Goal: Task Accomplishment & Management: Use online tool/utility

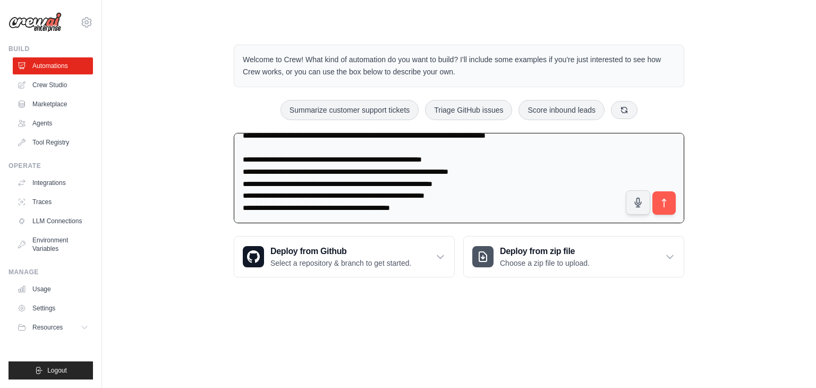
scroll to position [906, 0]
type textarea "**********"
click at [667, 201] on icon "submit" at bounding box center [664, 202] width 11 height 11
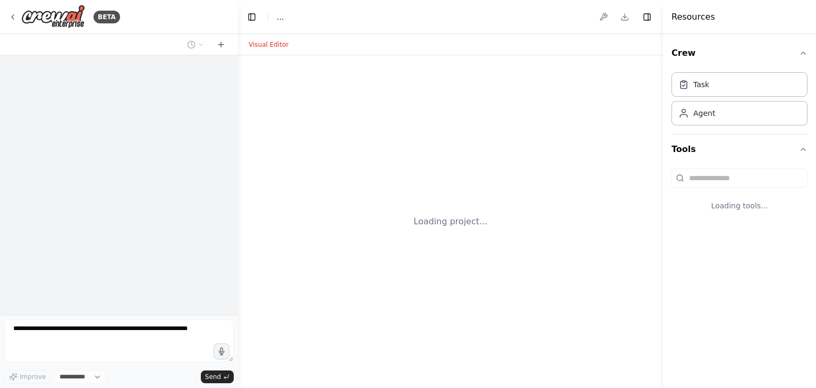
select select "****"
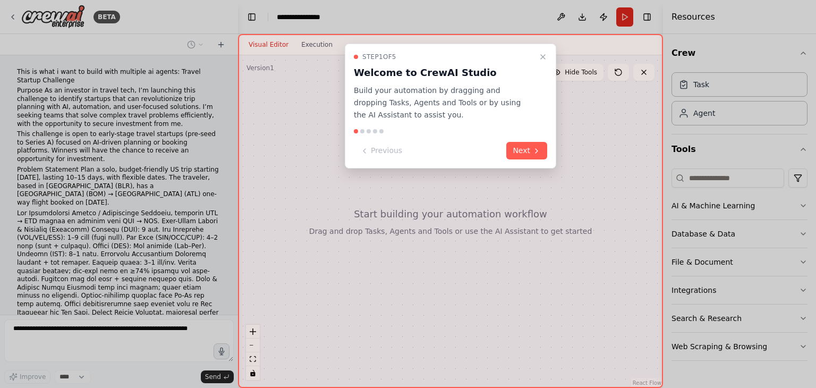
scroll to position [321, 0]
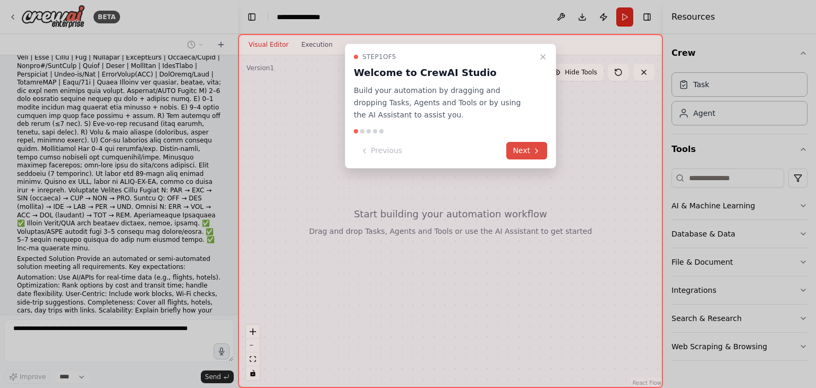
click at [531, 150] on button "Next" at bounding box center [526, 151] width 41 height 18
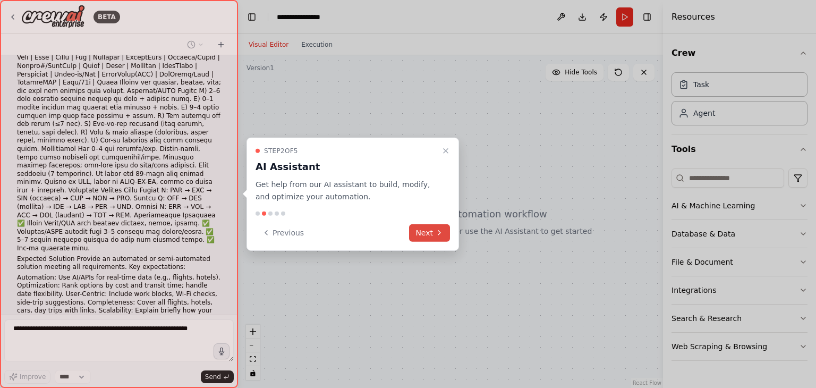
click at [429, 239] on button "Next" at bounding box center [429, 233] width 41 height 18
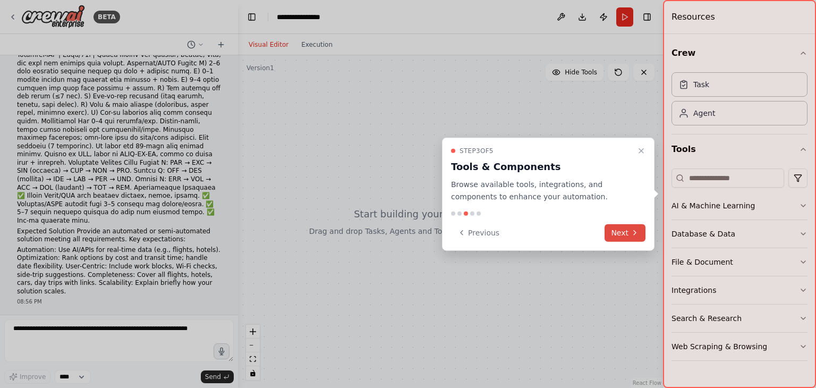
click at [628, 230] on button "Next" at bounding box center [625, 233] width 41 height 18
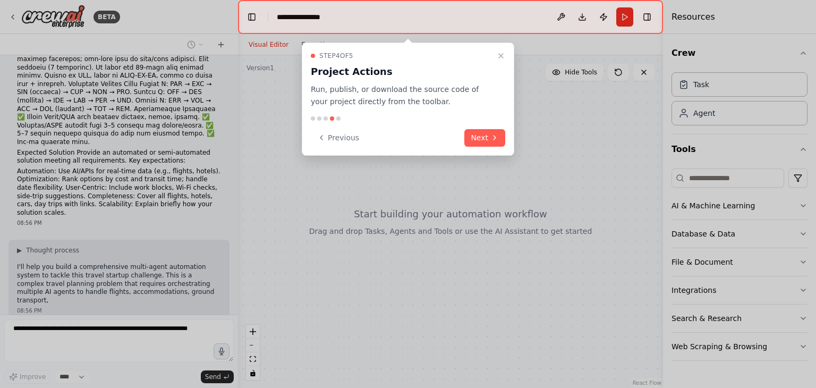
scroll to position [446, 0]
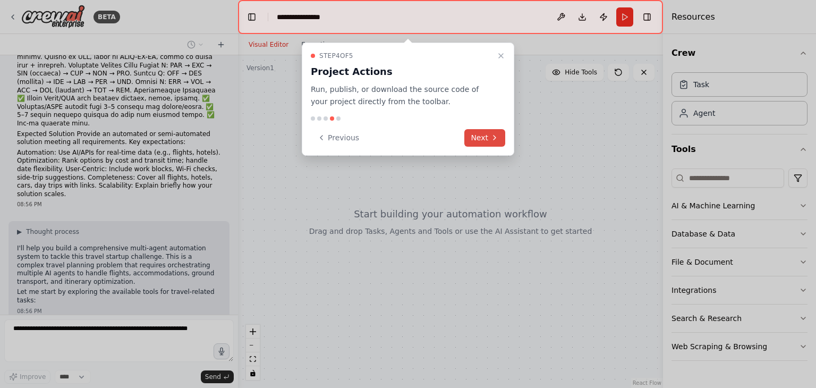
click at [479, 137] on button "Next" at bounding box center [484, 138] width 41 height 18
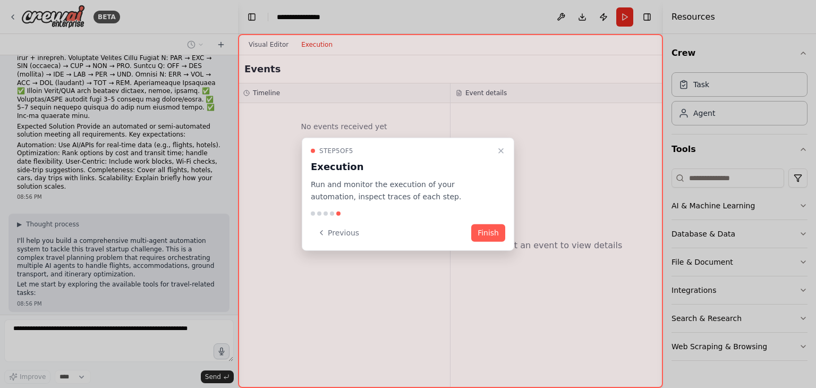
scroll to position [507, 0]
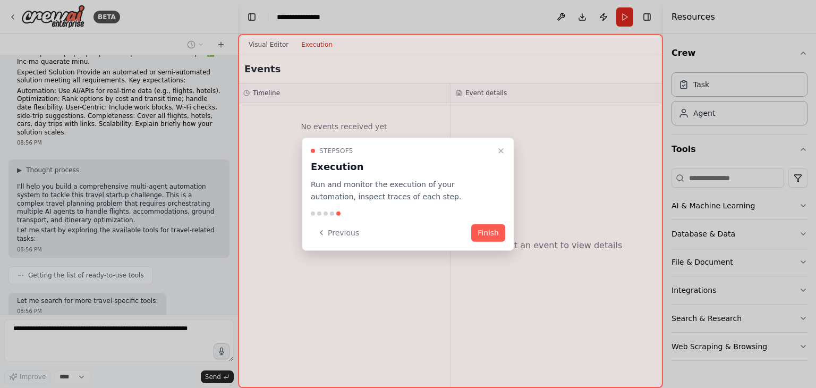
click at [489, 235] on button "Finish" at bounding box center [488, 233] width 34 height 18
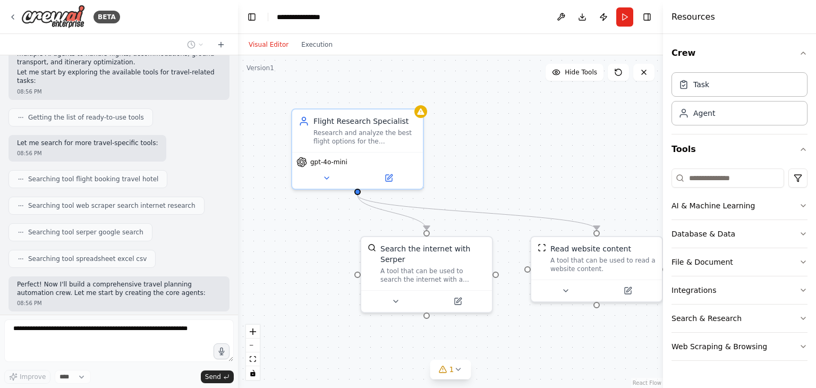
scroll to position [708, 0]
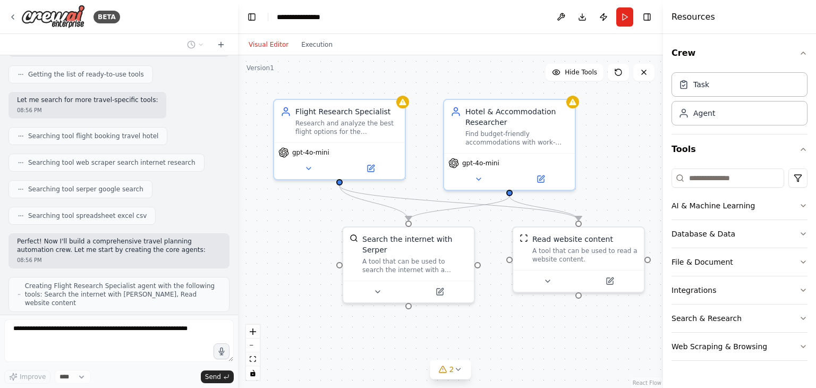
drag, startPoint x: 303, startPoint y: 240, endPoint x: 282, endPoint y: 230, distance: 23.5
click at [282, 230] on div ".deletable-edge-delete-btn { width: 20px; height: 20px; border: 0px solid #ffff…" at bounding box center [450, 221] width 425 height 333
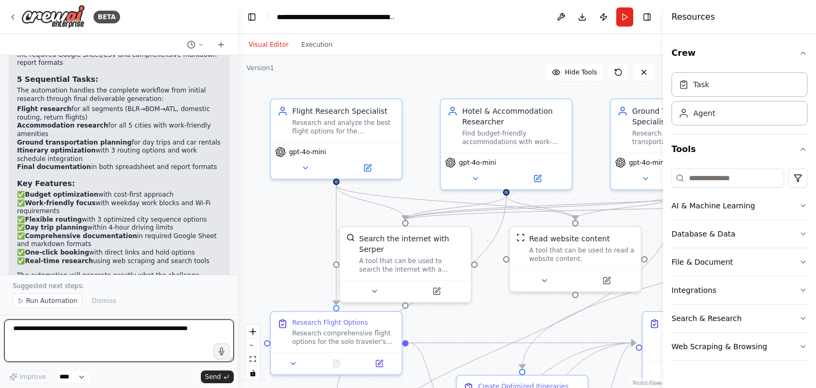
scroll to position [1603, 0]
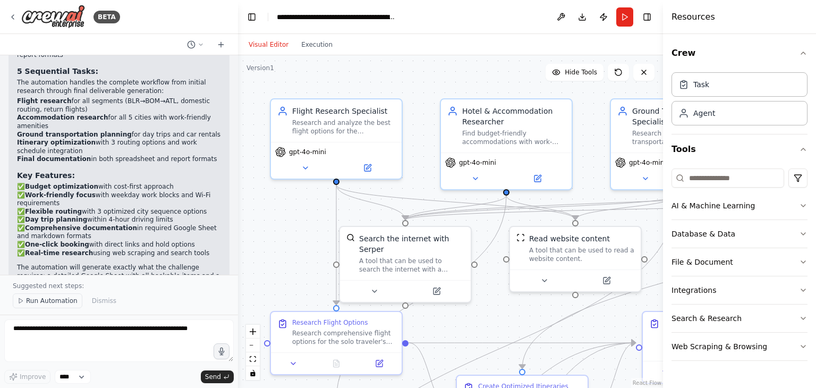
click at [44, 298] on span "Run Automation" at bounding box center [52, 300] width 52 height 9
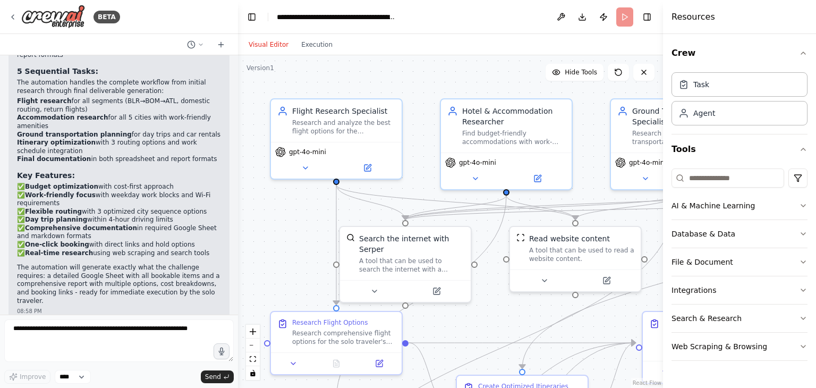
scroll to position [1563, 0]
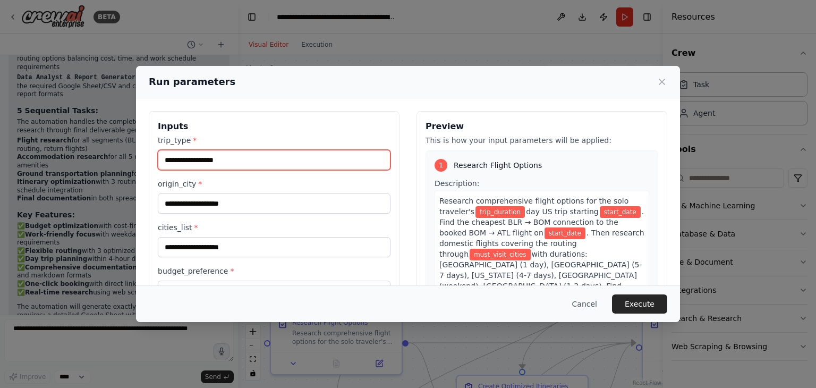
click at [236, 159] on input "trip_type *" at bounding box center [274, 160] width 233 height 20
click at [207, 162] on input "trip_type *" at bounding box center [274, 160] width 233 height 20
type input "********"
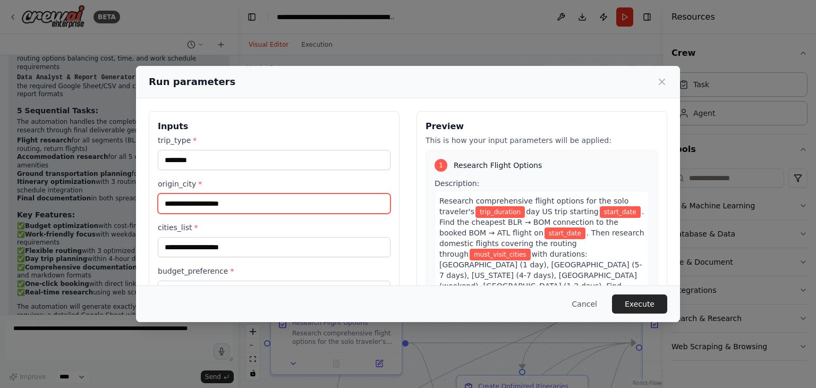
click at [193, 203] on input "origin_city *" at bounding box center [274, 203] width 233 height 20
type input "*"
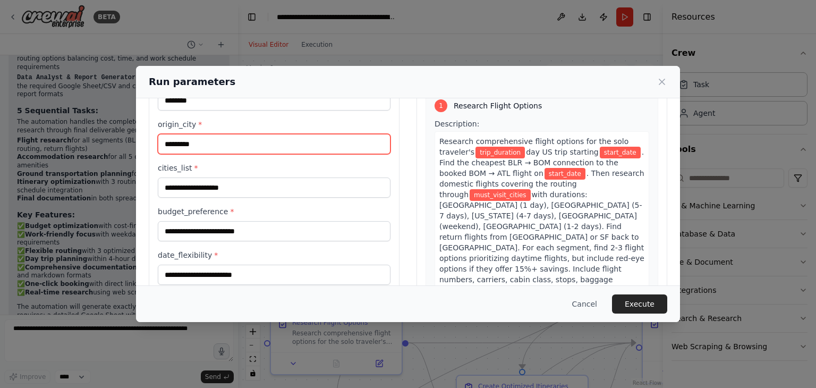
scroll to position [65, 0]
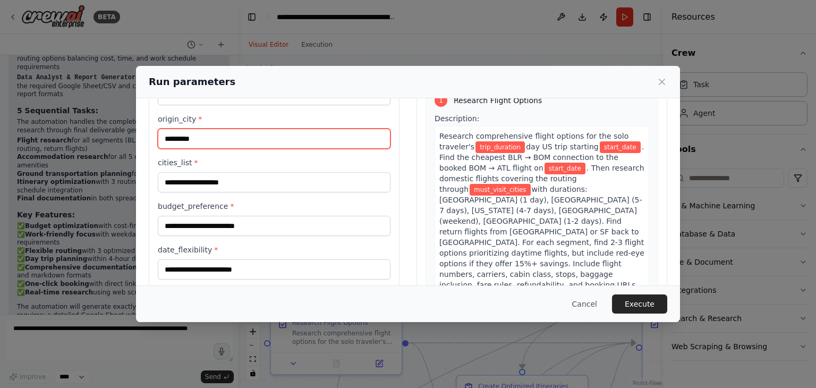
type input "*********"
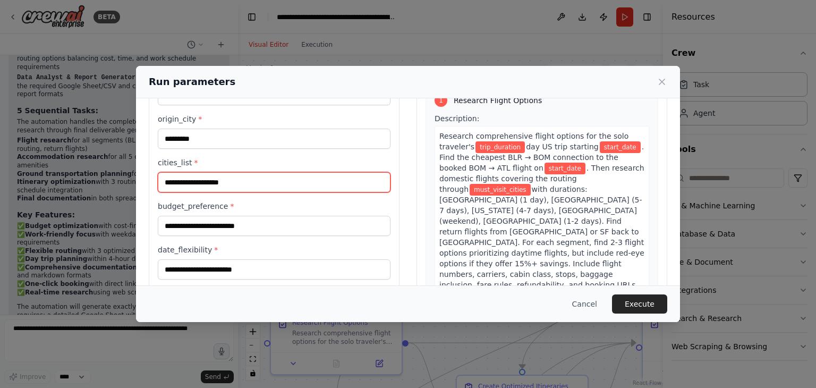
click at [200, 181] on input "cities_list *" at bounding box center [274, 182] width 233 height 20
click at [170, 181] on input "**********" at bounding box center [274, 182] width 233 height 20
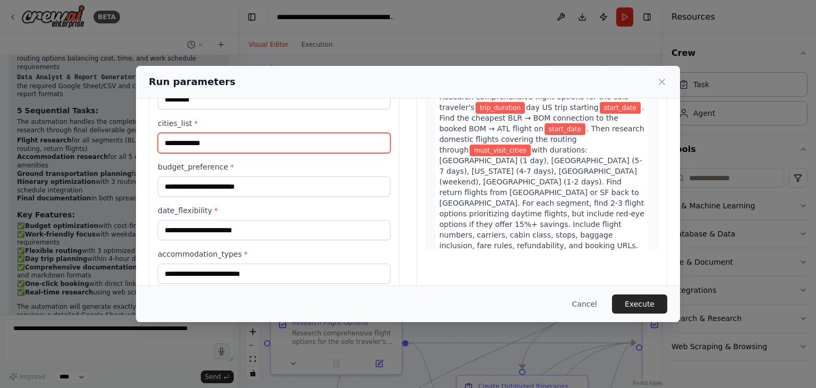
scroll to position [105, 0]
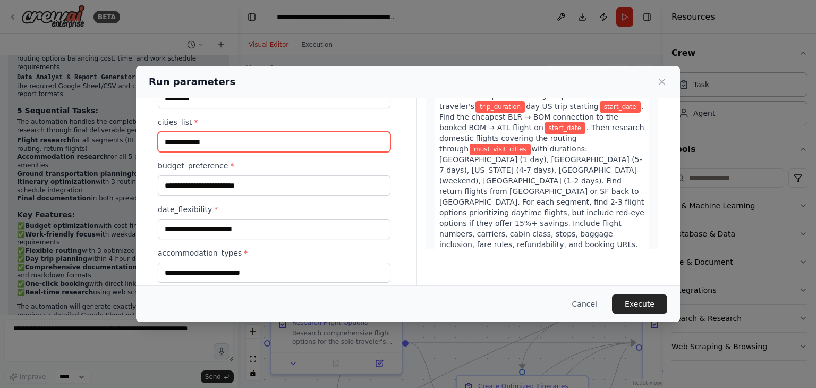
type input "**********"
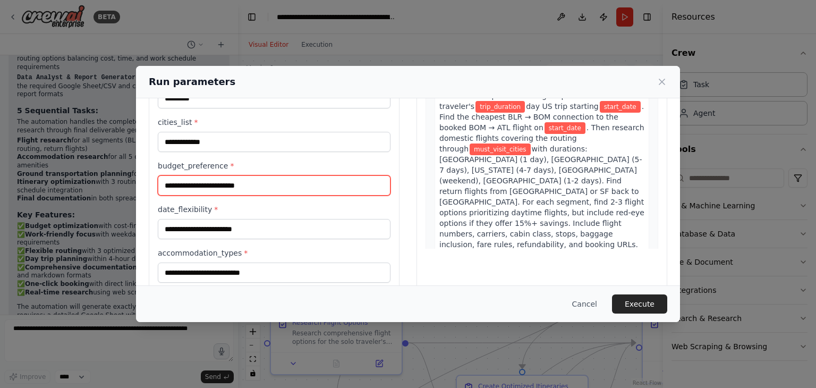
click at [190, 188] on input "budget_preference *" at bounding box center [274, 185] width 233 height 20
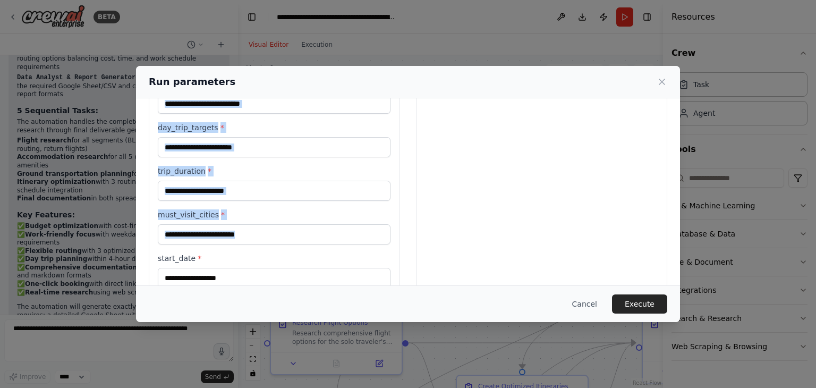
scroll to position [383, 0]
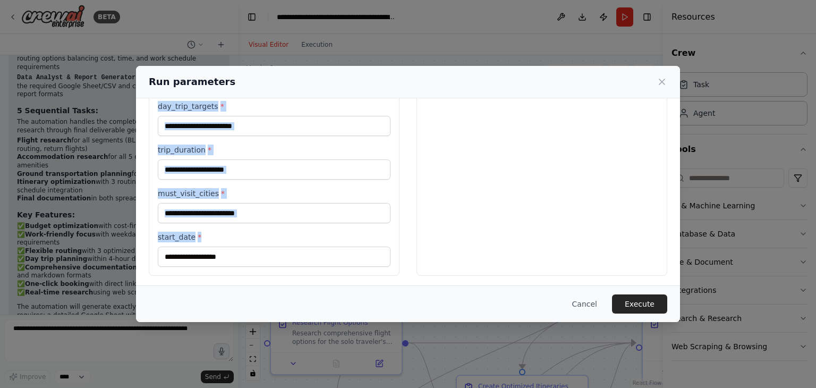
drag, startPoint x: 158, startPoint y: 123, endPoint x: 394, endPoint y: 268, distance: 277.2
click at [394, 268] on div "**********" at bounding box center [274, 1] width 251 height 547
copy div "Inputs trip_type * origin_city * cities_list * budget_preference * date_flexibi…"
click at [233, 172] on input "trip_duration *" at bounding box center [274, 169] width 233 height 20
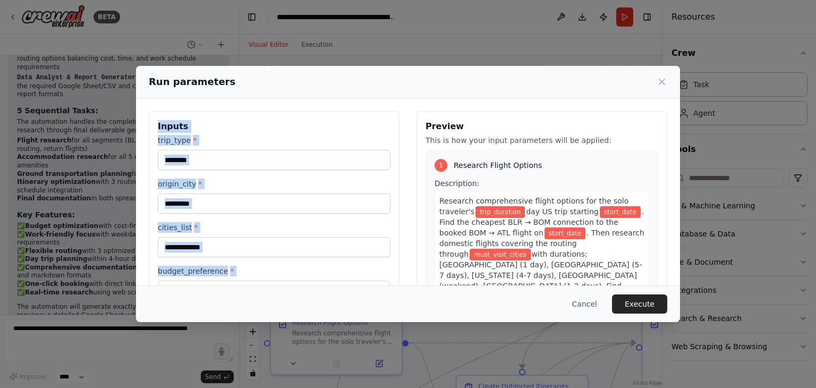
scroll to position [0, 0]
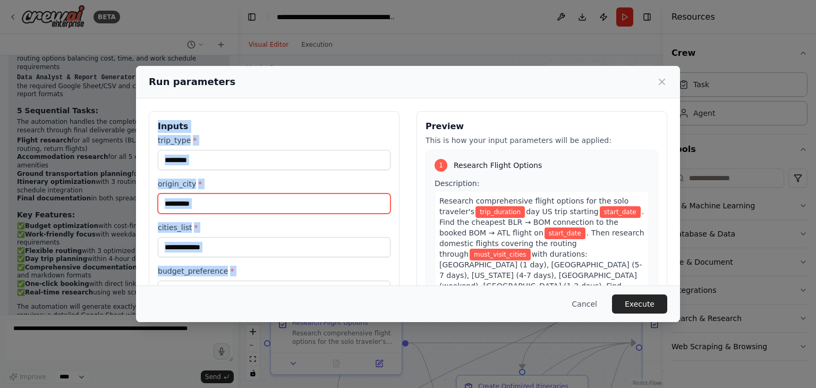
click at [308, 209] on input "*********" at bounding box center [274, 203] width 233 height 20
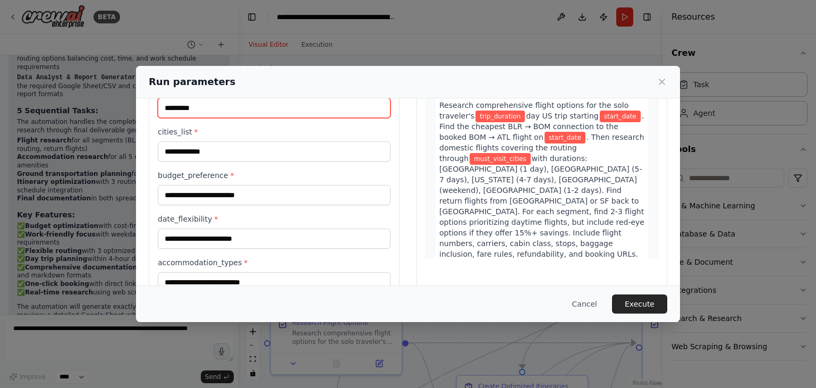
scroll to position [100, 0]
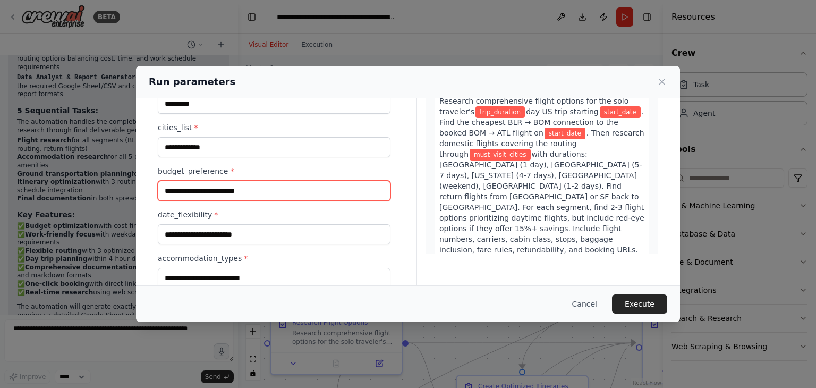
click at [197, 189] on input "budget_preference *" at bounding box center [274, 191] width 233 height 20
paste input "**********"
type input "**********"
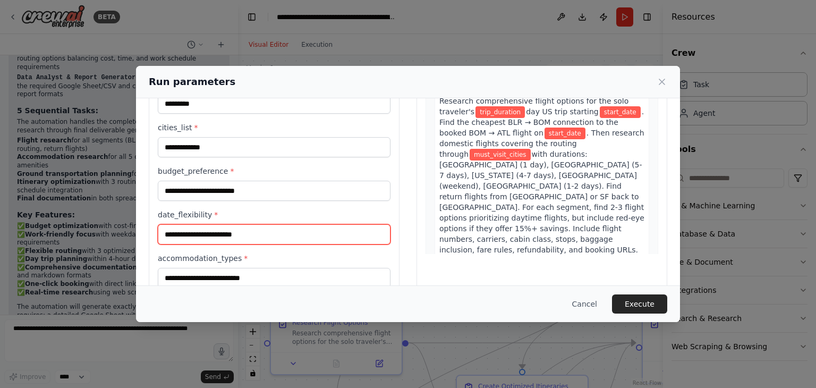
click at [268, 240] on input "date_flexibility *" at bounding box center [274, 234] width 233 height 20
paste input "**********"
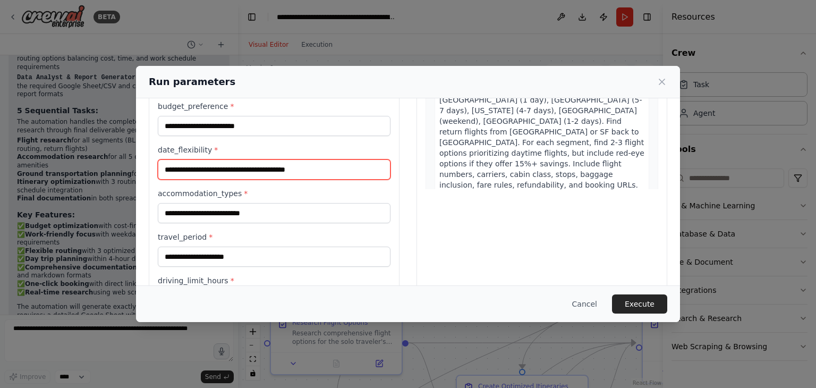
scroll to position [164, 0]
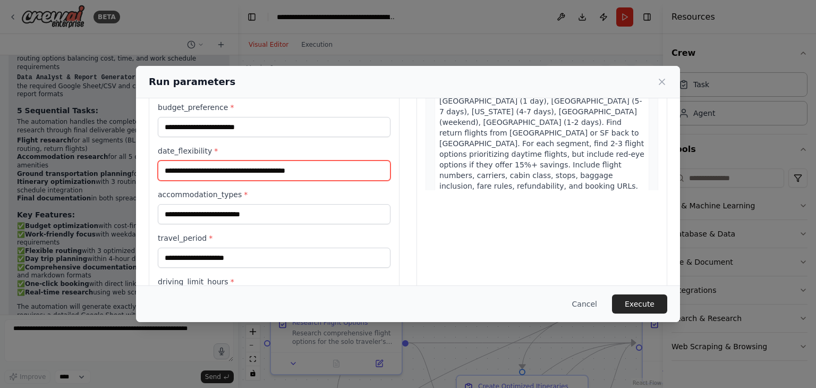
type input "**********"
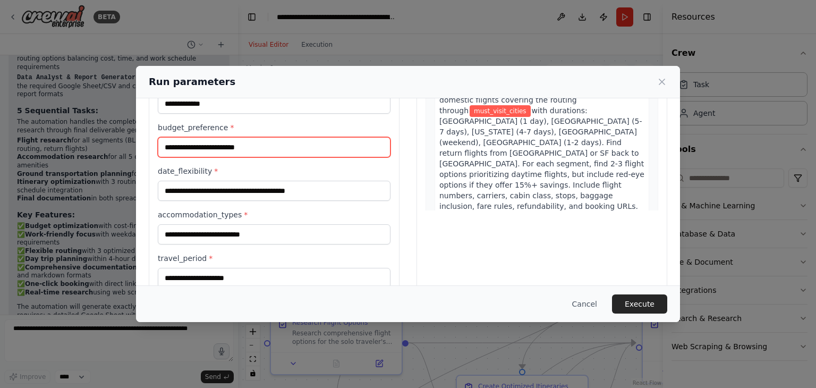
drag, startPoint x: 199, startPoint y: 126, endPoint x: 423, endPoint y: 103, distance: 225.9
click at [423, 103] on div "**********" at bounding box center [408, 241] width 519 height 547
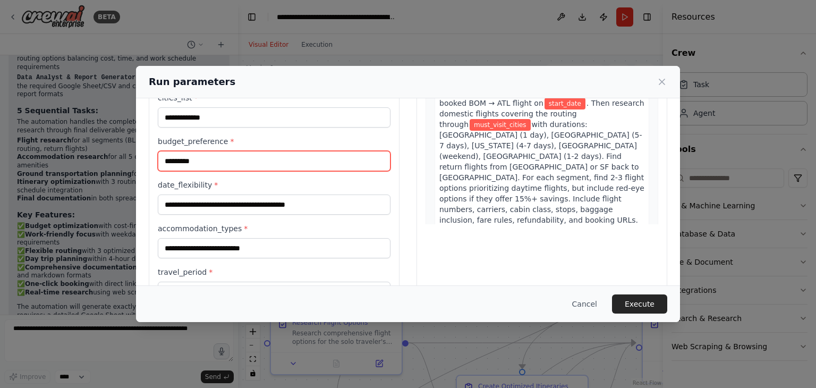
scroll to position [181, 0]
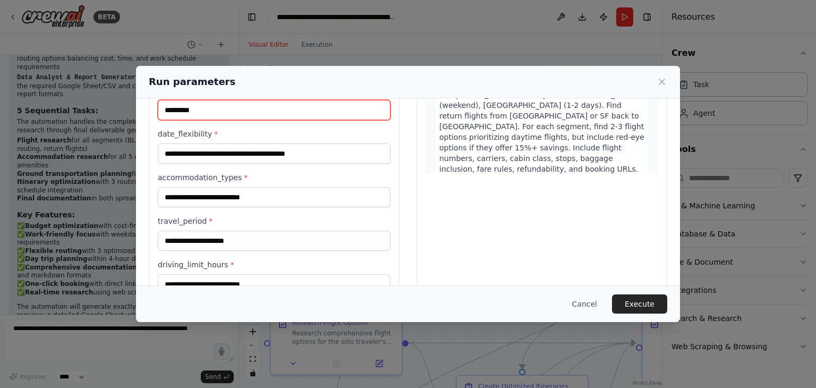
type input "*********"
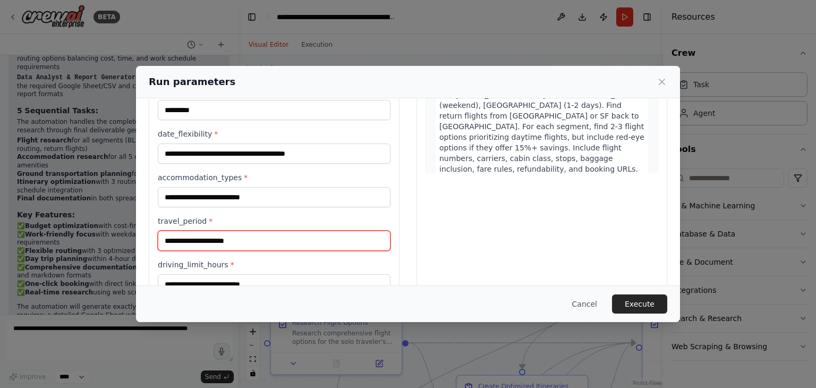
click at [227, 241] on input "travel_period *" at bounding box center [274, 241] width 233 height 20
click at [258, 184] on div "accommodation_types *" at bounding box center [274, 189] width 233 height 35
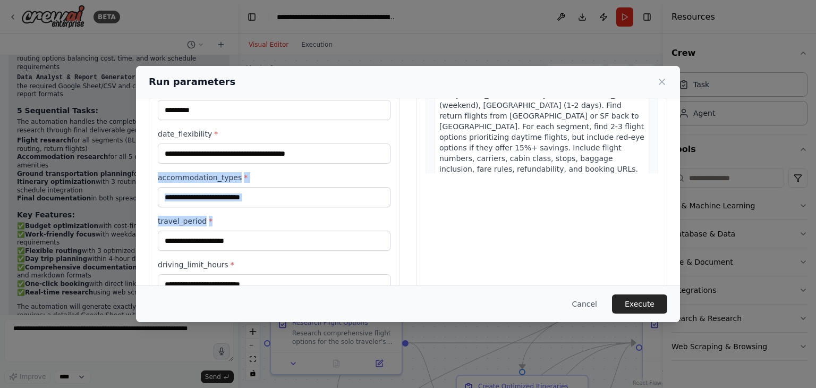
drag, startPoint x: 251, startPoint y: 206, endPoint x: 269, endPoint y: 193, distance: 22.1
click at [269, 193] on div "**********" at bounding box center [274, 211] width 233 height 514
click at [269, 193] on input "accommodation_types *" at bounding box center [274, 197] width 233 height 20
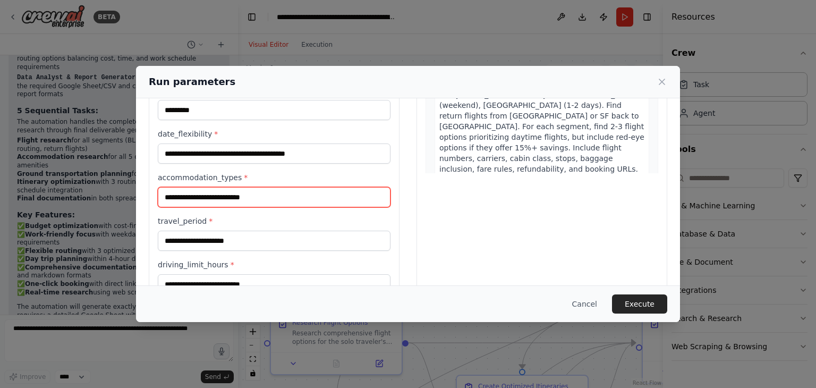
paste input "**********"
type input "**********"
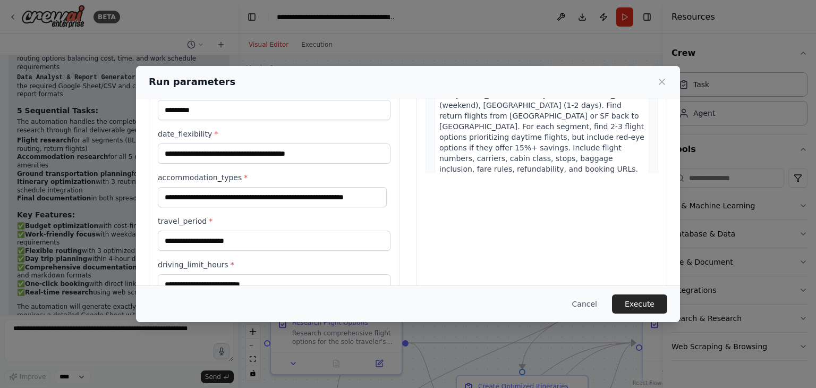
scroll to position [0, 0]
click at [276, 243] on input "travel_period *" at bounding box center [274, 241] width 233 height 20
paste input "**********"
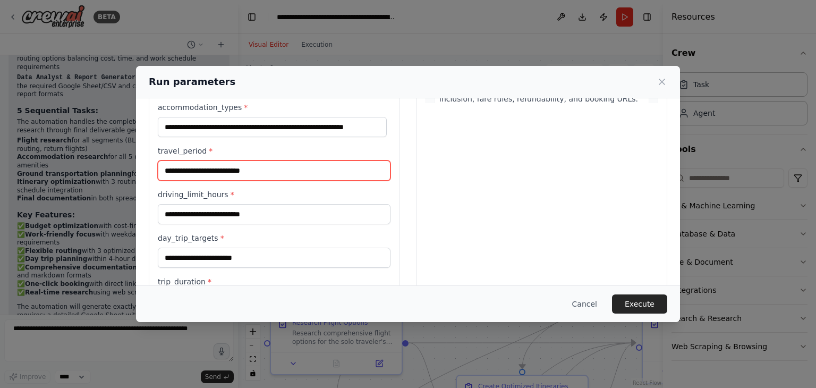
scroll to position [255, 0]
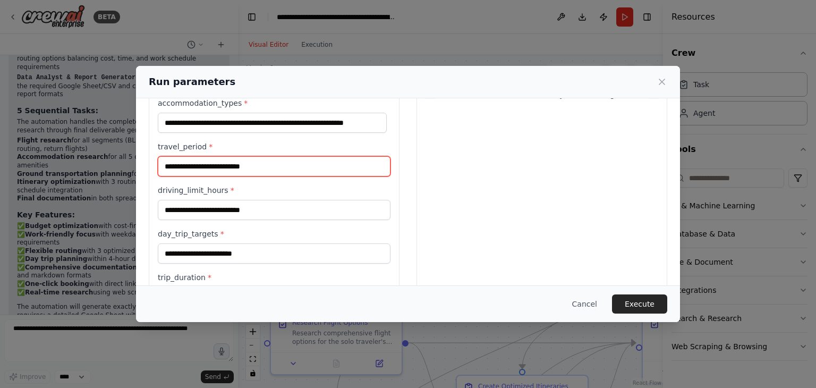
type input "**********"
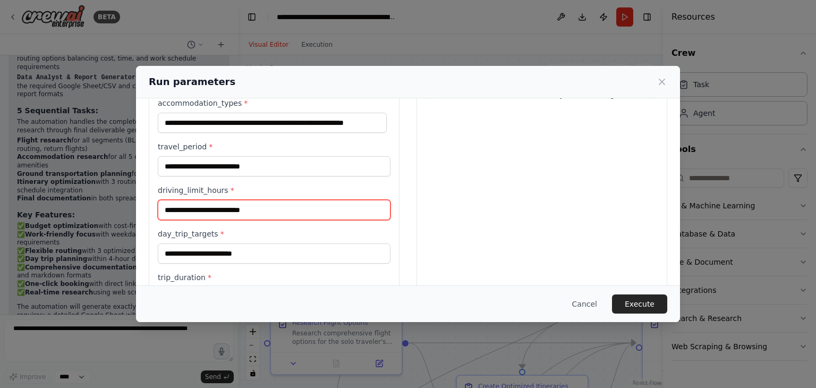
click at [277, 208] on input "driving_limit_hours *" at bounding box center [274, 210] width 233 height 20
paste input "**********"
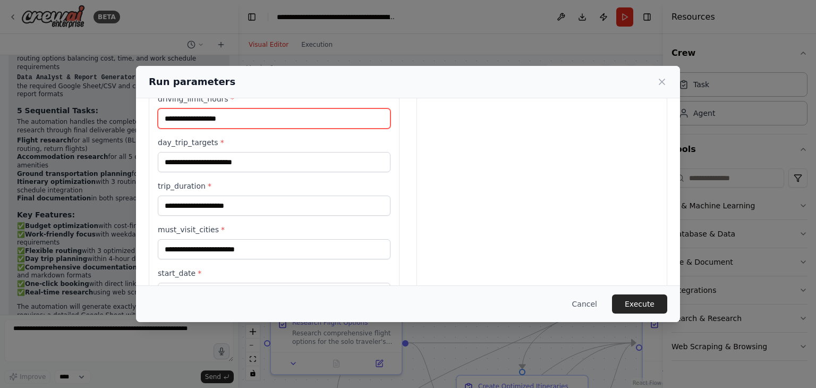
scroll to position [363, 0]
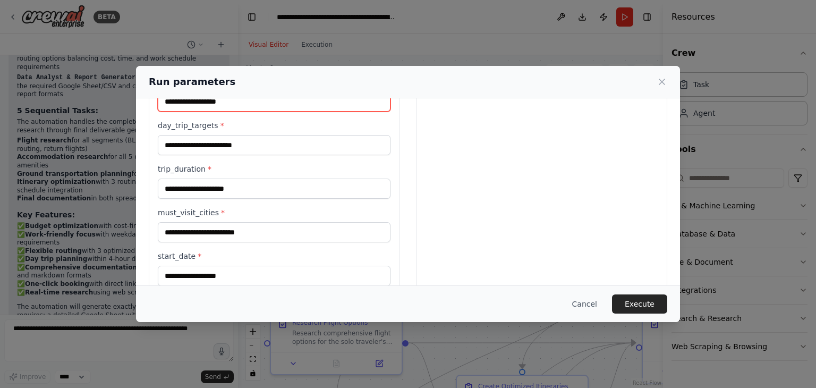
type input "**********"
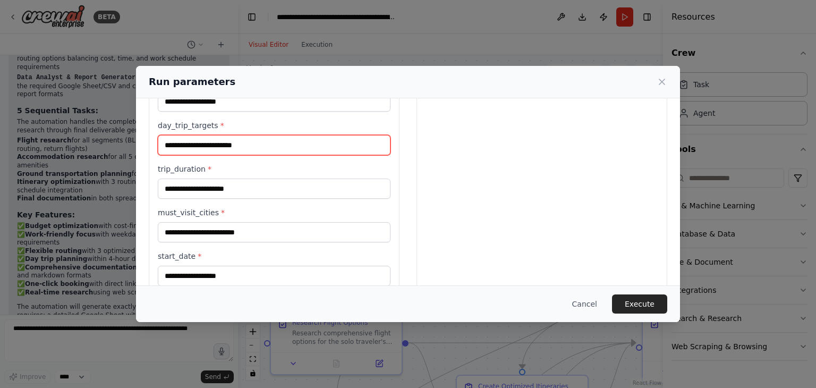
click at [222, 137] on input "day_trip_targets *" at bounding box center [274, 145] width 233 height 20
paste input "**********"
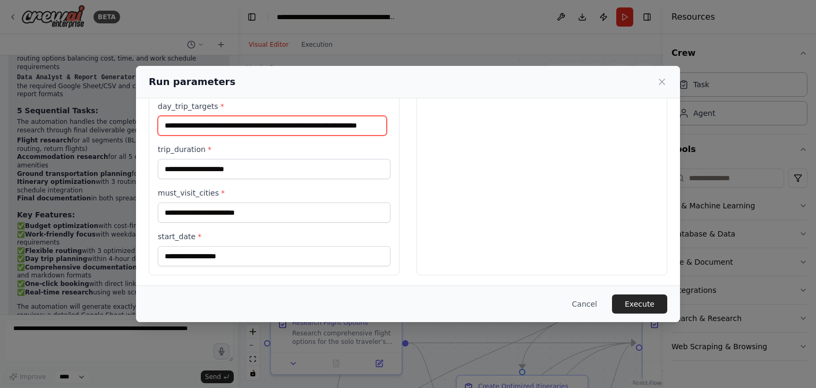
type input "**********"
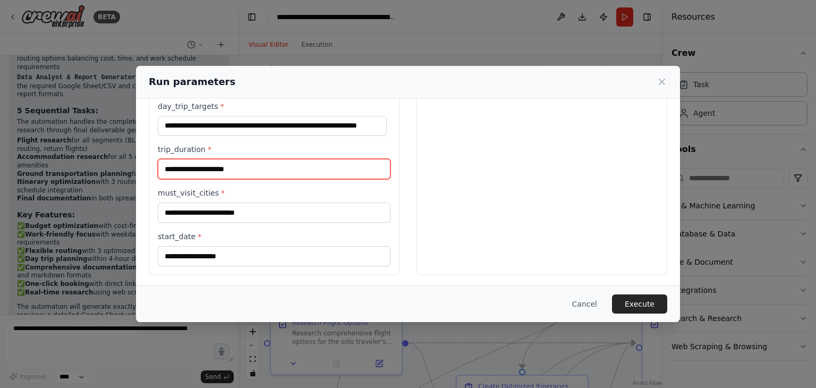
click at [230, 175] on input "trip_duration *" at bounding box center [274, 169] width 233 height 20
paste input "**********"
type input "**********"
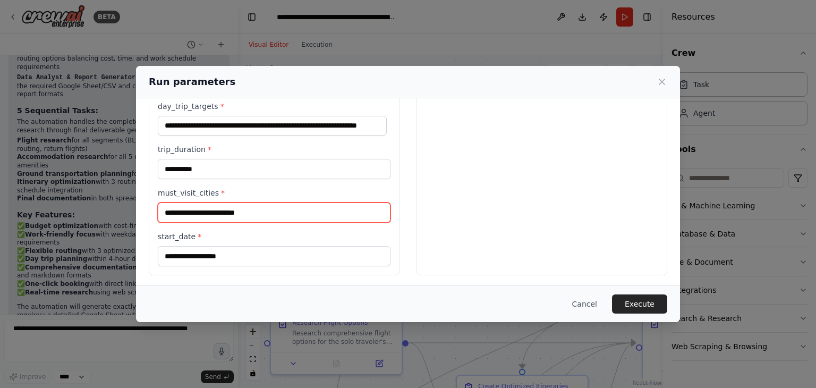
click at [256, 208] on input "must_visit_cities *" at bounding box center [274, 212] width 233 height 20
paste input "**********"
type input "**********"
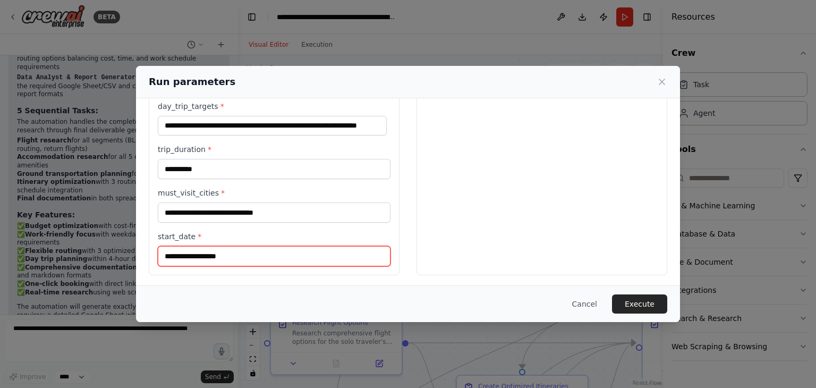
click at [274, 260] on input "start_date *" at bounding box center [274, 256] width 233 height 20
paste input "**********"
type input "**********"
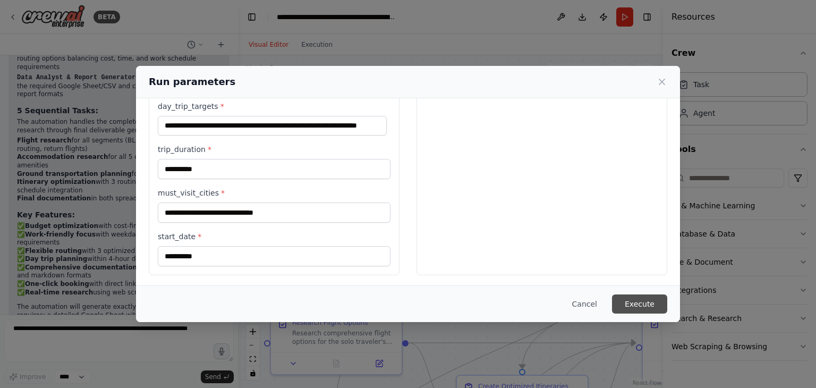
click at [633, 301] on button "Execute" at bounding box center [639, 303] width 55 height 19
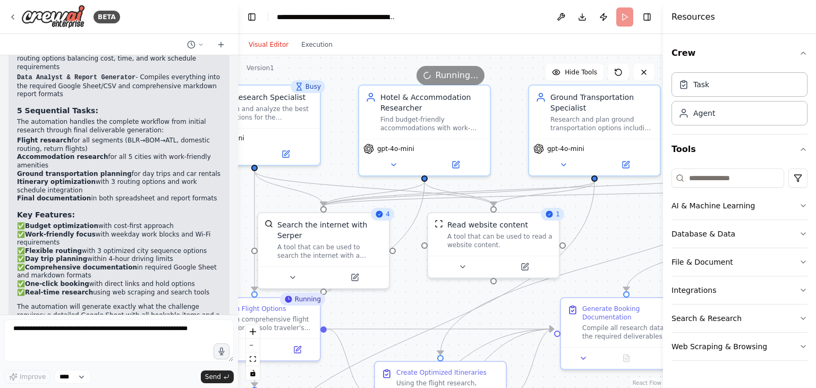
drag, startPoint x: 480, startPoint y: 309, endPoint x: 399, endPoint y: 295, distance: 83.0
click at [399, 295] on div ".deletable-edge-delete-btn { width: 20px; height: 20px; border: 0px solid #ffff…" at bounding box center [450, 221] width 425 height 333
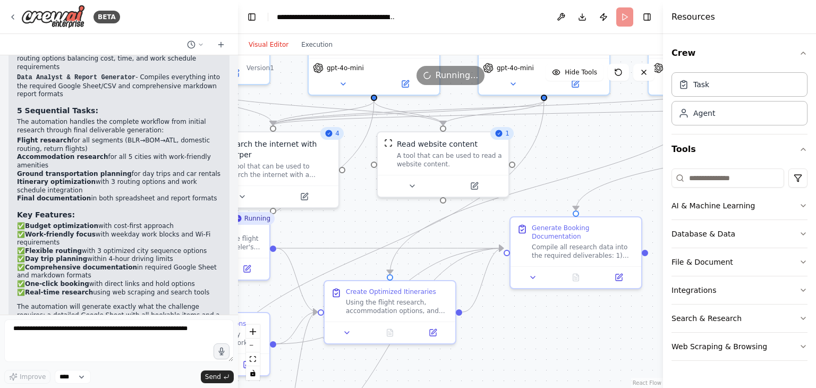
drag, startPoint x: 412, startPoint y: 294, endPoint x: 361, endPoint y: 206, distance: 101.2
click at [361, 206] on div ".deletable-edge-delete-btn { width: 20px; height: 20px; border: 0px solid #ffff…" at bounding box center [450, 221] width 425 height 333
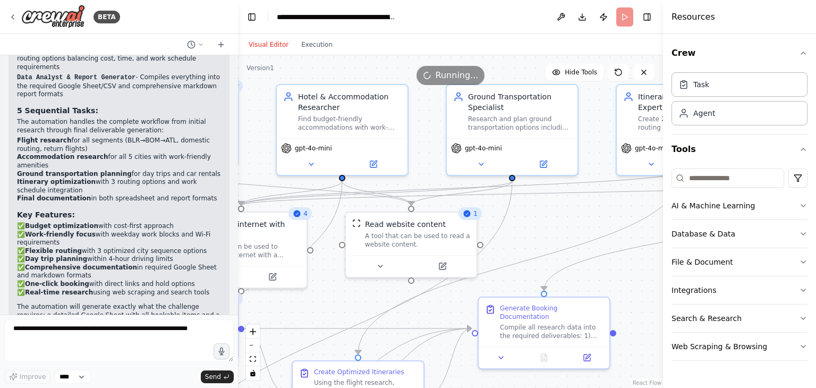
drag, startPoint x: 347, startPoint y: 209, endPoint x: 316, endPoint y: 296, distance: 92.8
click at [316, 296] on div ".deletable-edge-delete-btn { width: 20px; height: 20px; border: 0px solid #ffff…" at bounding box center [450, 221] width 425 height 333
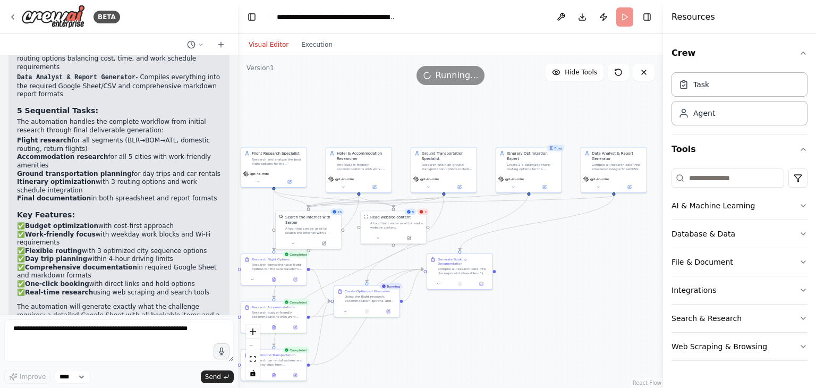
click at [349, 253] on div ".deletable-edge-delete-btn { width: 20px; height: 20px; border: 0px solid #ffff…" at bounding box center [450, 221] width 425 height 333
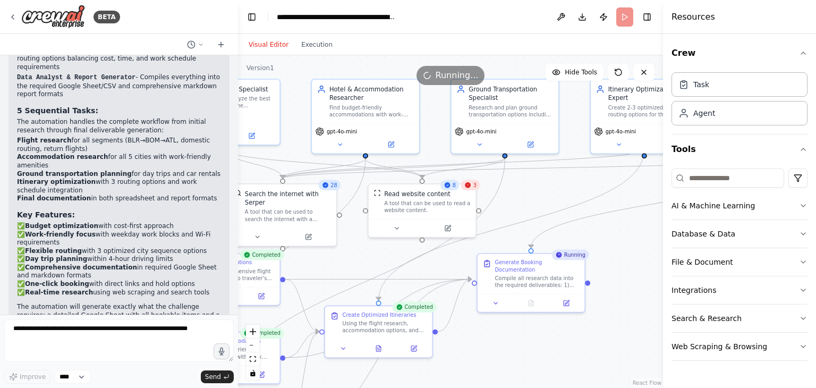
click at [472, 187] on div "3" at bounding box center [470, 185] width 19 height 11
click at [429, 207] on div "A tool that can be used to read a website content." at bounding box center [427, 205] width 86 height 14
click at [399, 228] on icon at bounding box center [396, 226] width 7 height 7
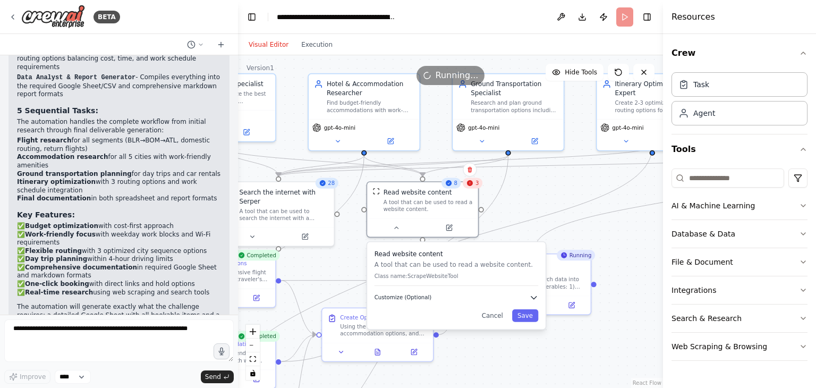
click at [429, 296] on button "Customize (Optional)" at bounding box center [457, 297] width 164 height 9
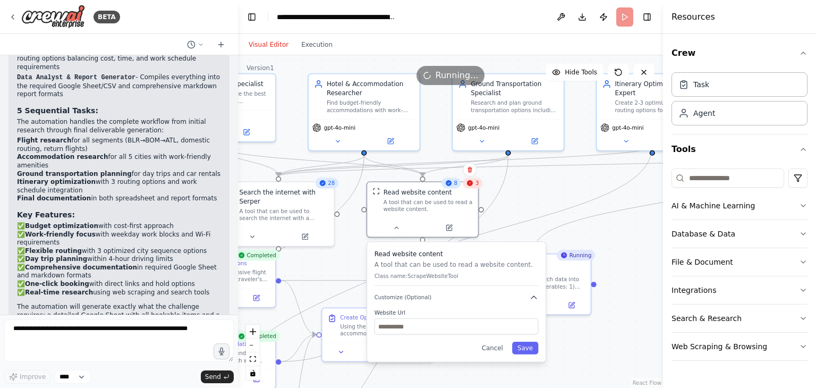
click at [522, 217] on div ".deletable-edge-delete-btn { width: 20px; height: 20px; border: 0px solid #ffff…" at bounding box center [450, 221] width 425 height 333
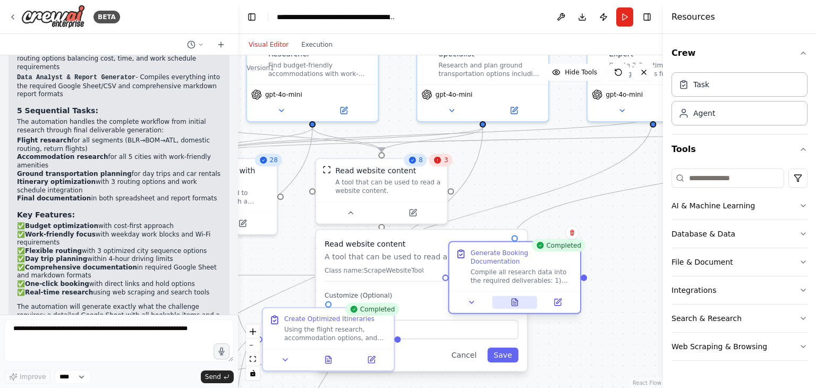
click at [521, 296] on button at bounding box center [514, 302] width 45 height 13
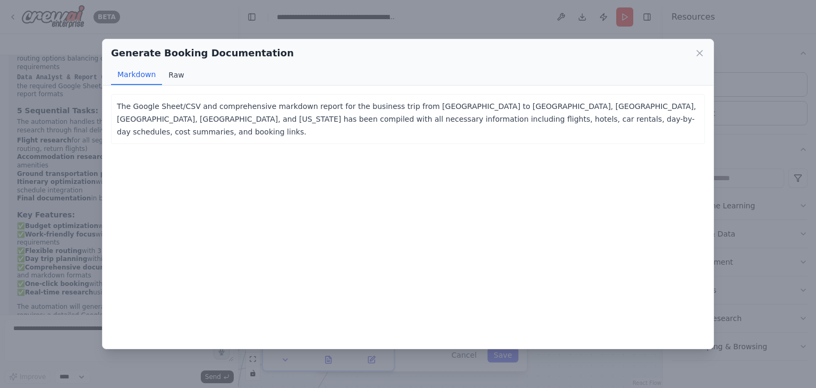
click at [167, 79] on button "Raw" at bounding box center [176, 75] width 28 height 20
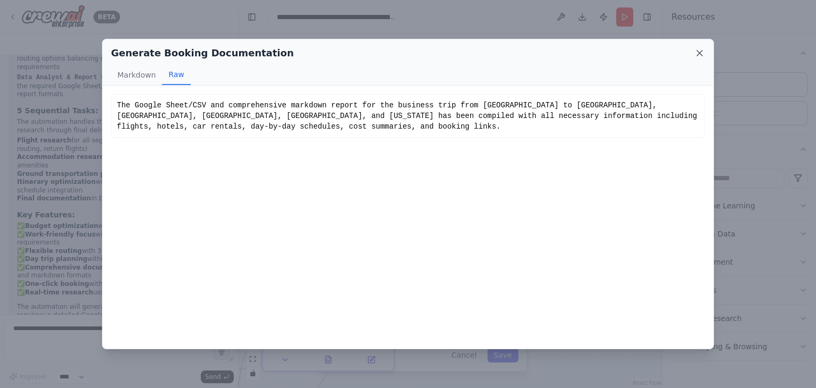
click at [704, 57] on icon at bounding box center [699, 53] width 11 height 11
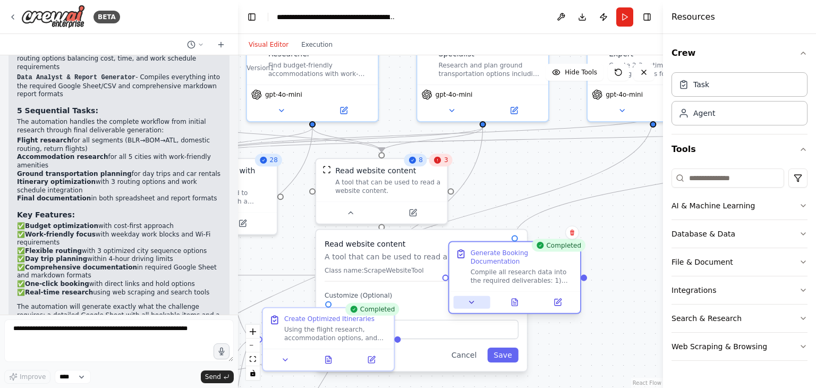
click at [472, 298] on button at bounding box center [472, 302] width 37 height 13
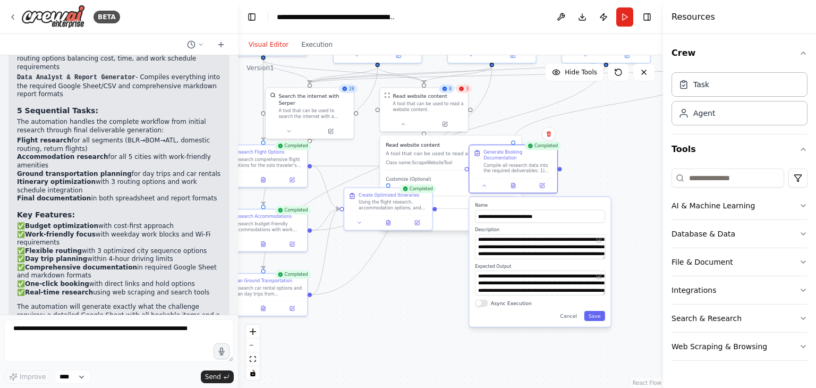
drag, startPoint x: 641, startPoint y: 259, endPoint x: 630, endPoint y: 152, distance: 107.3
click at [630, 152] on div ".deletable-edge-delete-btn { width: 20px; height: 20px; border: 0px solid #ffff…" at bounding box center [450, 221] width 425 height 333
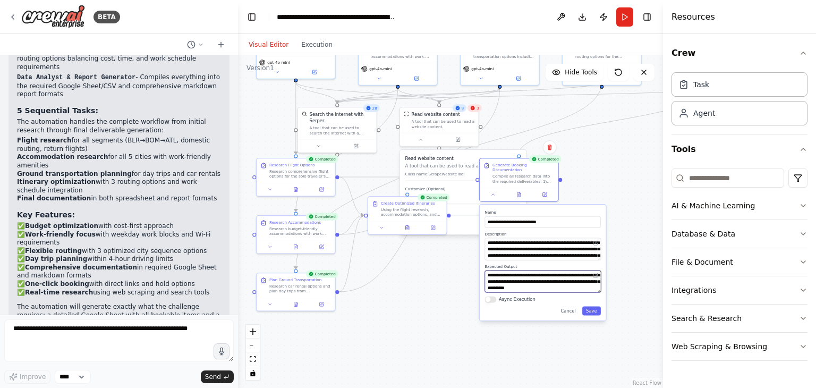
scroll to position [64, 0]
click at [638, 211] on div ".deletable-edge-delete-btn { width: 20px; height: 20px; border: 0px solid #ffff…" at bounding box center [450, 221] width 425 height 333
click at [518, 191] on icon at bounding box center [519, 193] width 3 height 4
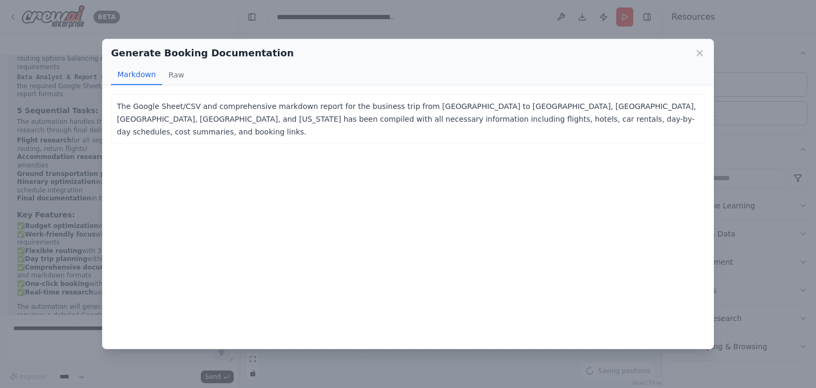
click at [385, 170] on div "The Google Sheet/CSV and comprehensive markdown report for the business trip fr…" at bounding box center [408, 217] width 611 height 263
click at [174, 75] on button "Raw" at bounding box center [176, 75] width 28 height 20
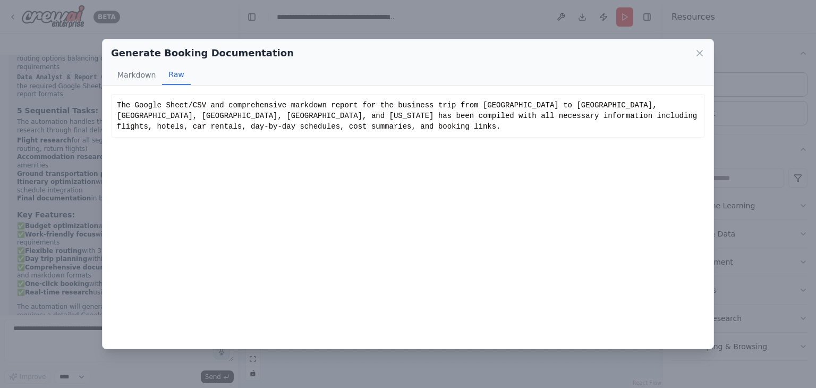
click at [233, 175] on div "The Google Sheet/CSV and comprehensive markdown report for the business trip fr…" at bounding box center [408, 217] width 611 height 263
drag, startPoint x: 233, startPoint y: 175, endPoint x: 139, endPoint y: 76, distance: 136.8
click at [139, 76] on div "Generate Booking Documentation Markdown Raw The Google Sheet/CSV and comprehens…" at bounding box center [408, 194] width 612 height 310
click at [140, 78] on button "Markdown" at bounding box center [136, 75] width 51 height 20
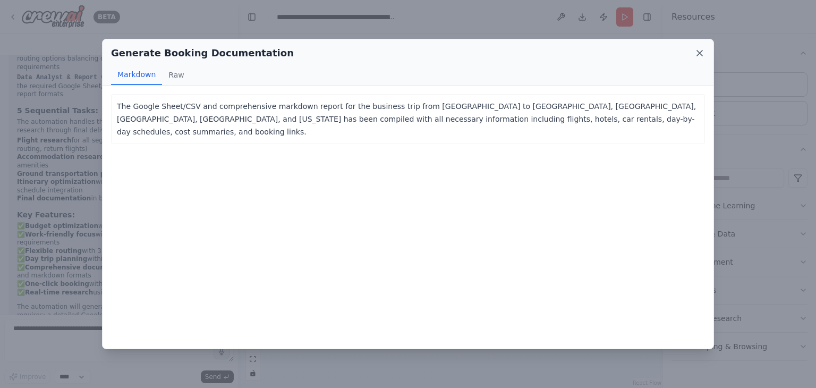
click at [699, 54] on icon at bounding box center [699, 52] width 5 height 5
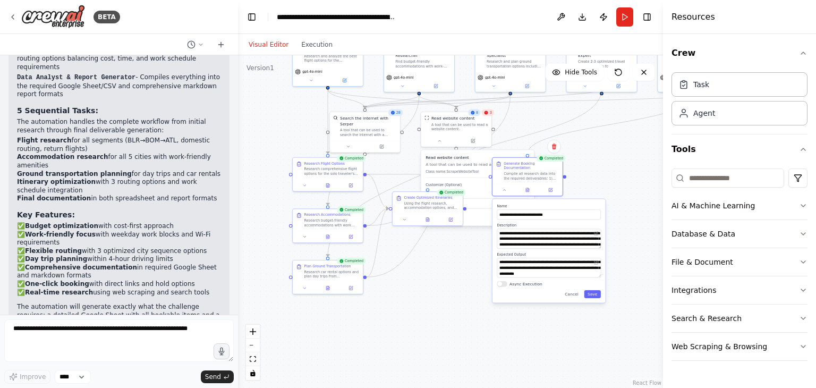
click at [572, 294] on div "**********" at bounding box center [549, 251] width 113 height 104
click at [574, 290] on button "Cancel" at bounding box center [572, 294] width 20 height 8
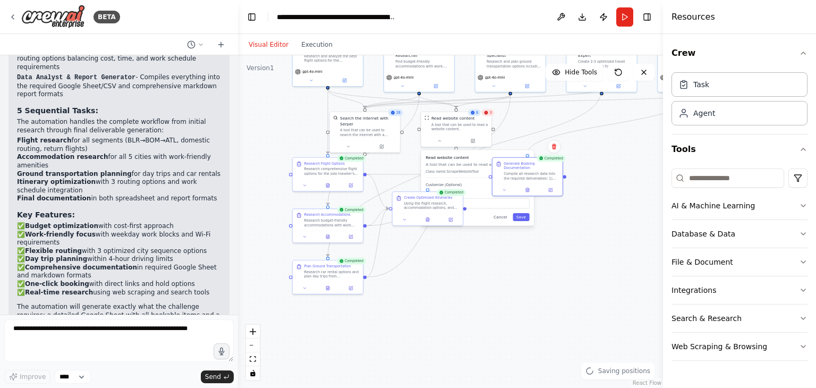
click at [560, 273] on div ".deletable-edge-delete-btn { width: 20px; height: 20px; border: 0px solid #ffff…" at bounding box center [450, 221] width 425 height 333
click at [484, 216] on div "Cancel Save" at bounding box center [478, 217] width 104 height 8
click at [506, 217] on button "Cancel" at bounding box center [503, 217] width 20 height 8
click at [564, 174] on div ".deletable-edge-delete-btn { width: 20px; height: 20px; border: 0px solid #ffff…" at bounding box center [450, 221] width 425 height 333
click at [709, 223] on button "Database & Data" at bounding box center [740, 234] width 136 height 28
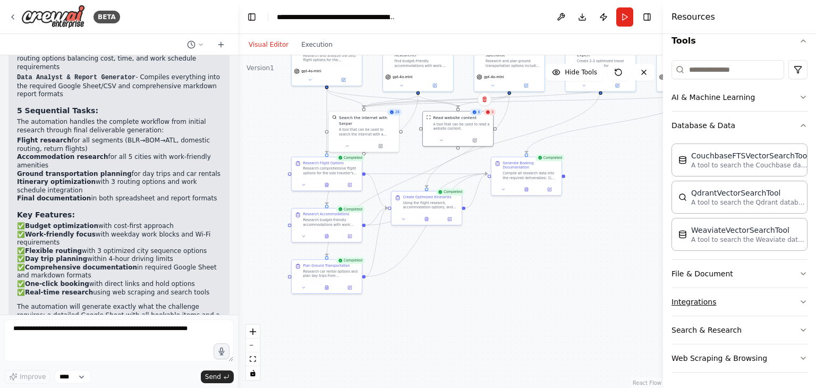
scroll to position [108, 0]
click at [725, 278] on button "File & Document" at bounding box center [740, 274] width 136 height 28
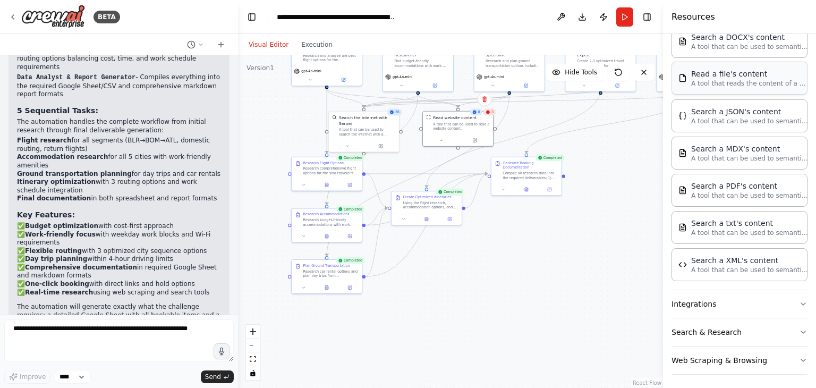
scroll to position [412, 0]
click at [731, 302] on button "Integrations" at bounding box center [740, 304] width 136 height 28
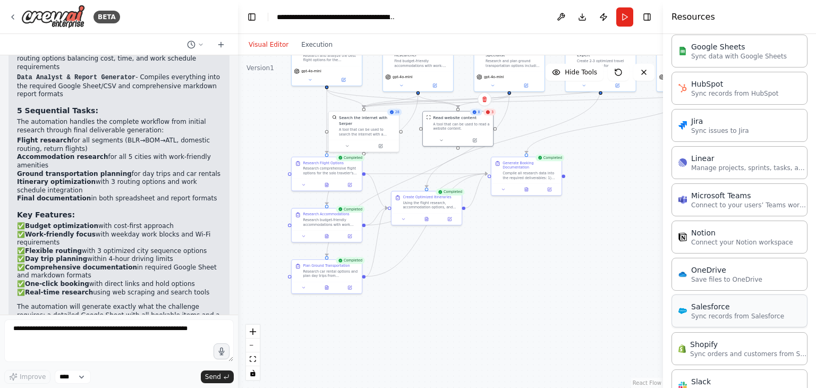
scroll to position [1160, 0]
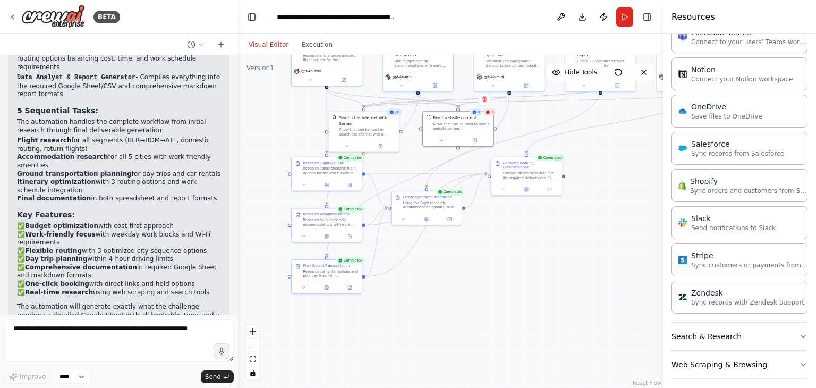
click at [739, 327] on button "Search & Research" at bounding box center [740, 337] width 136 height 28
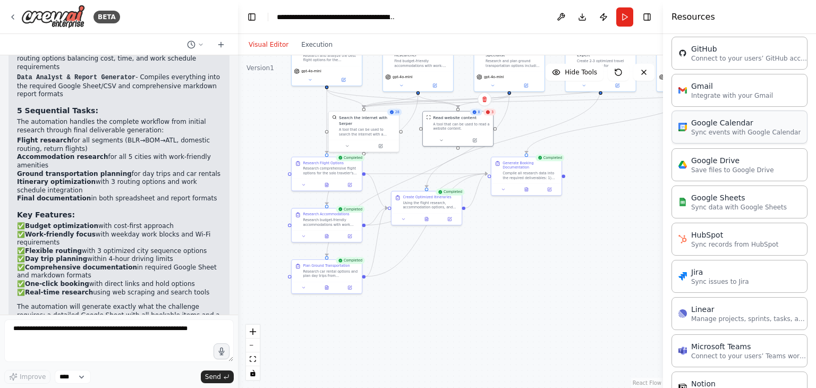
scroll to position [850, 0]
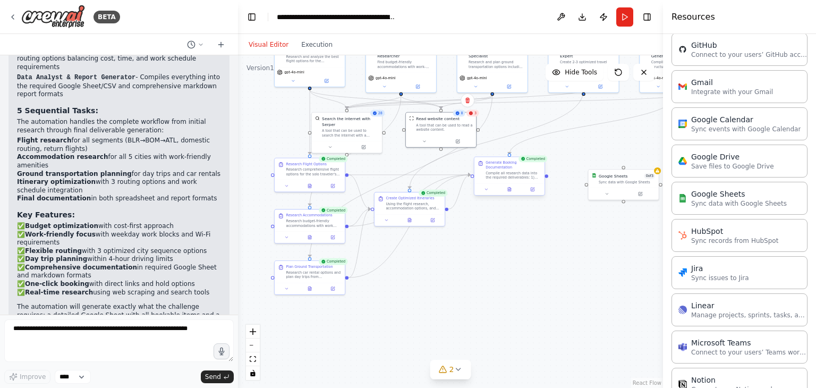
drag, startPoint x: 565, startPoint y: 175, endPoint x: 548, endPoint y: 176, distance: 17.0
click at [548, 176] on div ".deletable-edge-delete-btn { width: 20px; height: 20px; border: 0px solid #ffff…" at bounding box center [450, 221] width 425 height 333
drag, startPoint x: 547, startPoint y: 173, endPoint x: 588, endPoint y: 185, distance: 42.7
click at [474, 185] on div "Flight Research Specialist Research and analyze the best flight options for the…" at bounding box center [359, 104] width 228 height 179
drag, startPoint x: 547, startPoint y: 175, endPoint x: 584, endPoint y: 183, distance: 38.2
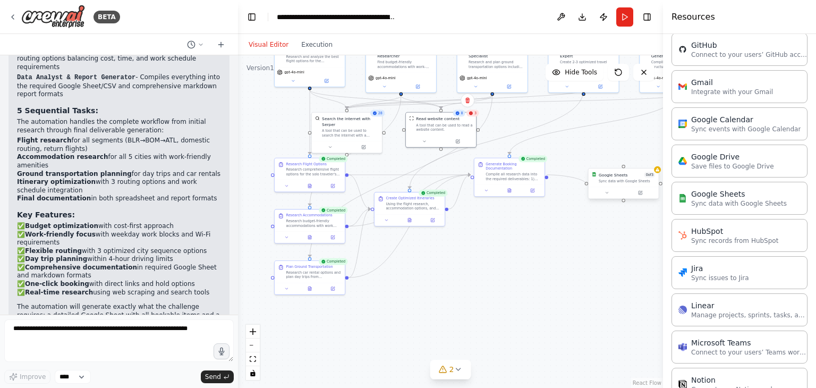
click at [474, 183] on div "Flight Research Specialist Research and analyze the best flight options for the…" at bounding box center [359, 104] width 228 height 179
click at [611, 185] on div "Google Sheets 0 of 3 Sync data with Google Sheets" at bounding box center [624, 177] width 70 height 18
click at [658, 172] on div at bounding box center [657, 169] width 7 height 7
click at [657, 171] on icon at bounding box center [657, 169] width 5 height 5
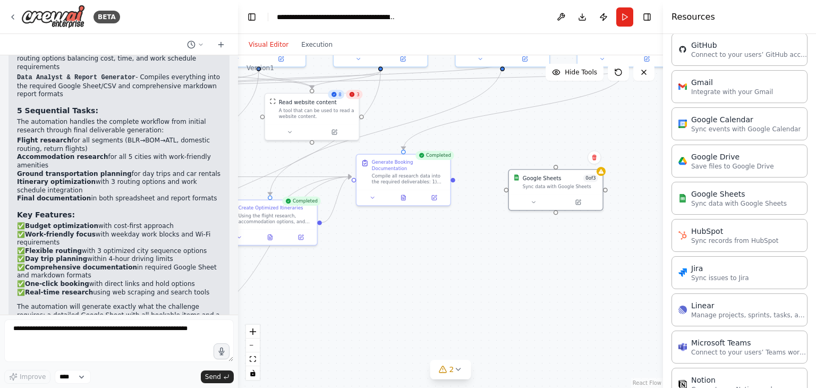
drag, startPoint x: 559, startPoint y: 211, endPoint x: 489, endPoint y: 212, distance: 69.6
click at [489, 212] on div ".deletable-edge-delete-btn { width: 20px; height: 20px; border: 0px solid #ffff…" at bounding box center [450, 221] width 425 height 333
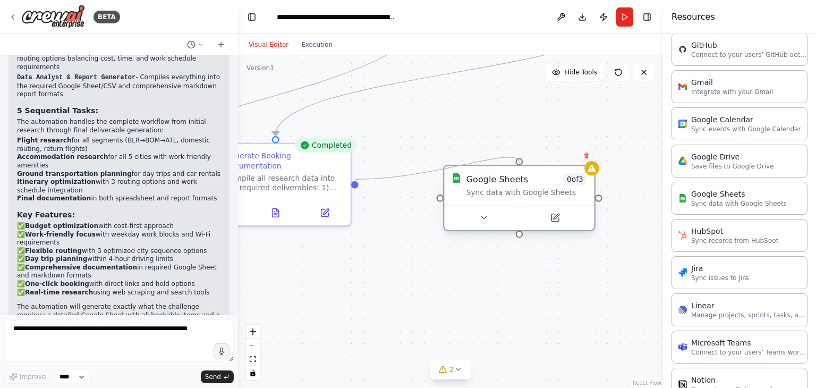
drag, startPoint x: 355, startPoint y: 180, endPoint x: 521, endPoint y: 165, distance: 166.9
click at [486, 217] on icon at bounding box center [484, 218] width 10 height 10
click at [588, 158] on icon at bounding box center [586, 155] width 6 height 6
click at [582, 157] on icon at bounding box center [585, 155] width 6 height 6
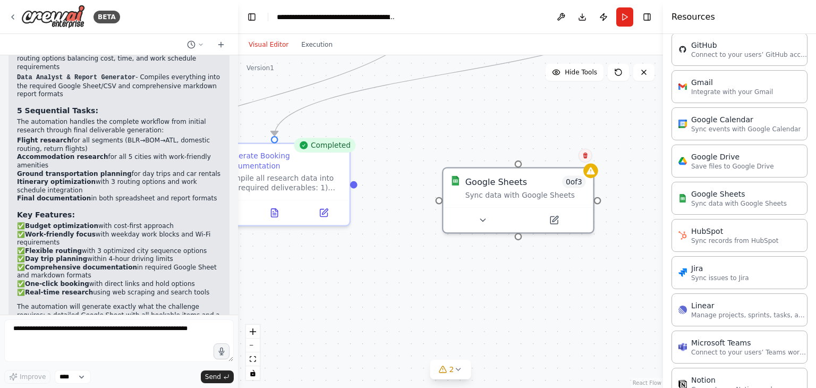
click at [588, 152] on icon at bounding box center [585, 155] width 6 height 6
click at [586, 156] on icon at bounding box center [585, 155] width 6 height 6
click at [549, 159] on button "Confirm" at bounding box center [556, 155] width 38 height 13
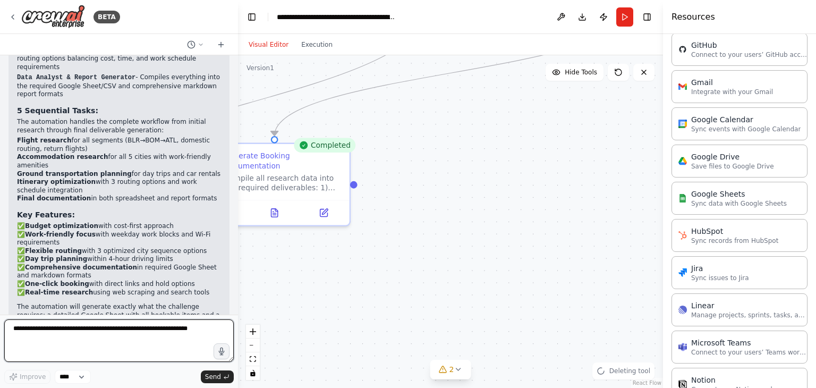
click at [144, 325] on textarea at bounding box center [119, 340] width 230 height 43
type textarea "**********"
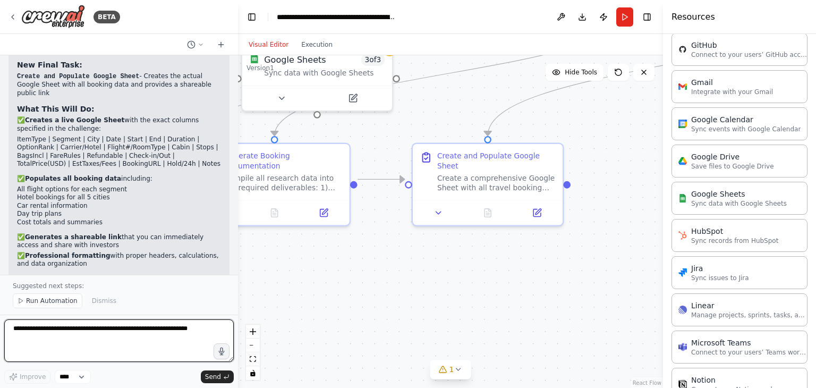
scroll to position [2539, 0]
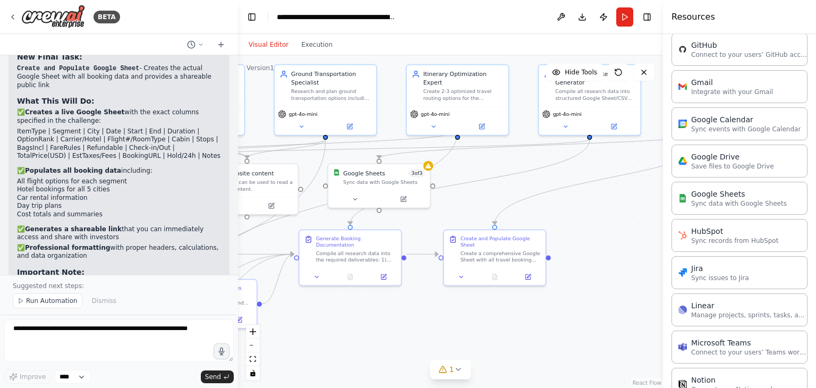
drag, startPoint x: 374, startPoint y: 294, endPoint x: 425, endPoint y: 358, distance: 81.7
click at [425, 358] on div ".deletable-edge-delete-btn { width: 20px; height: 20px; border: 0px solid #ffff…" at bounding box center [450, 221] width 425 height 333
drag, startPoint x: 395, startPoint y: 181, endPoint x: 443, endPoint y: 189, distance: 48.5
click at [443, 189] on div "Sync data with Google Sheets" at bounding box center [429, 189] width 82 height 6
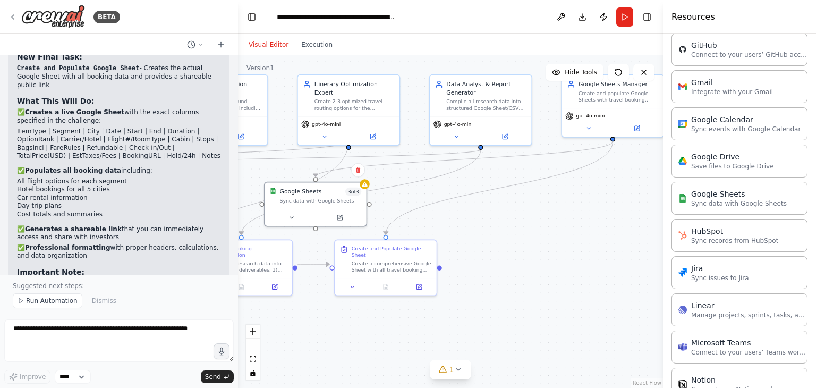
drag, startPoint x: 623, startPoint y: 212, endPoint x: 515, endPoint y: 222, distance: 107.8
click at [515, 222] on div ".deletable-edge-delete-btn { width: 20px; height: 20px; border: 0px solid #ffff…" at bounding box center [450, 221] width 425 height 333
click at [456, 368] on icon at bounding box center [458, 369] width 9 height 9
click at [387, 365] on span "Google Sheets integration is not connected. Please connect before using it." at bounding box center [457, 364] width 183 height 17
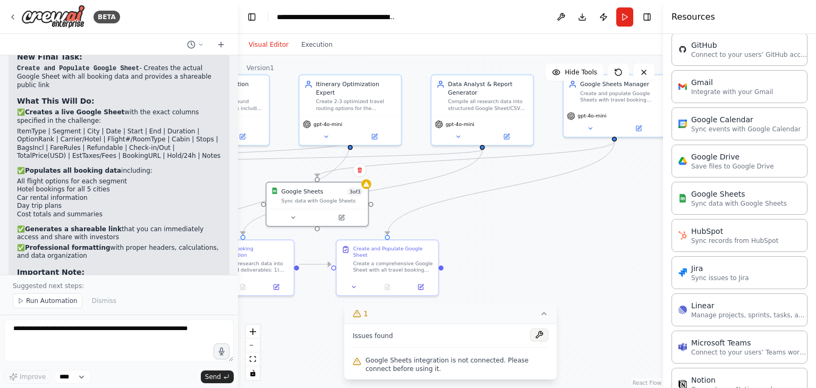
click at [540, 334] on button at bounding box center [539, 334] width 18 height 13
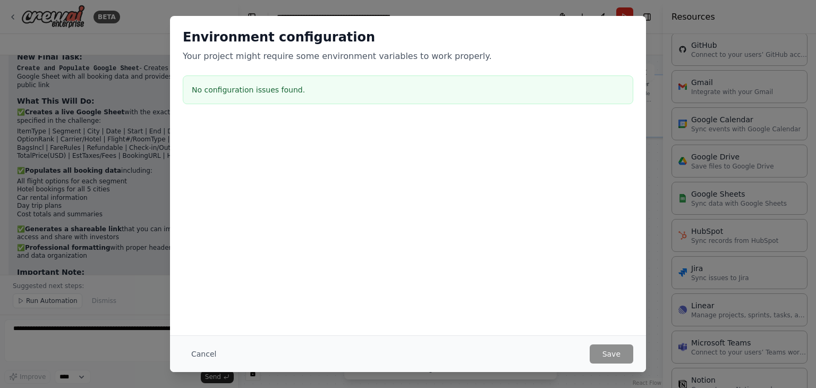
click at [640, 113] on div "Environment configuration Your project might require some environment variables…" at bounding box center [408, 68] width 476 height 105
click at [656, 117] on div "Environment configuration Your project might require some environment variables…" at bounding box center [408, 194] width 816 height 388
click at [203, 359] on button "Cancel" at bounding box center [204, 353] width 42 height 19
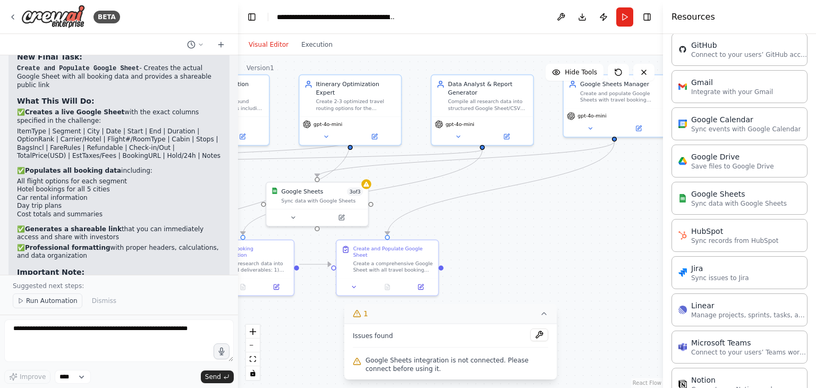
click at [43, 305] on span "Run Automation" at bounding box center [52, 300] width 52 height 9
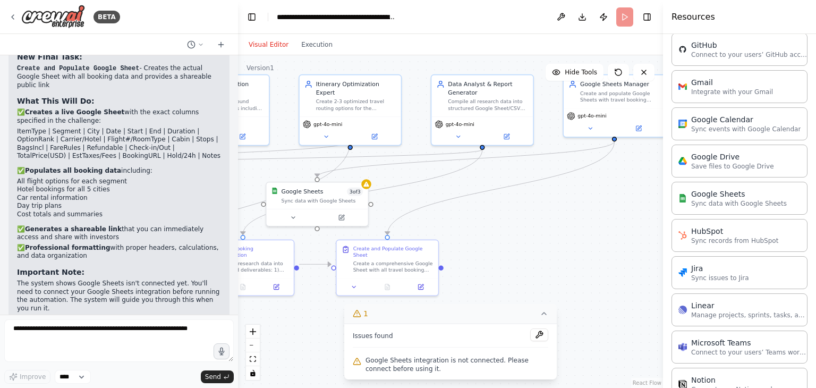
scroll to position [2499, 0]
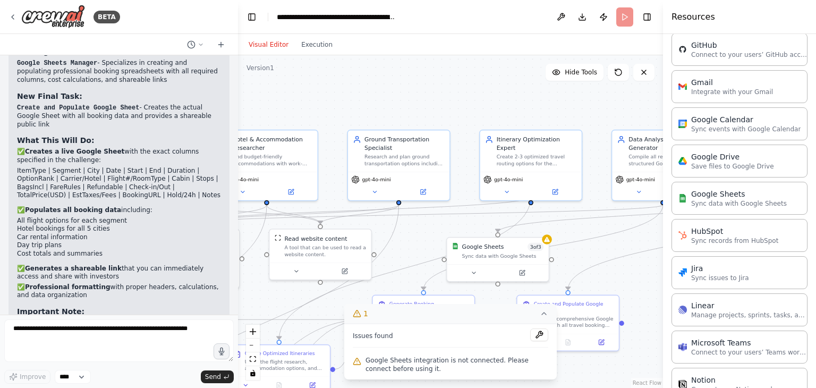
click at [470, 219] on body "BETA This is what i want to build with multiple ai agents: Travel Startup Chall…" at bounding box center [408, 194] width 816 height 388
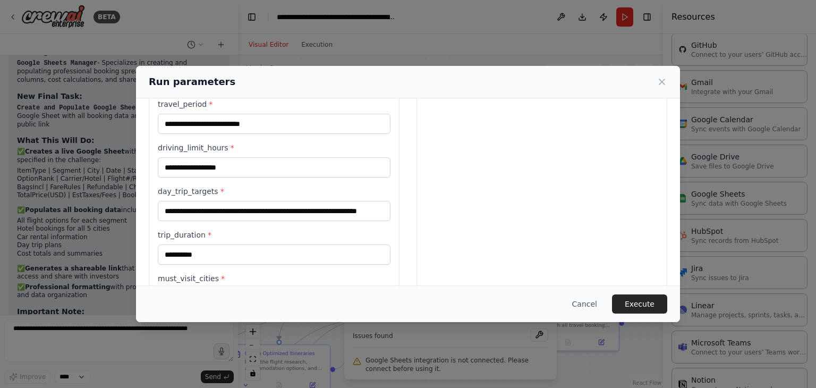
scroll to position [383, 0]
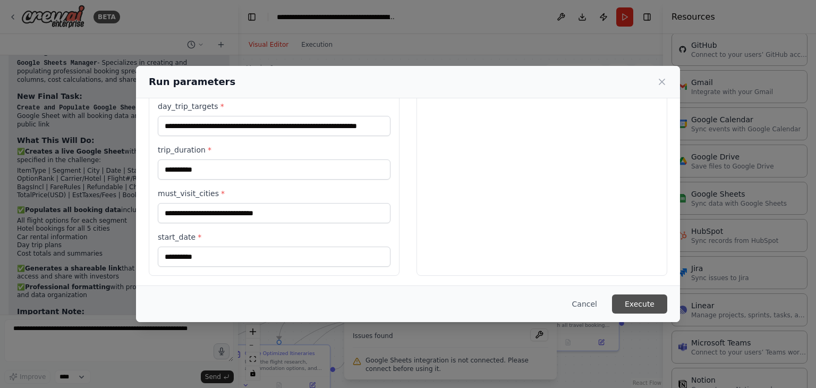
click at [650, 296] on button "Execute" at bounding box center [639, 303] width 55 height 19
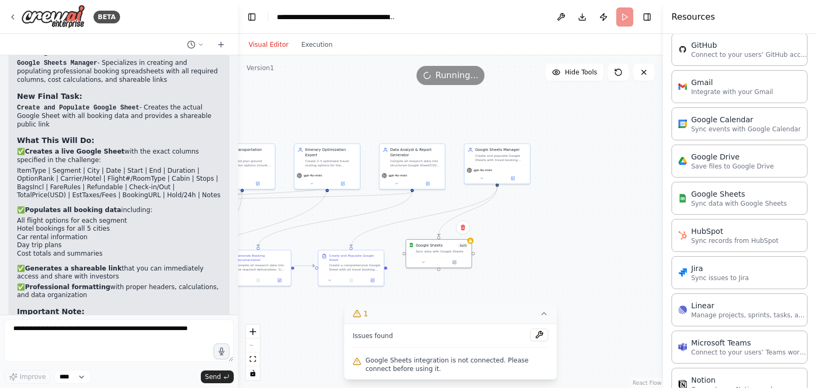
drag, startPoint x: 491, startPoint y: 223, endPoint x: 485, endPoint y: 251, distance: 28.9
click at [485, 251] on div ".deletable-edge-delete-btn { width: 20px; height: 20px; border: 0px solid #ffff…" at bounding box center [450, 221] width 425 height 333
drag, startPoint x: 403, startPoint y: 307, endPoint x: 551, endPoint y: 282, distance: 150.2
click at [551, 282] on div "Version 1 Hide Tools .deletable-edge-delete-btn { width: 20px; height: 20px; bo…" at bounding box center [450, 221] width 425 height 333
click at [546, 318] on icon at bounding box center [544, 313] width 9 height 9
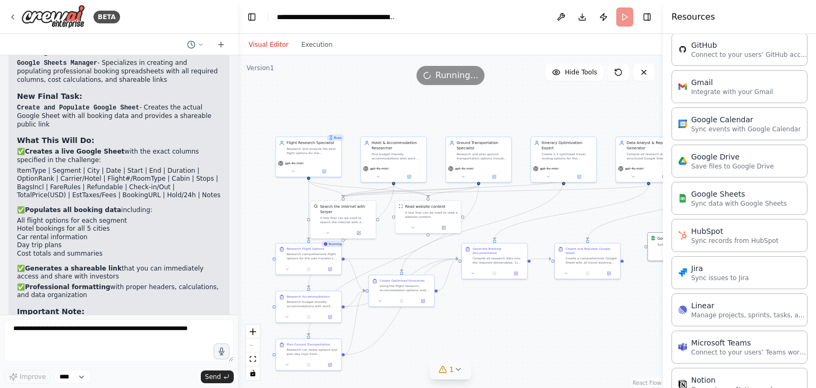
drag, startPoint x: 362, startPoint y: 326, endPoint x: 599, endPoint y: 318, distance: 237.1
click at [599, 318] on div ".deletable-edge-delete-btn { width: 20px; height: 20px; border: 0px solid #ffff…" at bounding box center [450, 221] width 425 height 333
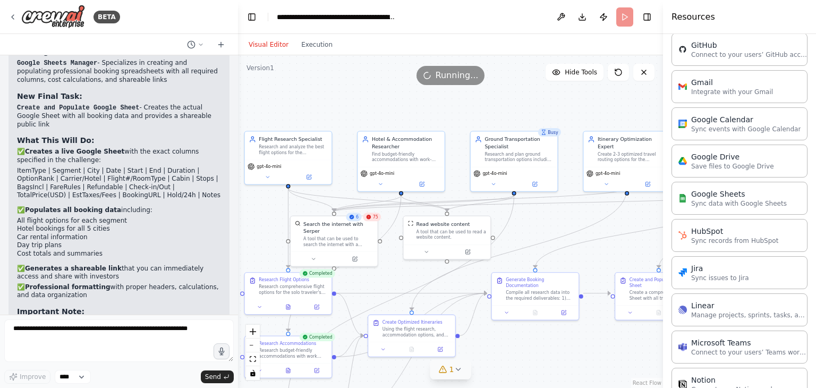
drag, startPoint x: 327, startPoint y: 101, endPoint x: 372, endPoint y: 83, distance: 48.0
click at [372, 83] on div "Version 1 Hide Tools .deletable-edge-delete-btn { width: 20px; height: 20px; bo…" at bounding box center [450, 221] width 425 height 333
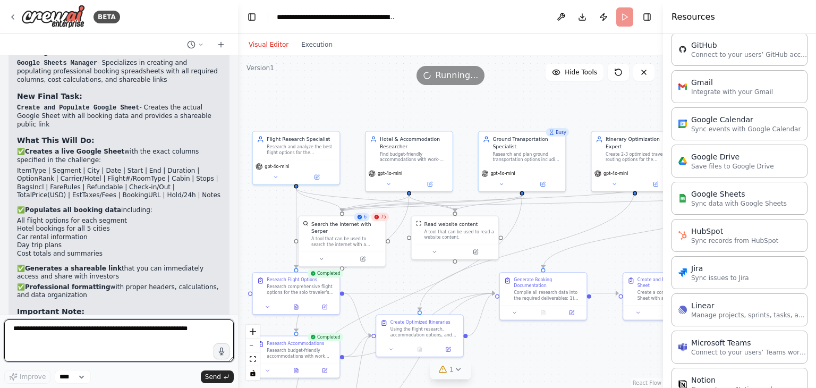
click at [148, 321] on textarea at bounding box center [119, 340] width 230 height 43
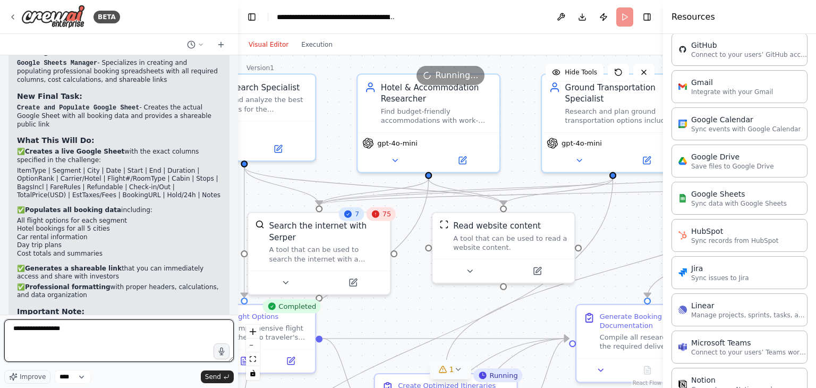
click at [49, 329] on textarea "**********" at bounding box center [119, 340] width 230 height 43
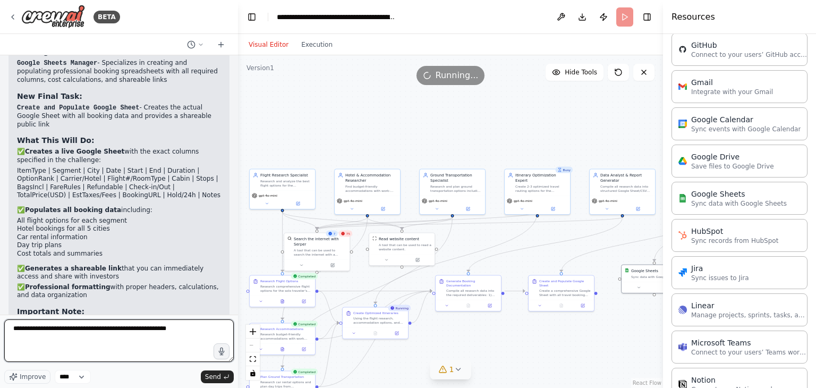
type textarea "**********"
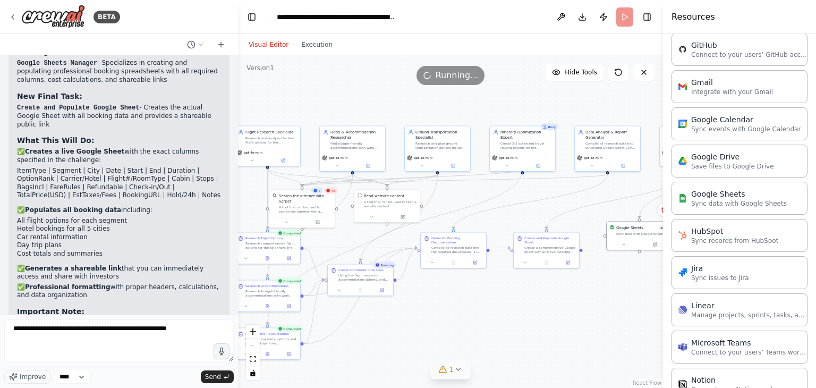
drag, startPoint x: 521, startPoint y: 262, endPoint x: 506, endPoint y: 219, distance: 45.5
click at [506, 219] on div ".deletable-edge-delete-btn { width: 20px; height: 20px; border: 0px solid #ffff…" at bounding box center [450, 221] width 425 height 333
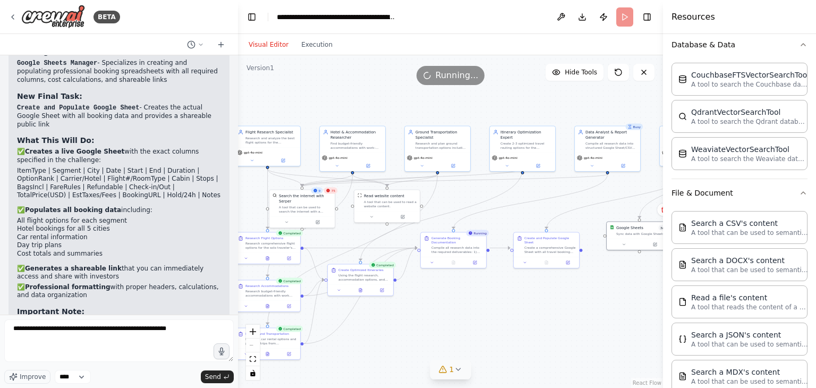
scroll to position [0, 0]
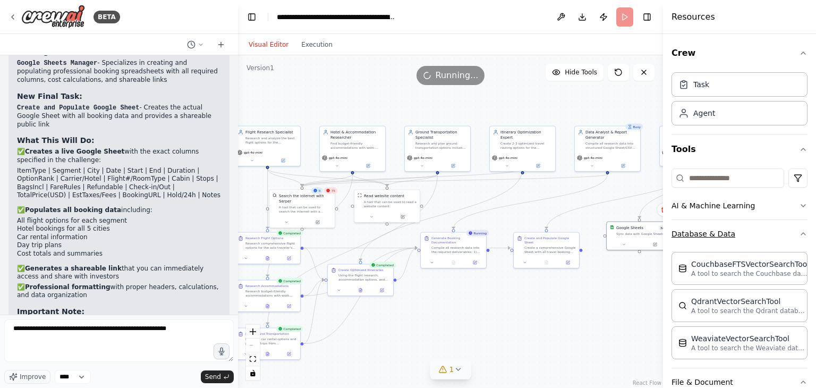
click at [801, 234] on icon "button" at bounding box center [803, 234] width 4 height 2
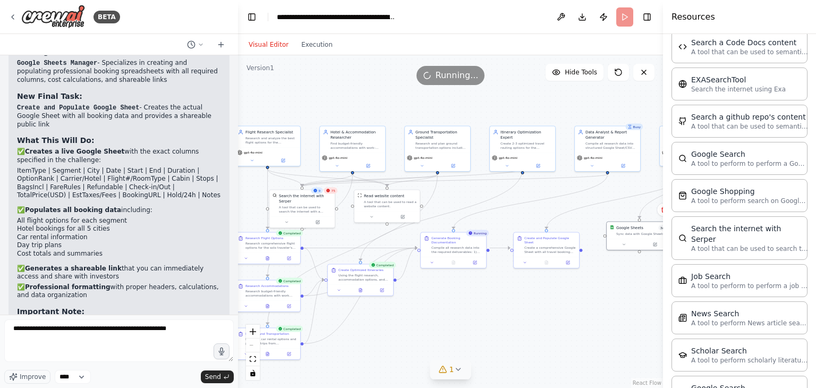
scroll to position [1578, 0]
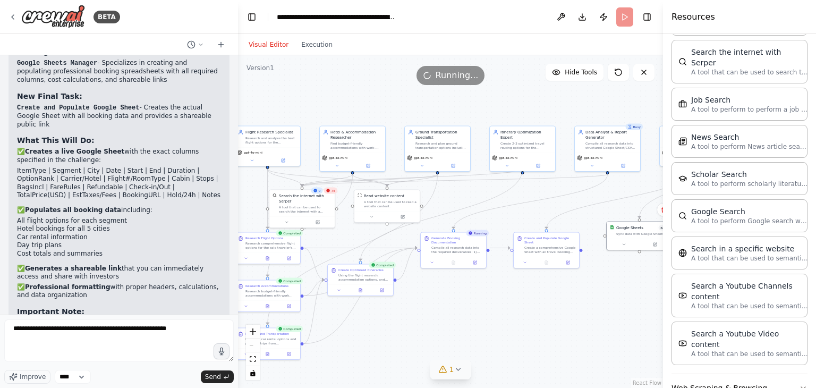
click at [735, 374] on button "Web Scraping & Browsing" at bounding box center [740, 388] width 136 height 28
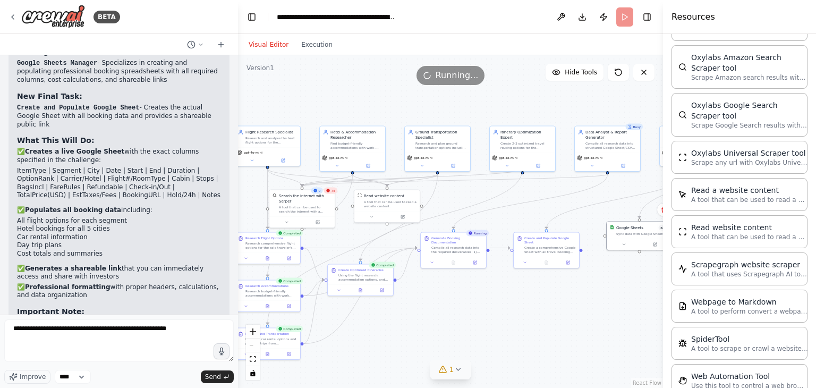
scroll to position [2173, 0]
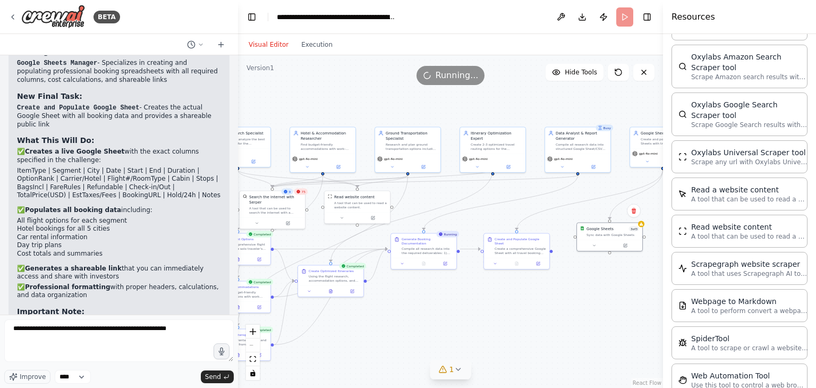
drag, startPoint x: 561, startPoint y: 297, endPoint x: 531, endPoint y: 298, distance: 29.8
click at [531, 298] on div ".deletable-edge-delete-btn { width: 20px; height: 20px; border: 0px solid #ffff…" at bounding box center [450, 221] width 425 height 333
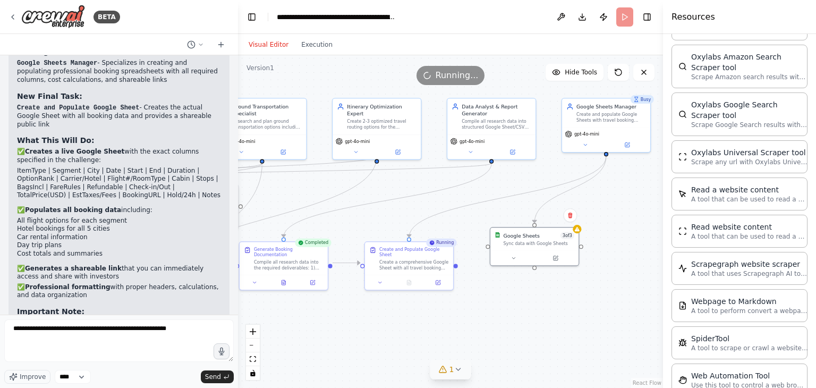
drag, startPoint x: 572, startPoint y: 262, endPoint x: 461, endPoint y: 301, distance: 118.0
click at [461, 301] on div ".deletable-edge-delete-btn { width: 20px; height: 20px; border: 0px solid #ffff…" at bounding box center [450, 221] width 425 height 333
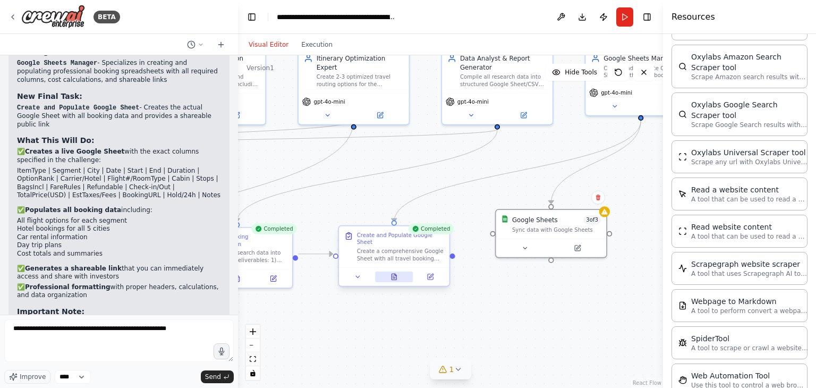
click at [393, 274] on icon at bounding box center [394, 277] width 5 height 6
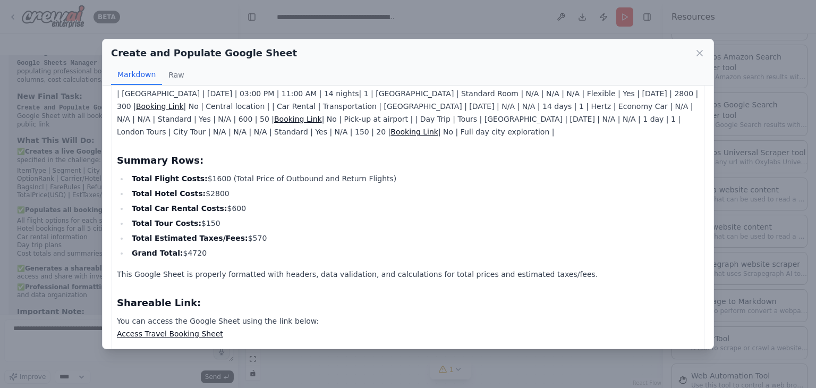
scroll to position [124, 0]
click at [175, 329] on link "Access Travel Booking Sheet" at bounding box center [170, 333] width 106 height 9
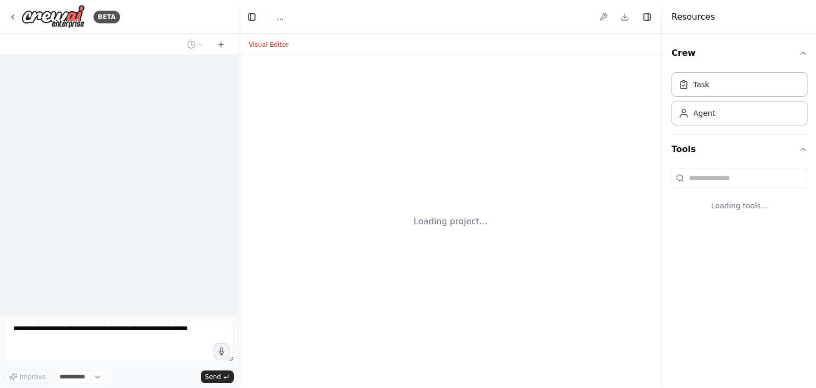
select select "****"
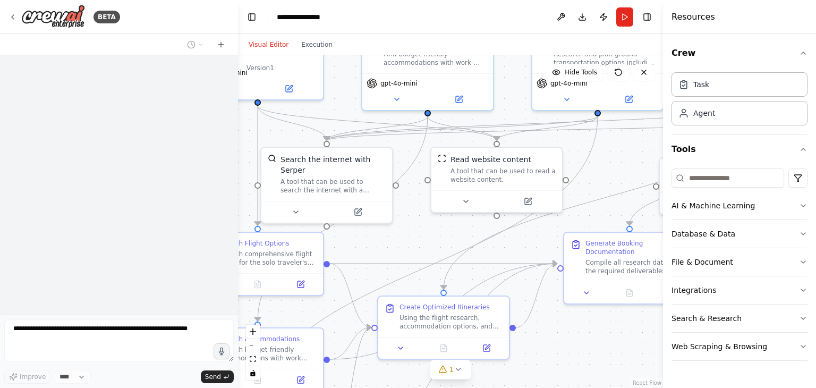
drag, startPoint x: 516, startPoint y: 319, endPoint x: 397, endPoint y: 222, distance: 153.8
click at [368, 179] on div ".deletable-edge-delete-btn { width: 20px; height: 20px; border: 0px solid #ffff…" at bounding box center [450, 221] width 425 height 333
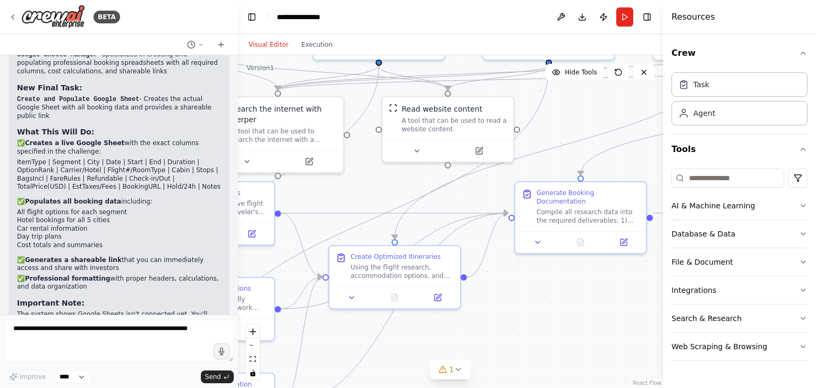
scroll to position [2499, 0]
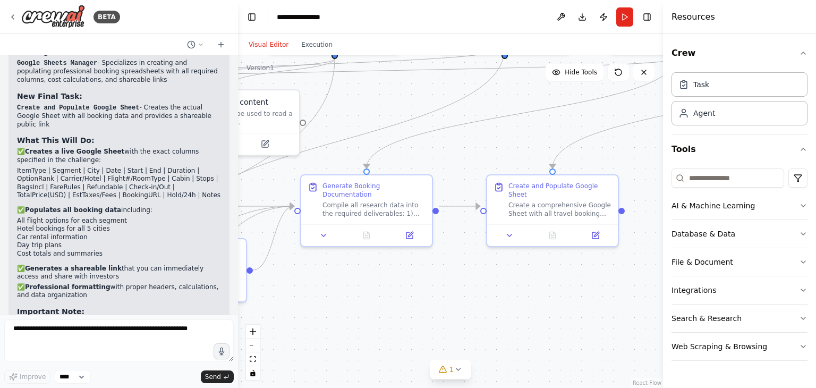
drag, startPoint x: 589, startPoint y: 289, endPoint x: 374, endPoint y: 282, distance: 214.8
click at [374, 282] on div ".deletable-edge-delete-btn { width: 20px; height: 20px; border: 0px solid #ffff…" at bounding box center [450, 221] width 425 height 333
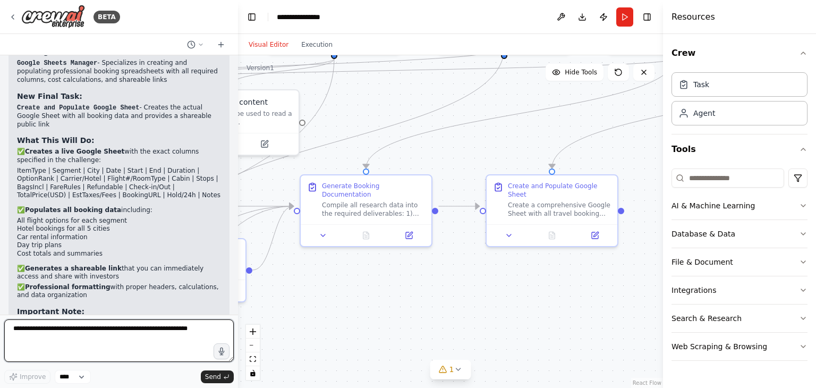
click at [124, 330] on textarea at bounding box center [119, 340] width 230 height 43
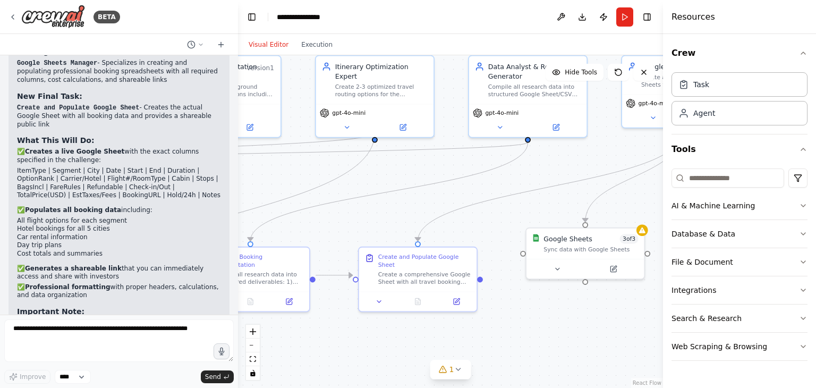
drag, startPoint x: 625, startPoint y: 239, endPoint x: 513, endPoint y: 258, distance: 113.1
click at [513, 258] on div ".deletable-edge-delete-btn { width: 20px; height: 20px; border: 0px solid #ffff…" at bounding box center [450, 221] width 425 height 333
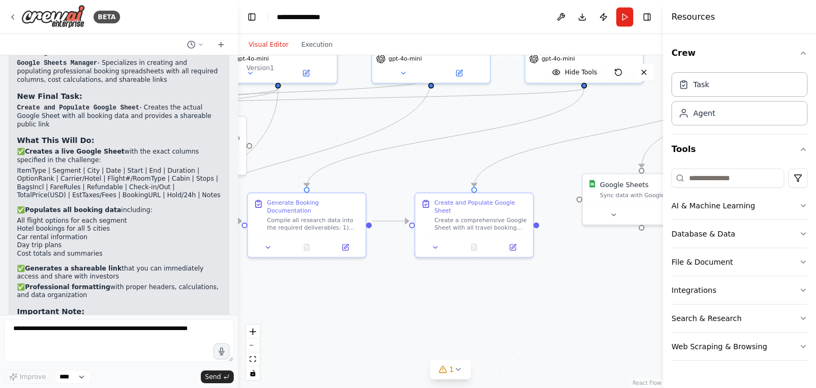
drag, startPoint x: 409, startPoint y: 169, endPoint x: 449, endPoint y: 164, distance: 40.2
click at [449, 164] on div ".deletable-edge-delete-btn { width: 20px; height: 20px; border: 0px solid #ffff…" at bounding box center [450, 221] width 425 height 333
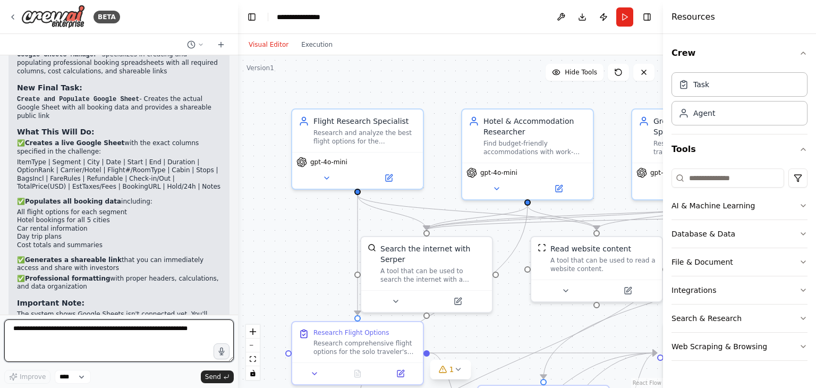
click at [80, 332] on textarea at bounding box center [119, 340] width 230 height 43
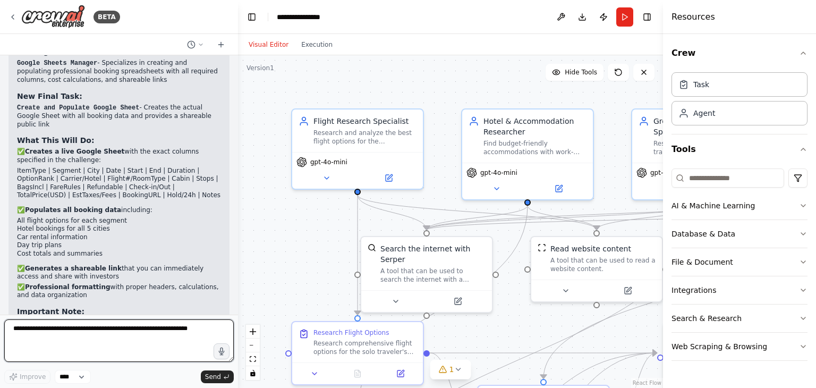
click at [71, 332] on textarea at bounding box center [119, 340] width 230 height 43
paste textarea "**********"
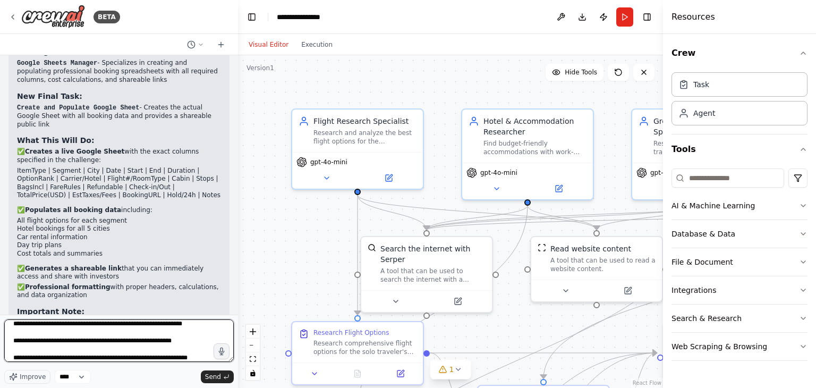
scroll to position [13, 0]
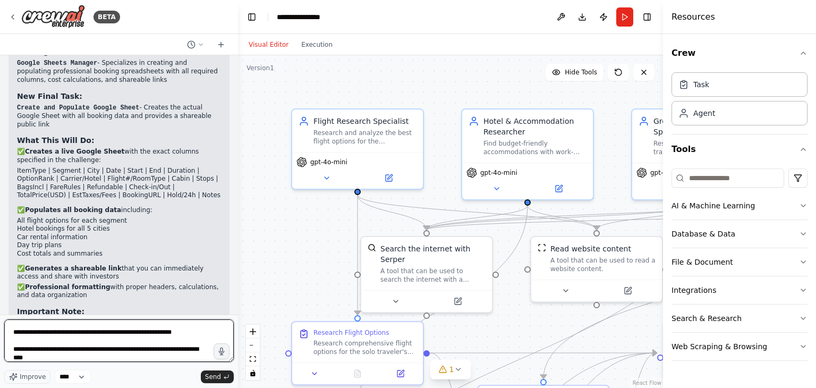
type textarea "**********"
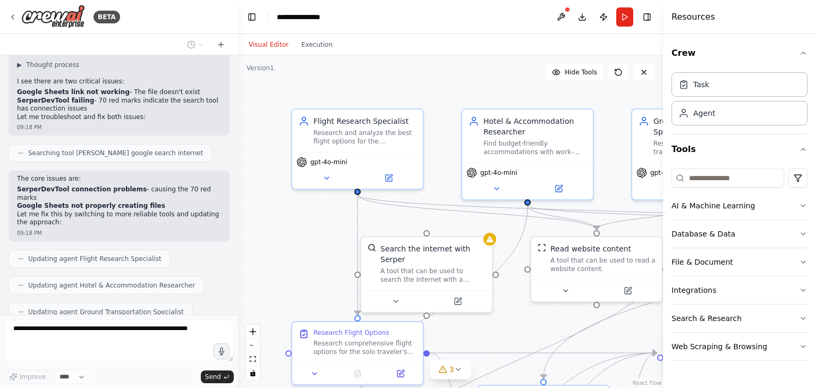
scroll to position [3041, 0]
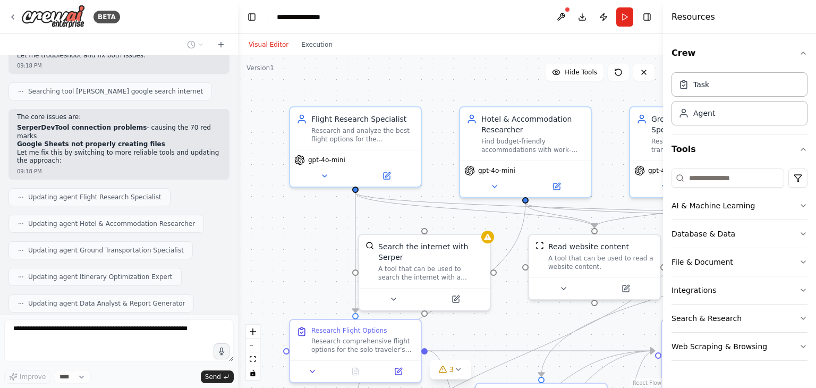
drag, startPoint x: 317, startPoint y: 244, endPoint x: 240, endPoint y: 149, distance: 122.1
click at [240, 149] on div ".deletable-edge-delete-btn { width: 20px; height: 20px; border: 0px solid #ffff…" at bounding box center [450, 221] width 425 height 333
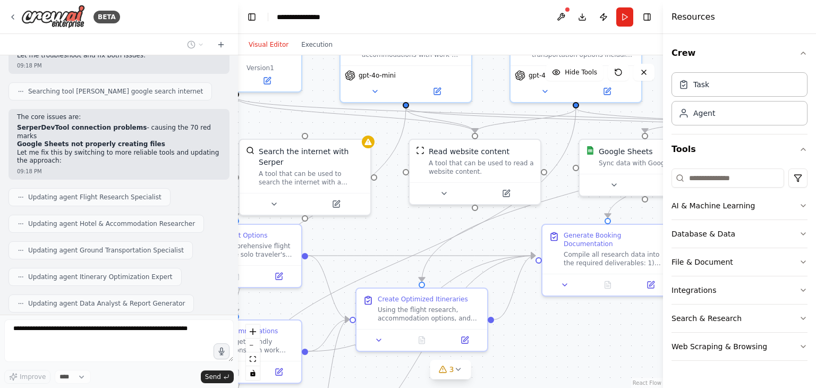
drag, startPoint x: 600, startPoint y: 344, endPoint x: 391, endPoint y: 309, distance: 211.7
click at [391, 309] on div ".deletable-edge-delete-btn { width: 20px; height: 20px; border: 0px solid #ffff…" at bounding box center [450, 221] width 425 height 333
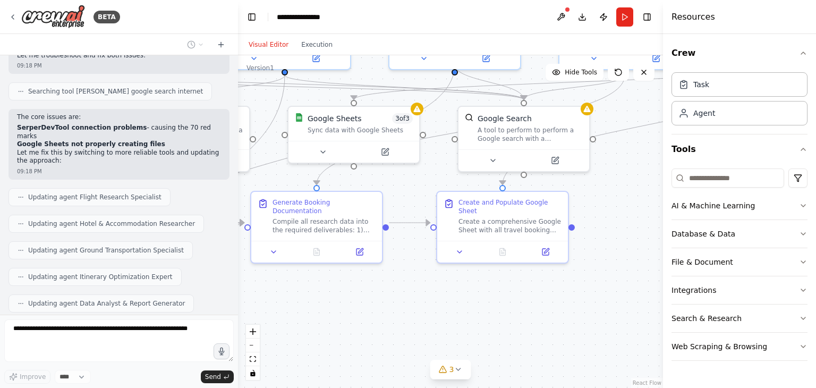
drag, startPoint x: 479, startPoint y: 294, endPoint x: 329, endPoint y: 295, distance: 149.8
click at [329, 295] on div ".deletable-edge-delete-btn { width: 20px; height: 20px; border: 0px solid #ffff…" at bounding box center [450, 221] width 425 height 333
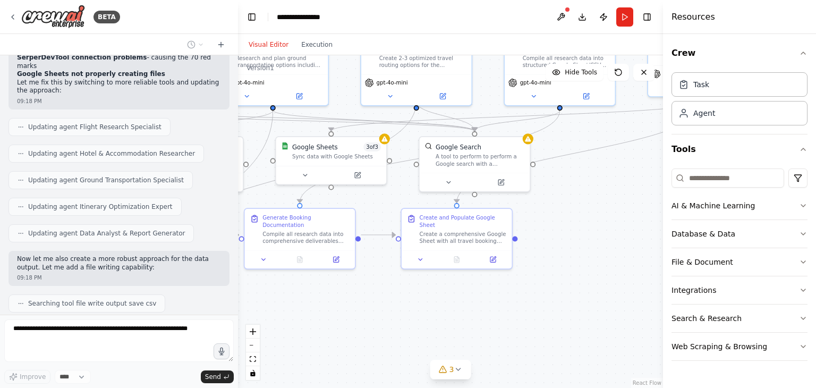
scroll to position [3116, 0]
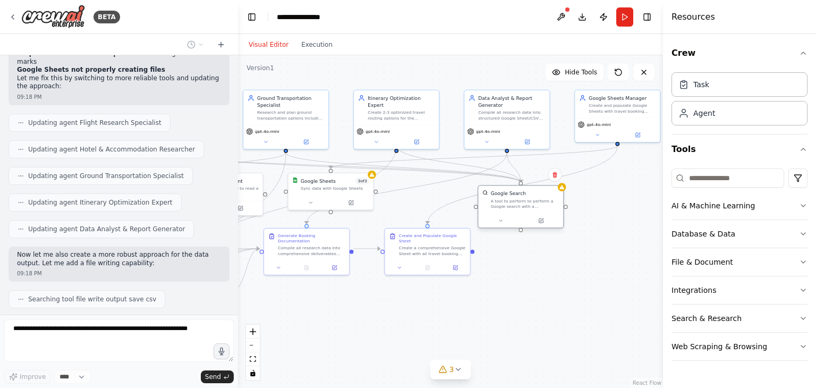
drag, startPoint x: 437, startPoint y: 194, endPoint x: 529, endPoint y: 209, distance: 93.0
click at [529, 209] on div "A tool to perform to perform a Google search with a search_query." at bounding box center [525, 203] width 69 height 11
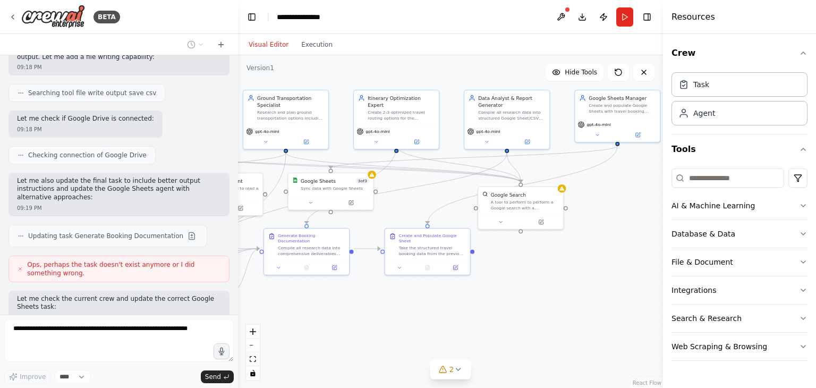
scroll to position [3348, 0]
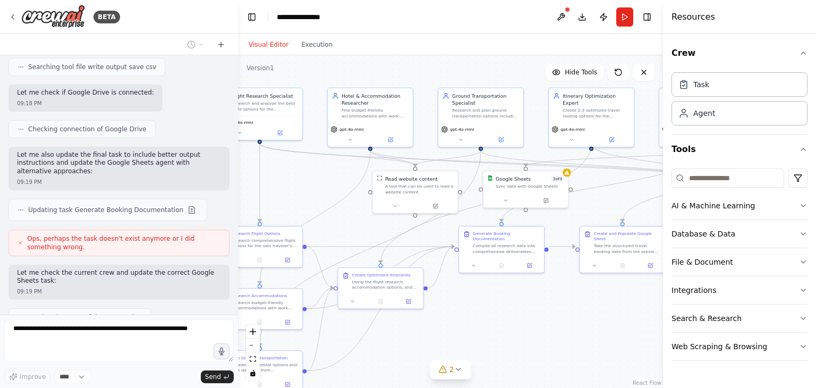
drag, startPoint x: 414, startPoint y: 304, endPoint x: 609, endPoint y: 302, distance: 195.5
click at [609, 302] on div ".deletable-edge-delete-btn { width: 20px; height: 20px; border: 0px solid #ffff…" at bounding box center [450, 221] width 425 height 333
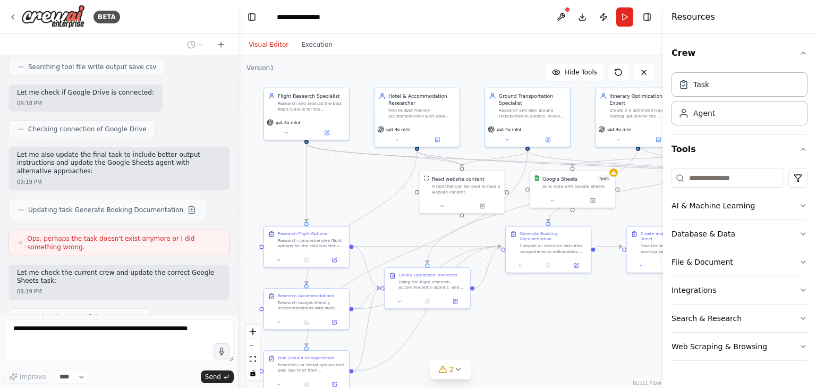
drag, startPoint x: 525, startPoint y: 309, endPoint x: 570, endPoint y: 309, distance: 44.1
click at [570, 309] on div ".deletable-edge-delete-btn { width: 20px; height: 20px; border: 0px solid #ffff…" at bounding box center [450, 221] width 425 height 333
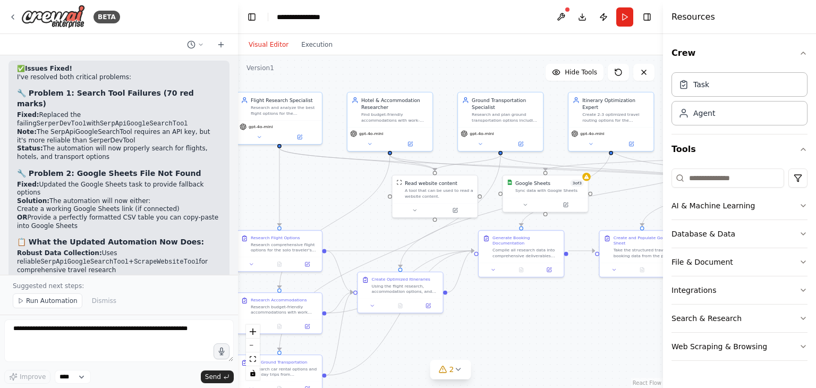
scroll to position [3758, 0]
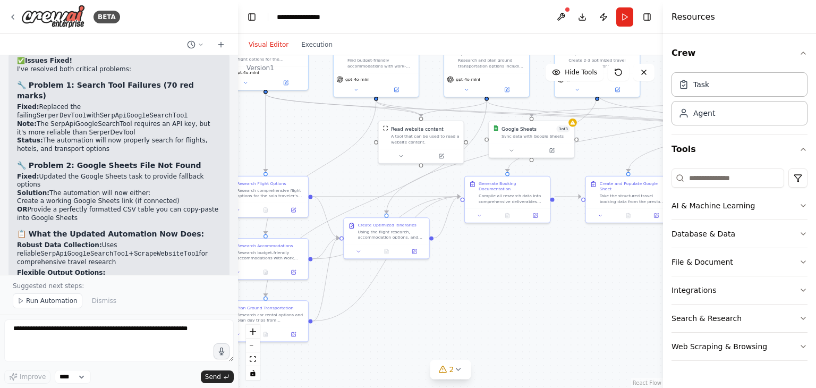
drag, startPoint x: 560, startPoint y: 309, endPoint x: 521, endPoint y: 259, distance: 63.2
click at [521, 259] on div ".deletable-edge-delete-btn { width: 20px; height: 20px; border: 0px solid #ffff…" at bounding box center [450, 221] width 425 height 333
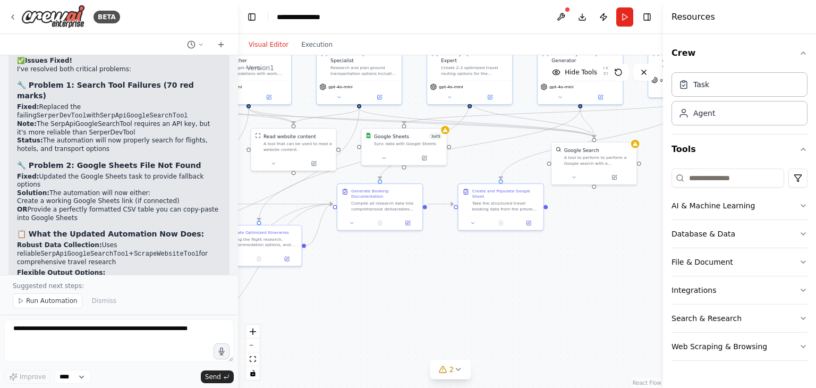
drag, startPoint x: 504, startPoint y: 329, endPoint x: 376, endPoint y: 336, distance: 127.7
click at [376, 336] on div ".deletable-edge-delete-btn { width: 20px; height: 20px; border: 0px solid #ffff…" at bounding box center [450, 221] width 425 height 333
click at [59, 304] on span "Run Automation" at bounding box center [52, 300] width 52 height 9
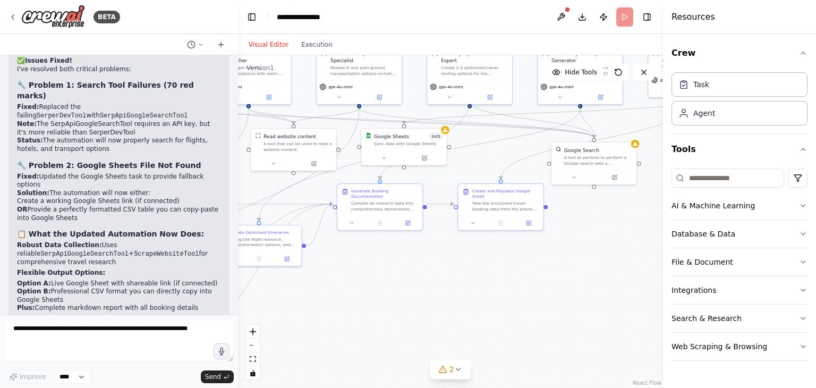
scroll to position [3718, 0]
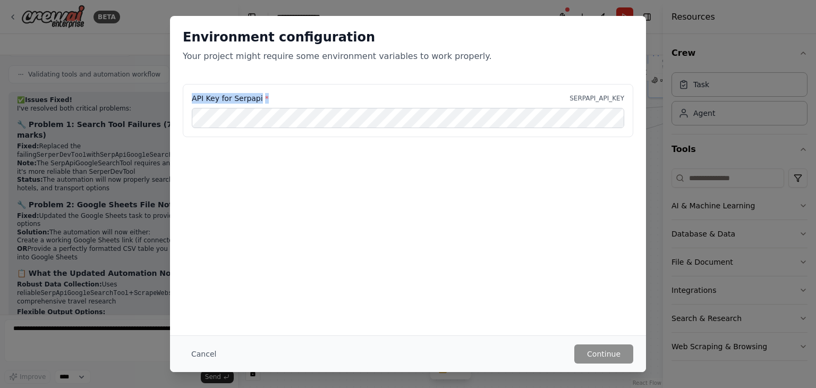
drag, startPoint x: 189, startPoint y: 97, endPoint x: 279, endPoint y: 96, distance: 89.8
click at [279, 96] on div "API Key for Serpapi * SERPAPI_API_KEY" at bounding box center [408, 110] width 451 height 53
copy label "API Key for Serpapi *"
click at [197, 353] on button "Cancel" at bounding box center [204, 353] width 42 height 19
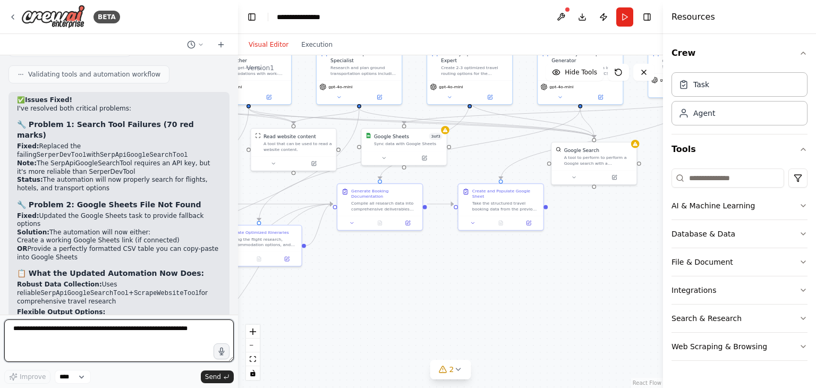
click at [87, 360] on textarea at bounding box center [119, 340] width 230 height 43
paste textarea "**********"
type textarea "**********"
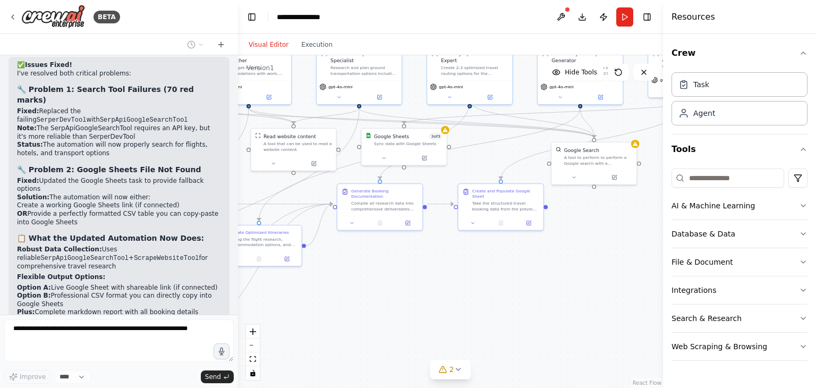
scroll to position [3781, 0]
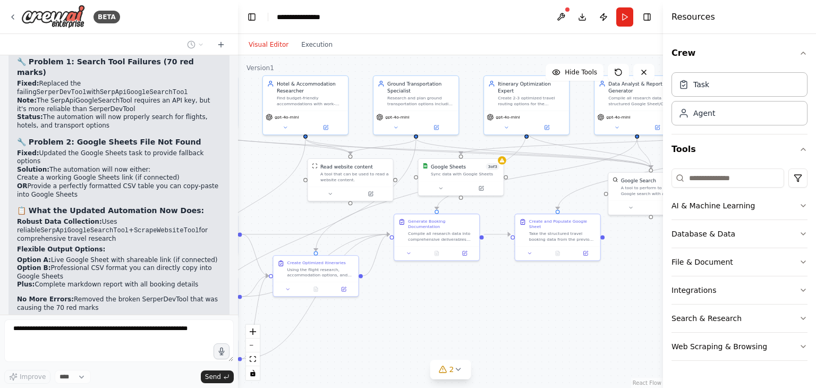
drag, startPoint x: 356, startPoint y: 296, endPoint x: 433, endPoint y: 327, distance: 82.5
click at [433, 327] on div ".deletable-edge-delete-btn { width: 20px; height: 20px; border: 0px solid #ffff…" at bounding box center [450, 221] width 425 height 333
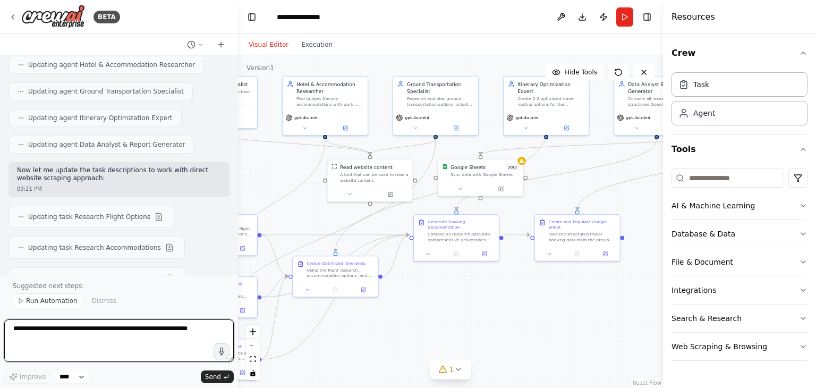
scroll to position [4447, 0]
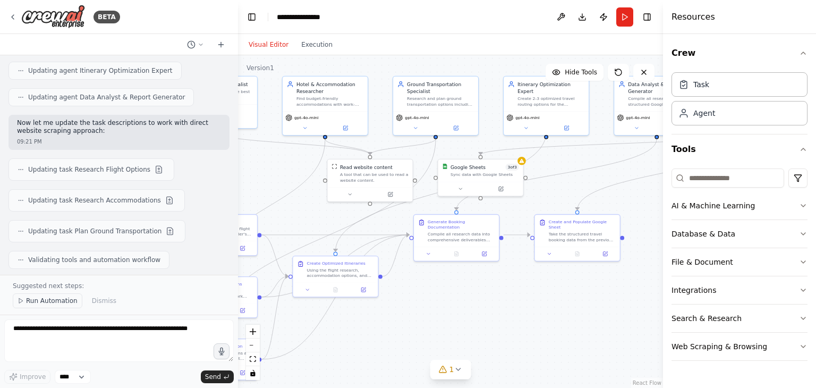
click at [45, 304] on span "Run Automation" at bounding box center [52, 300] width 52 height 9
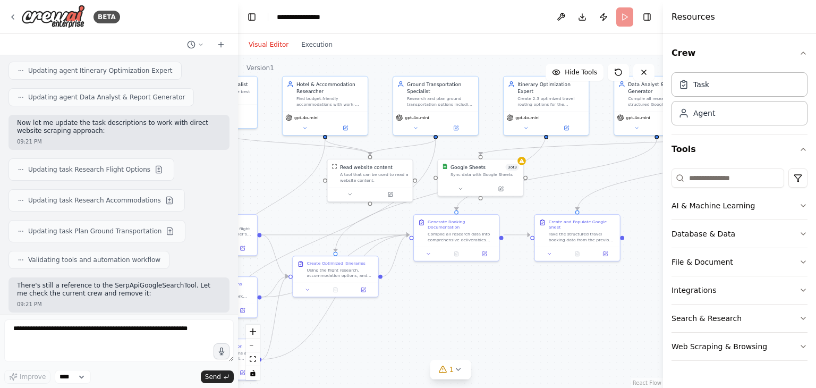
scroll to position [4407, 0]
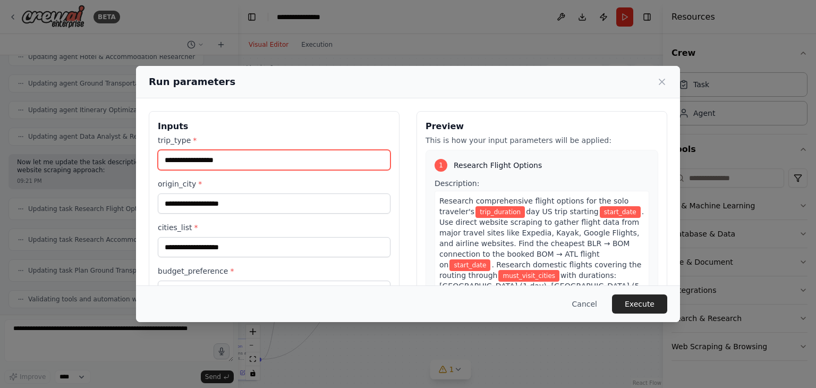
click at [209, 166] on input "trip_type *" at bounding box center [274, 160] width 233 height 20
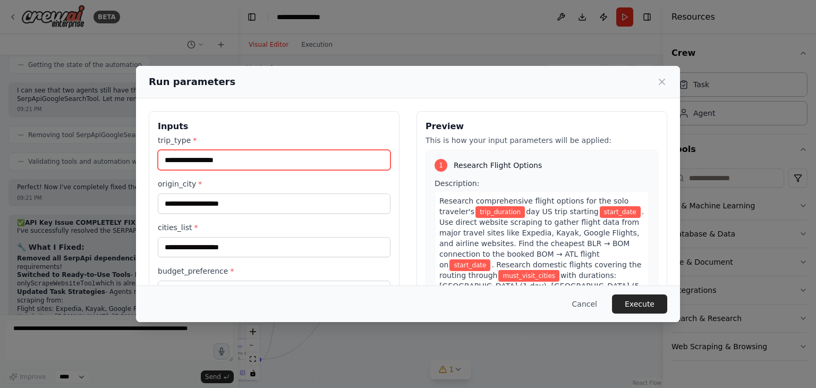
scroll to position [4720, 0]
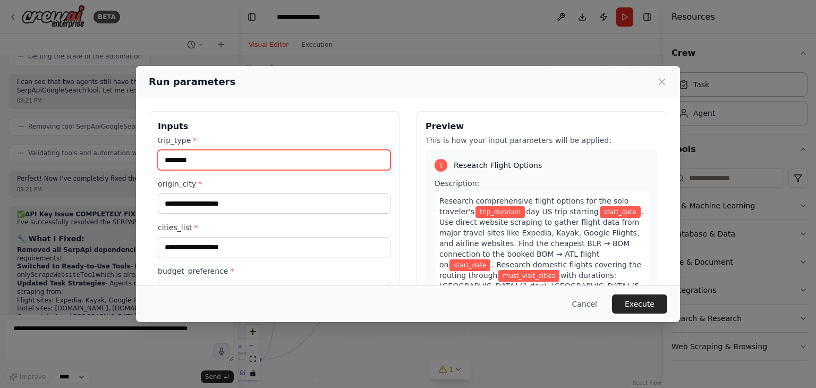
type input "********"
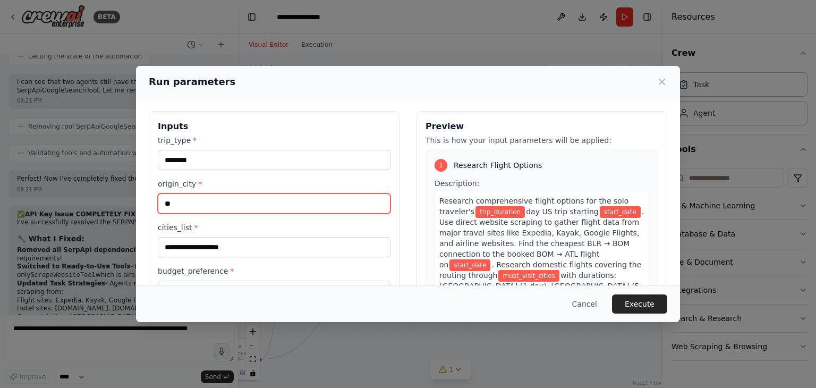
type input "*"
type input "*******"
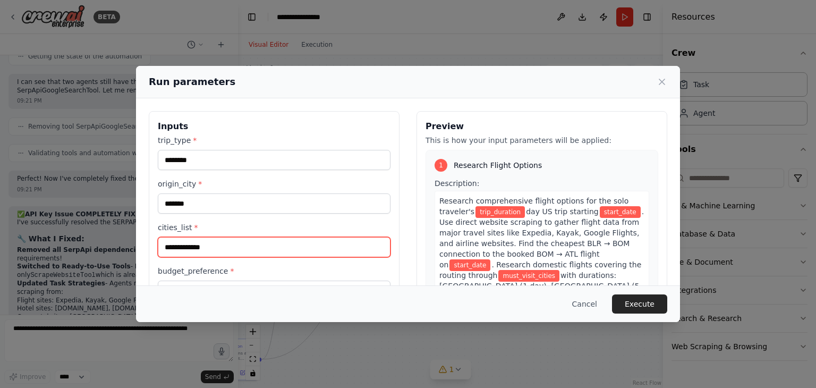
type input "**********"
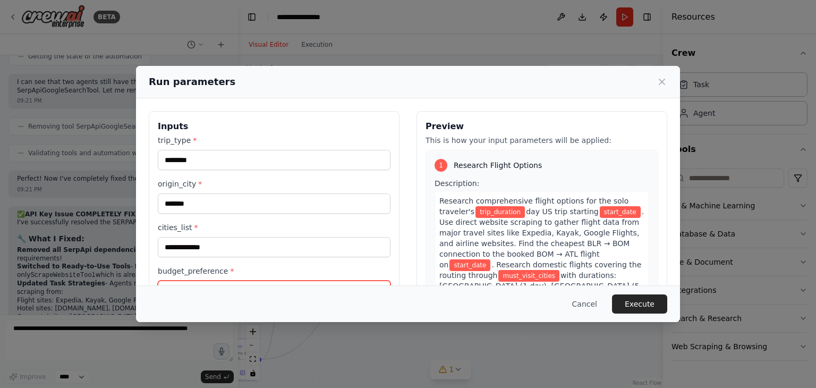
scroll to position [14, 0]
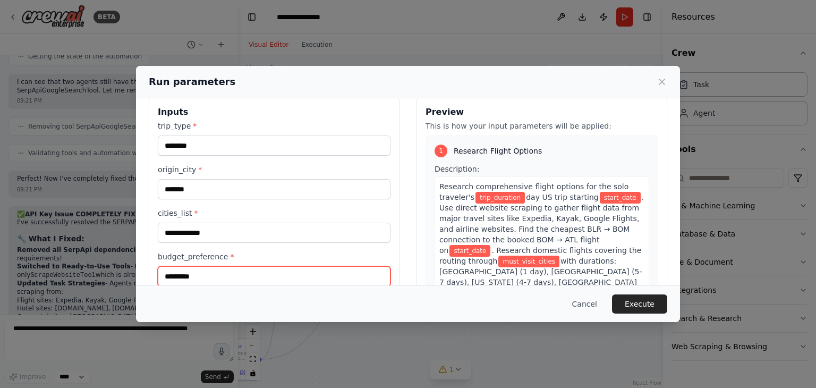
type input "*********"
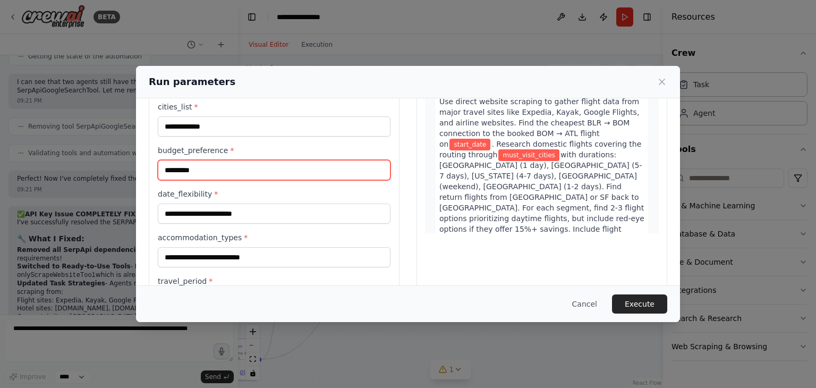
scroll to position [126, 0]
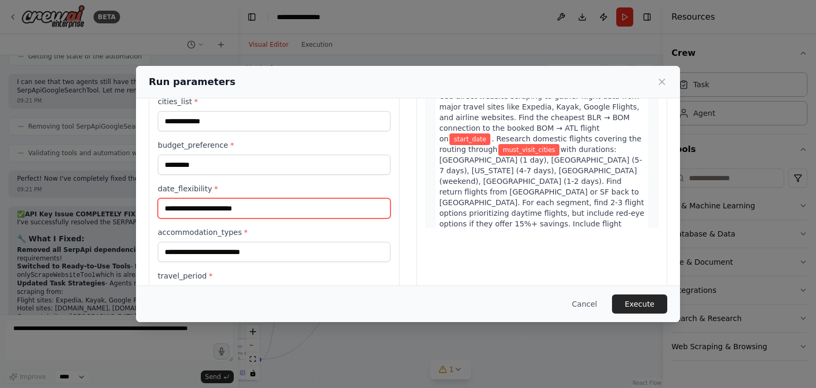
click at [199, 205] on input "date_flexibility *" at bounding box center [274, 208] width 233 height 20
paste input "**********"
type input "**********"
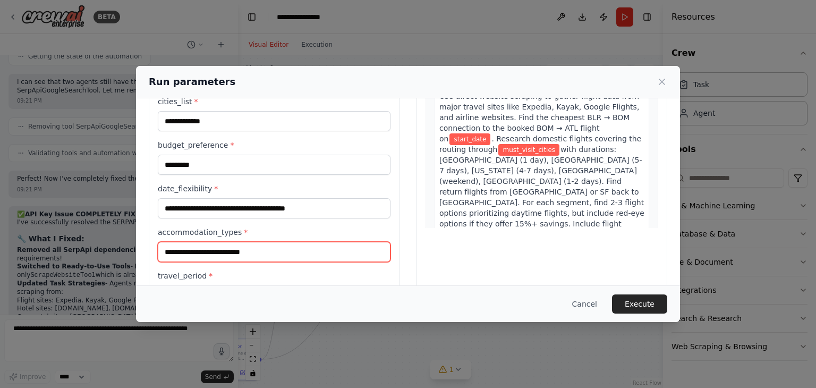
click at [292, 244] on input "accommodation_types *" at bounding box center [274, 252] width 233 height 20
paste input "**********"
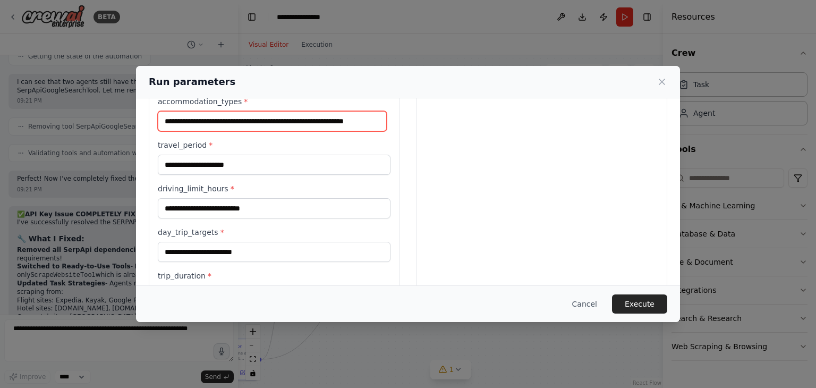
scroll to position [261, 0]
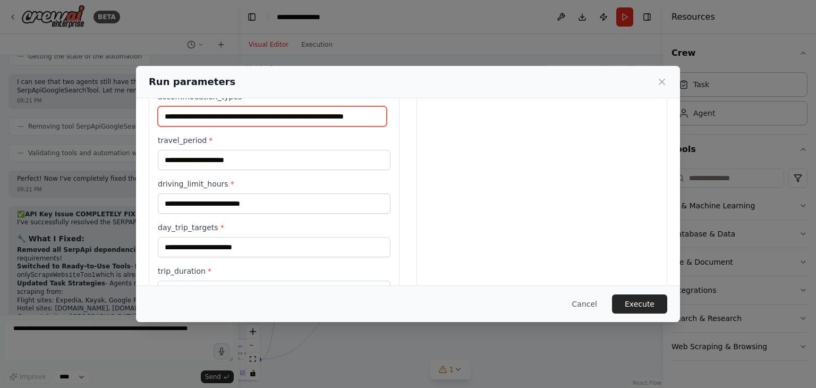
type input "**********"
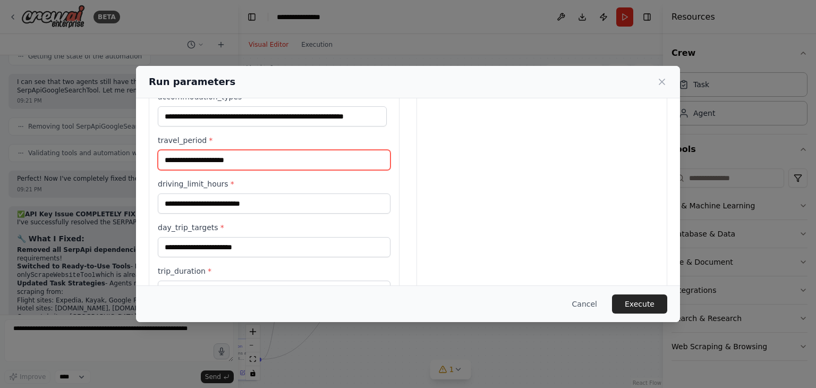
click at [211, 158] on input "travel_period *" at bounding box center [274, 160] width 233 height 20
paste input "**********"
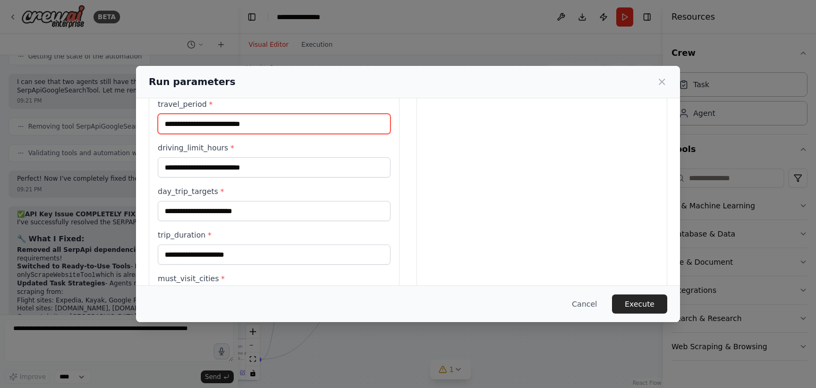
type input "**********"
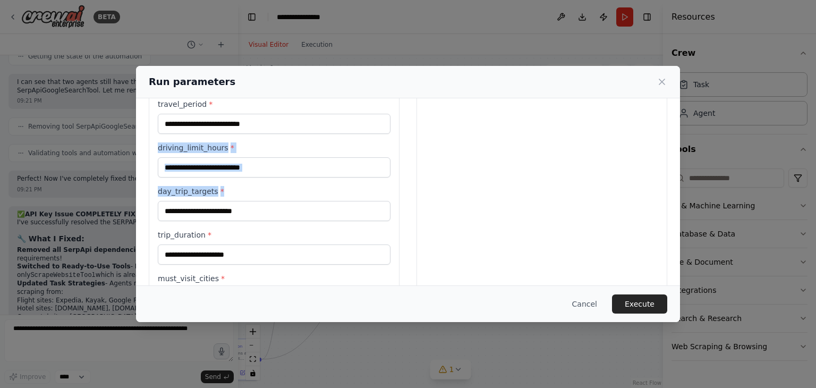
drag, startPoint x: 248, startPoint y: 177, endPoint x: 238, endPoint y: 163, distance: 16.8
click at [238, 163] on div "**********" at bounding box center [274, 94] width 233 height 514
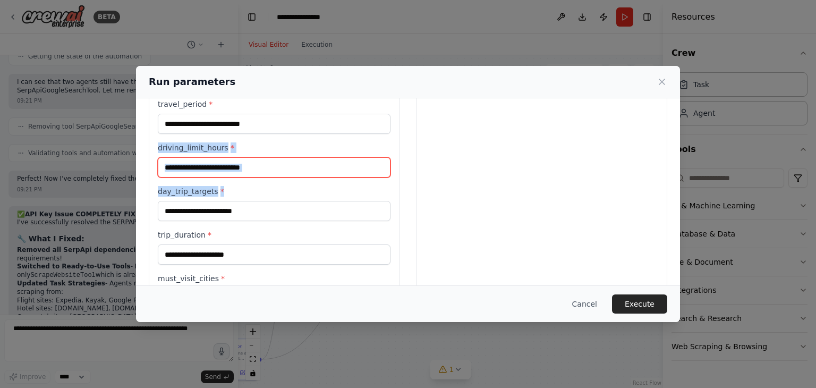
click at [238, 163] on input "driving_limit_hours *" at bounding box center [274, 167] width 233 height 20
paste input "**********"
type input "**********"
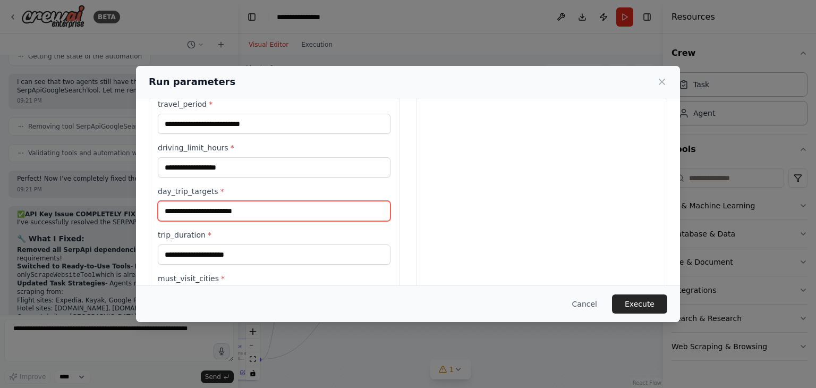
click at [223, 209] on input "day_trip_targets *" at bounding box center [274, 211] width 233 height 20
paste input "**********"
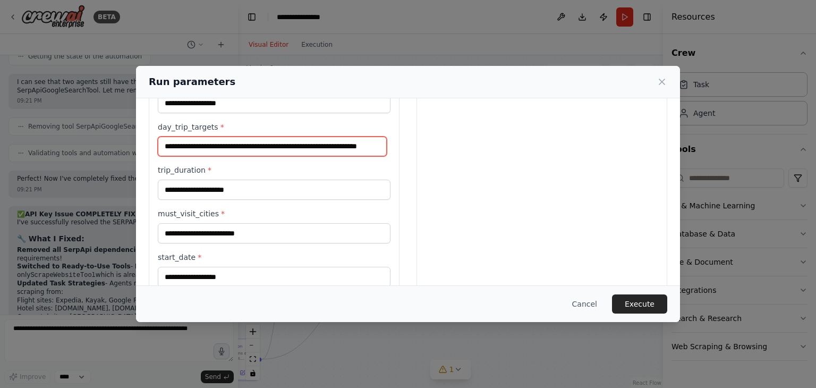
scroll to position [369, 0]
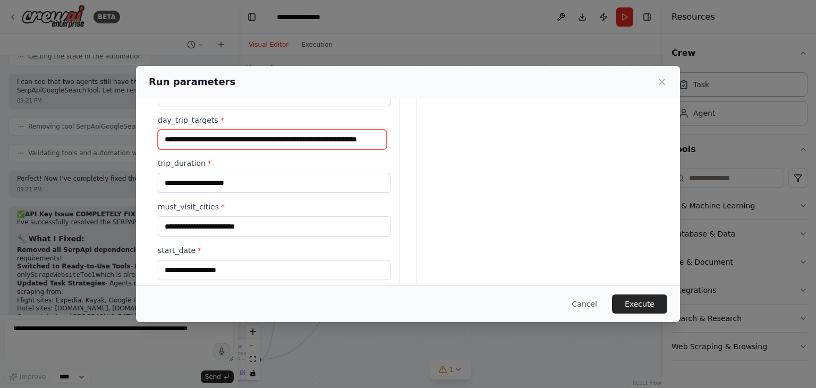
type input "**********"
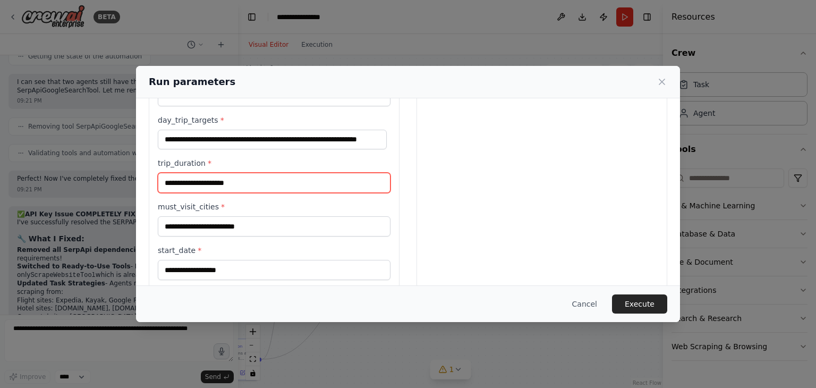
click at [206, 182] on input "trip_duration *" at bounding box center [274, 183] width 233 height 20
type input "**********"
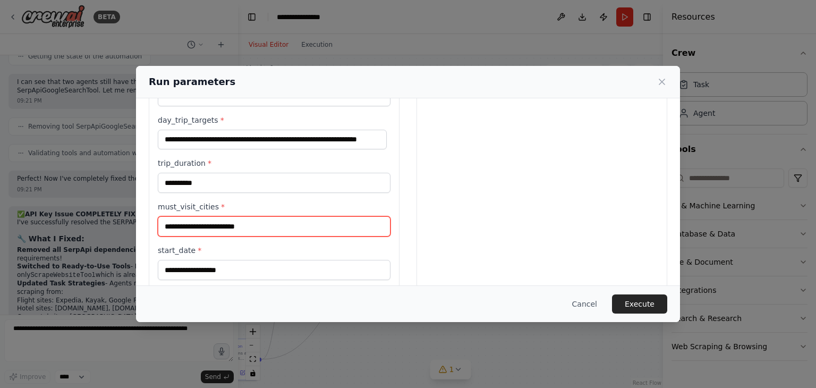
click at [191, 222] on input "must_visit_cities *" at bounding box center [274, 226] width 233 height 20
paste input "**********"
type input "**********"
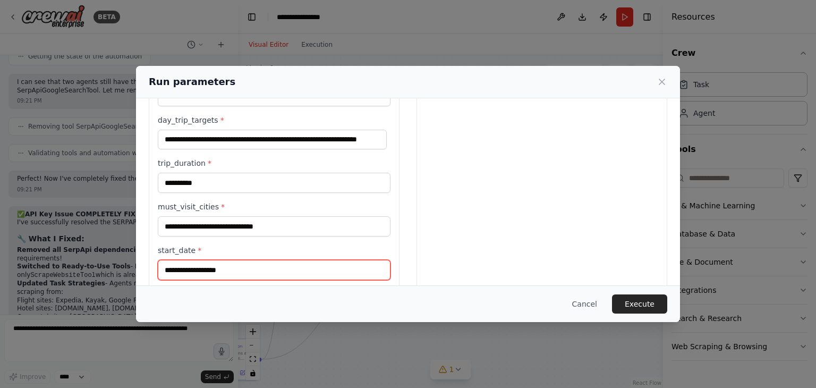
click at [193, 272] on input "start_date *" at bounding box center [274, 270] width 233 height 20
paste input "**********"
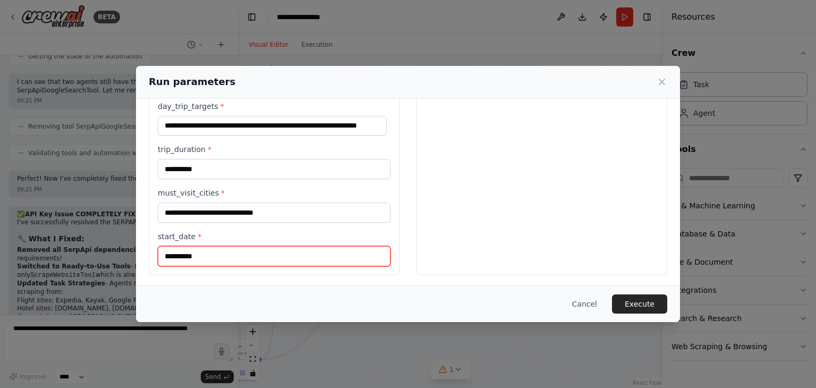
type input "**********"
click at [643, 304] on button "Execute" at bounding box center [639, 303] width 55 height 19
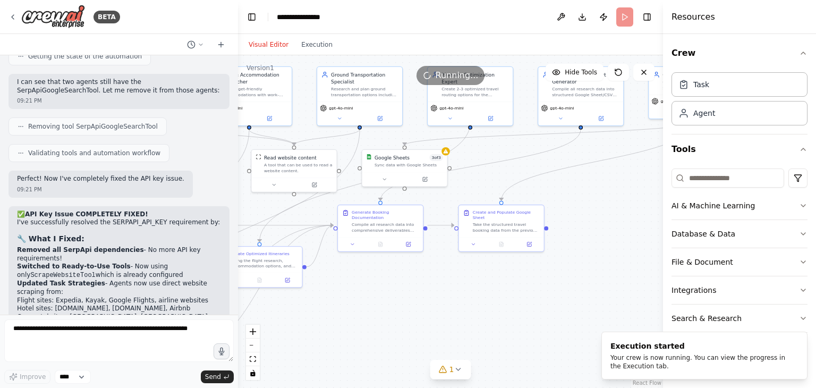
drag, startPoint x: 587, startPoint y: 313, endPoint x: 511, endPoint y: 303, distance: 76.6
click at [511, 303] on div ".deletable-edge-delete-btn { width: 20px; height: 20px; border: 0px solid #ffff…" at bounding box center [450, 221] width 425 height 333
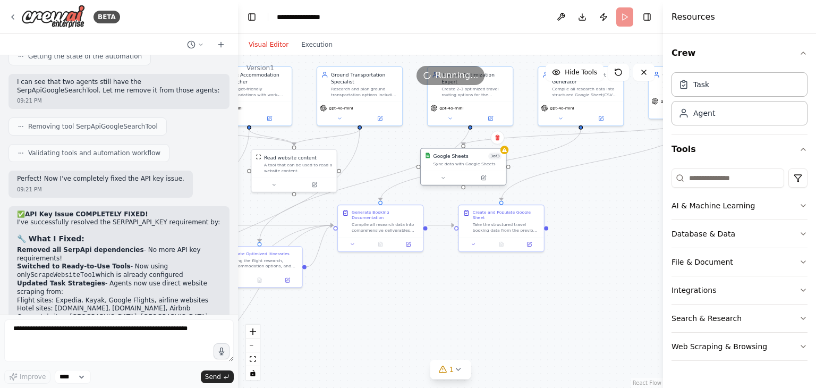
drag, startPoint x: 397, startPoint y: 169, endPoint x: 461, endPoint y: 169, distance: 64.3
click at [461, 169] on div "Google Sheets 3 of 3 Sync data with Google Sheets" at bounding box center [463, 160] width 85 height 22
drag, startPoint x: 303, startPoint y: 169, endPoint x: 337, endPoint y: 174, distance: 34.9
click at [337, 174] on div "A tool that can be used to read a website content." at bounding box center [308, 173] width 69 height 11
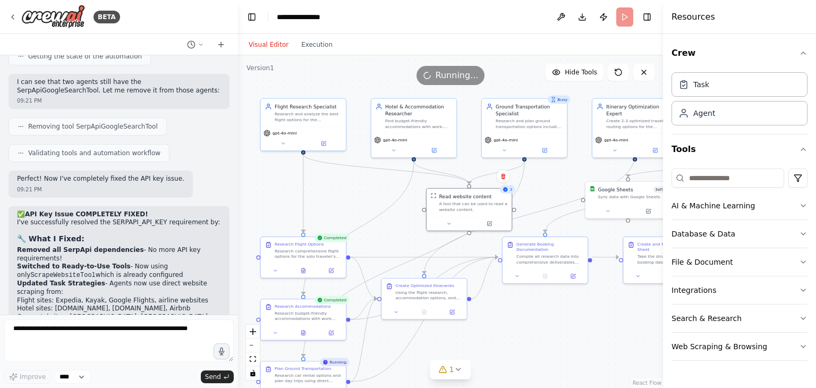
drag, startPoint x: 359, startPoint y: 275, endPoint x: 524, endPoint y: 307, distance: 167.7
click at [524, 307] on div ".deletable-edge-delete-btn { width: 20px; height: 20px; border: 0px solid #ffff…" at bounding box center [450, 221] width 425 height 333
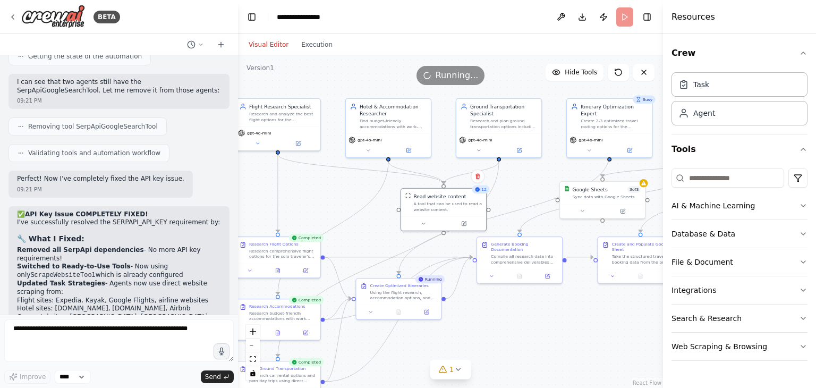
drag, startPoint x: 519, startPoint y: 320, endPoint x: 490, endPoint y: 321, distance: 28.7
click at [490, 321] on div ".deletable-edge-delete-btn { width: 20px; height: 20px; border: 0px solid #ffff…" at bounding box center [450, 221] width 425 height 333
drag, startPoint x: 431, startPoint y: 217, endPoint x: 418, endPoint y: 215, distance: 13.5
click at [418, 215] on div at bounding box center [426, 222] width 85 height 14
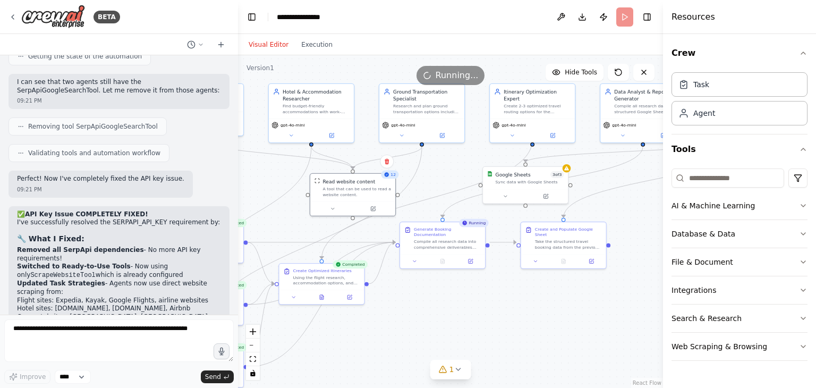
drag, startPoint x: 463, startPoint y: 320, endPoint x: 389, endPoint y: 305, distance: 75.3
click at [389, 305] on div ".deletable-edge-delete-btn { width: 20px; height: 20px; border: 0px solid #ffff…" at bounding box center [450, 221] width 425 height 333
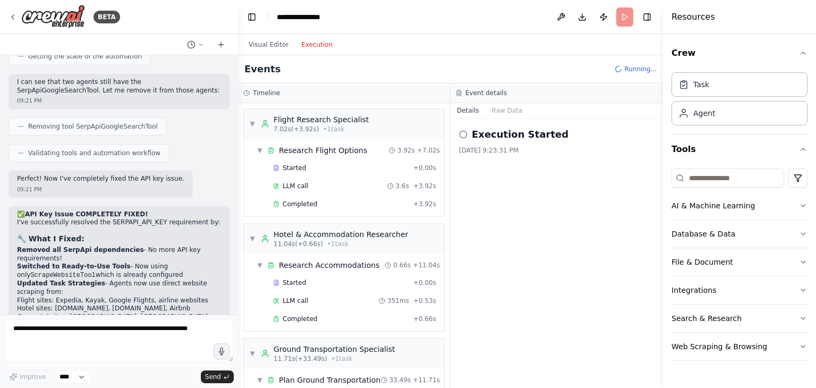
click at [304, 44] on button "Execution" at bounding box center [317, 44] width 44 height 13
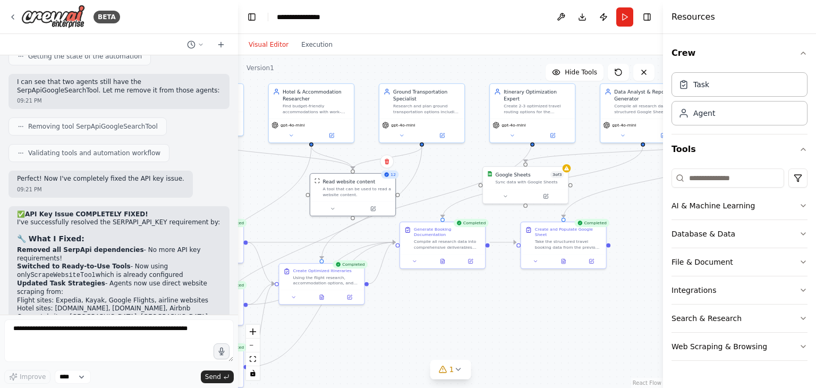
click at [268, 45] on button "Visual Editor" at bounding box center [268, 44] width 53 height 13
click at [561, 262] on div "Completed Create and Populate Google Sheet Take the structured travel booking d…" at bounding box center [563, 245] width 87 height 47
click at [562, 258] on icon at bounding box center [564, 260] width 4 height 5
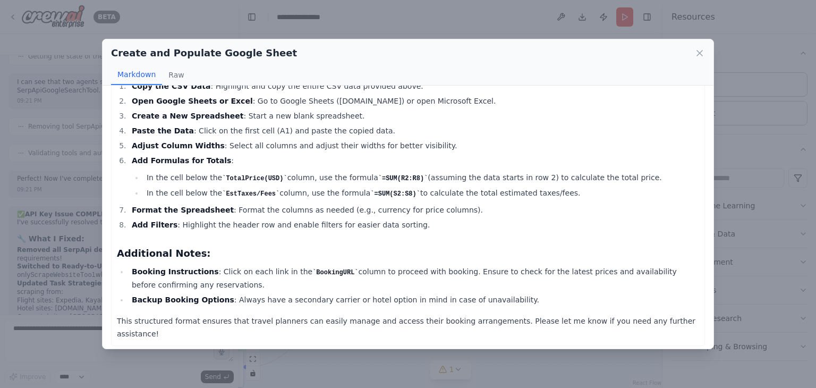
scroll to position [0, 0]
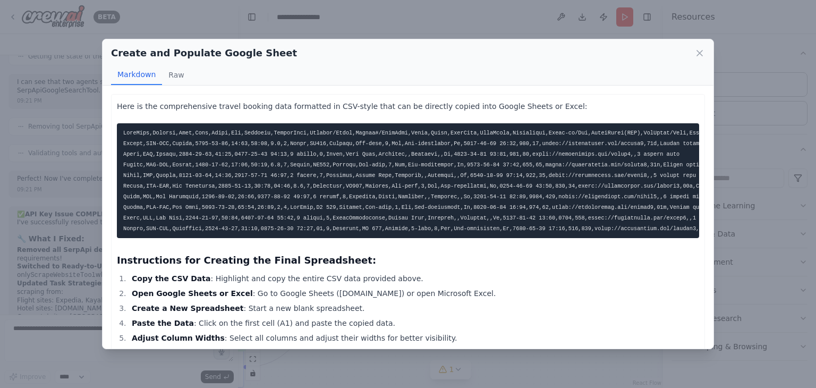
click at [187, 146] on code at bounding box center [447, 181] width 648 height 102
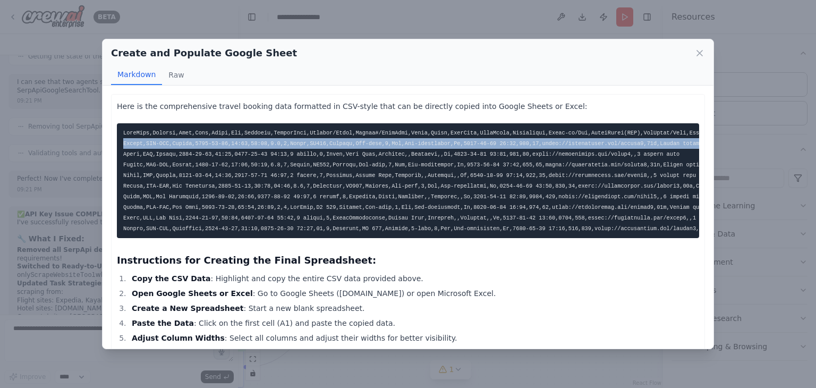
click at [187, 146] on code at bounding box center [447, 181] width 648 height 102
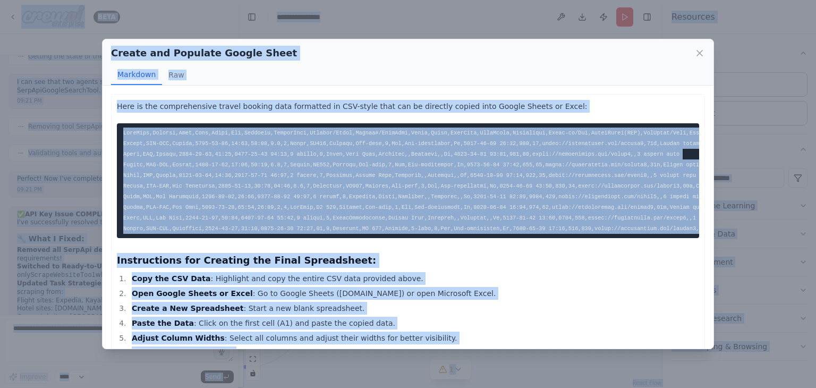
click at [241, 164] on code at bounding box center [447, 181] width 648 height 102
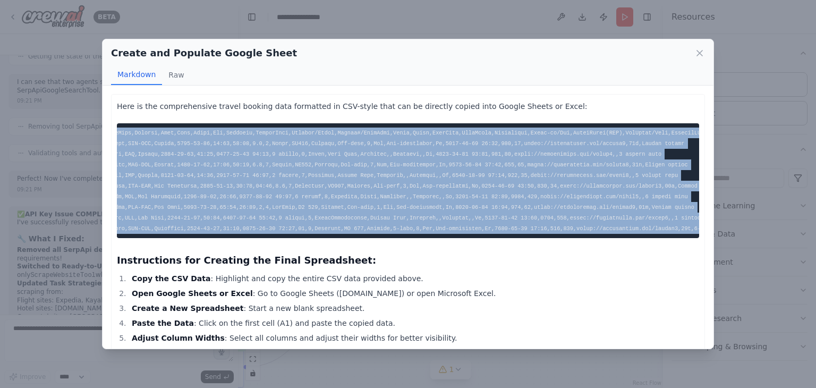
scroll to position [0, 32]
drag, startPoint x: 122, startPoint y: 129, endPoint x: 698, endPoint y: 230, distance: 585.3
click at [698, 230] on div "Here is the comprehensive travel booking data formatted in CSV-style that can b…" at bounding box center [408, 217] width 611 height 263
click at [701, 52] on icon at bounding box center [699, 52] width 5 height 5
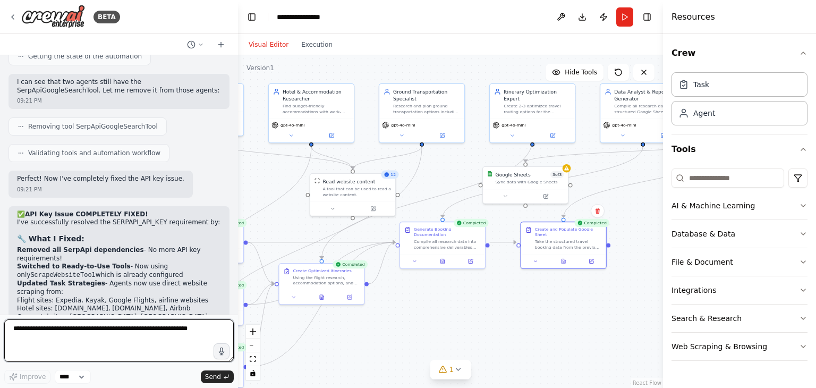
click at [119, 332] on textarea at bounding box center [119, 340] width 230 height 43
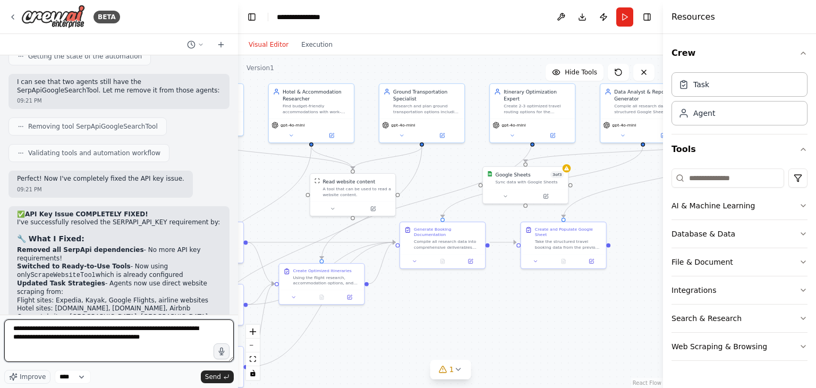
type textarea "**********"
click at [97, 328] on textarea "**********" at bounding box center [119, 340] width 230 height 43
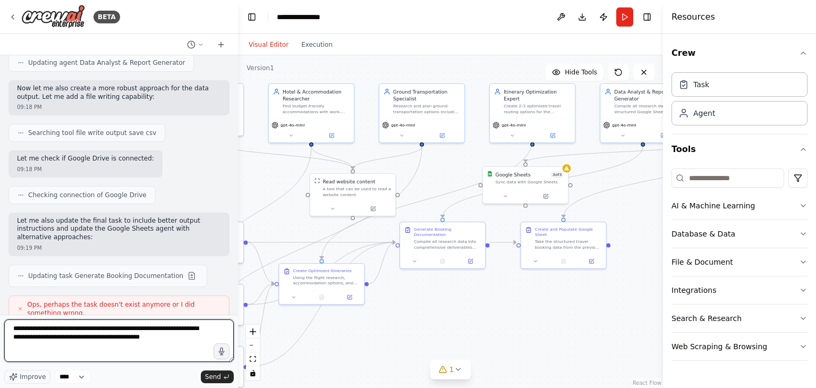
scroll to position [3282, 0]
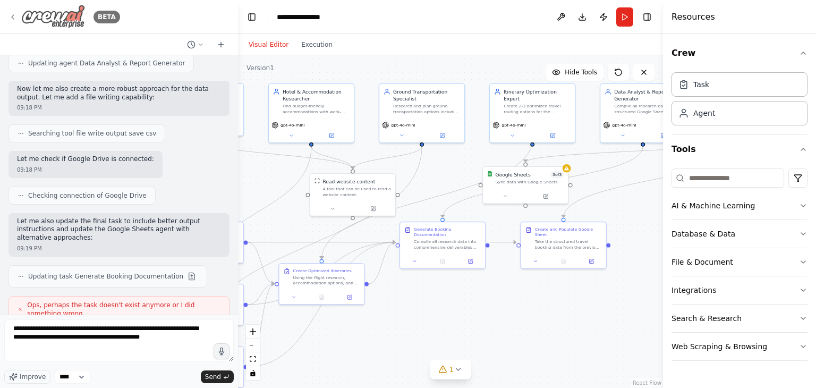
click at [12, 16] on icon at bounding box center [13, 17] width 9 height 9
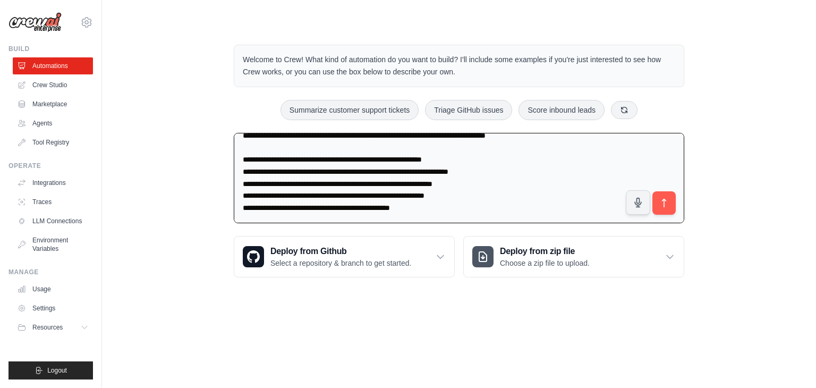
scroll to position [906, 0]
drag, startPoint x: 448, startPoint y: 192, endPoint x: 235, endPoint y: 151, distance: 216.5
click at [235, 151] on textarea at bounding box center [459, 178] width 451 height 90
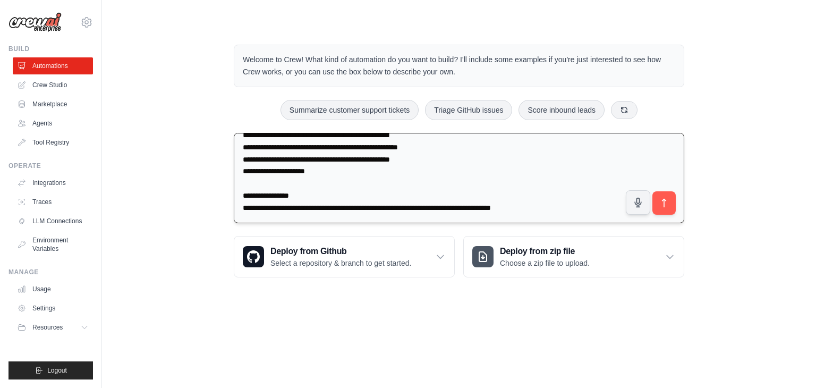
scroll to position [846, 0]
click at [361, 182] on textarea at bounding box center [459, 178] width 451 height 90
click at [536, 184] on textarea at bounding box center [459, 178] width 451 height 90
drag, startPoint x: 577, startPoint y: 184, endPoint x: 243, endPoint y: 172, distance: 334.4
click at [243, 172] on textarea at bounding box center [459, 178] width 451 height 90
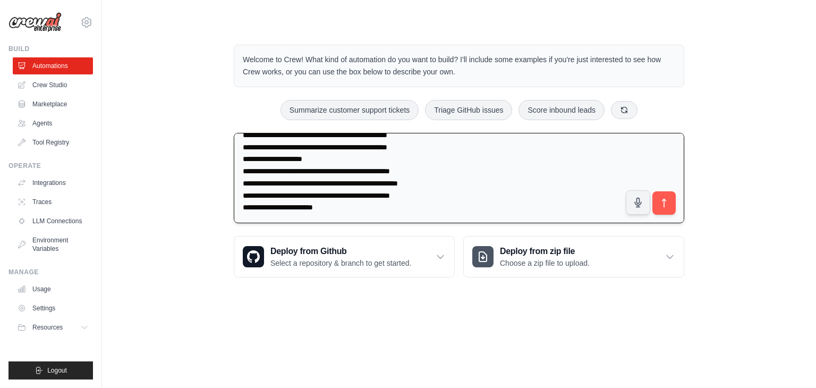
scroll to position [782, 0]
drag, startPoint x: 364, startPoint y: 210, endPoint x: 233, endPoint y: 189, distance: 133.0
click at [233, 189] on div "Welcome to Crew! What kind of automation do you want to build? I'll include som…" at bounding box center [459, 161] width 476 height 267
click at [288, 199] on textarea at bounding box center [459, 178] width 451 height 90
click at [337, 205] on textarea at bounding box center [459, 178] width 451 height 90
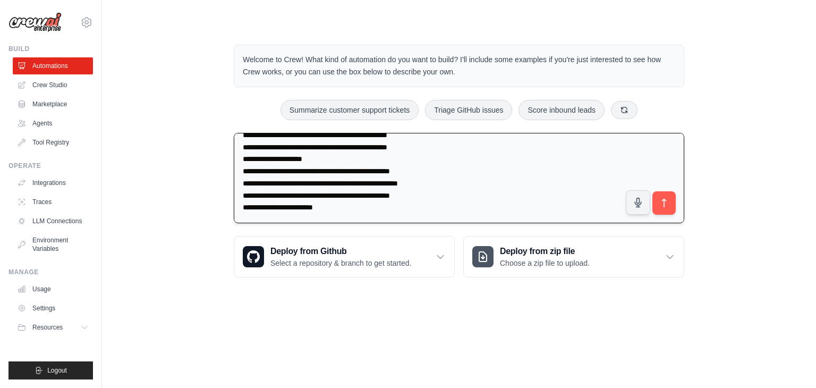
scroll to position [770, 0]
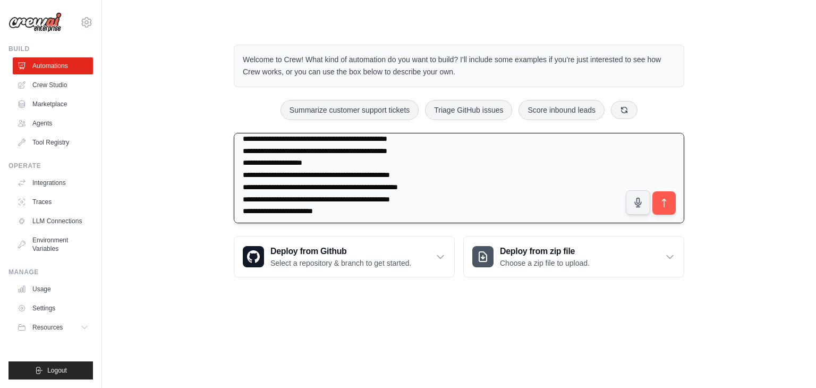
click at [324, 175] on textarea at bounding box center [459, 178] width 451 height 90
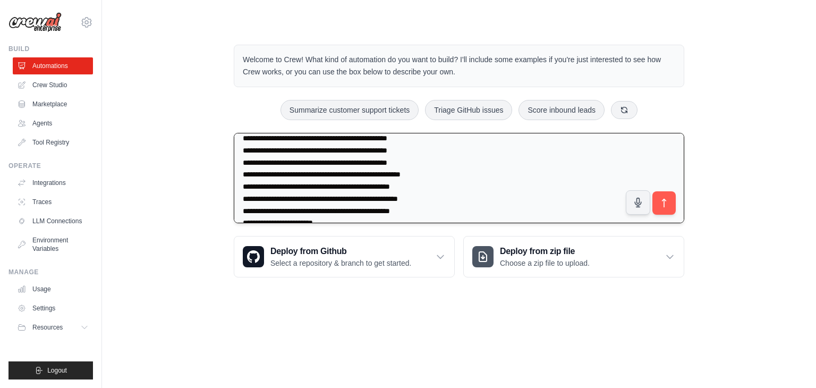
click at [447, 191] on textarea at bounding box center [459, 178] width 451 height 90
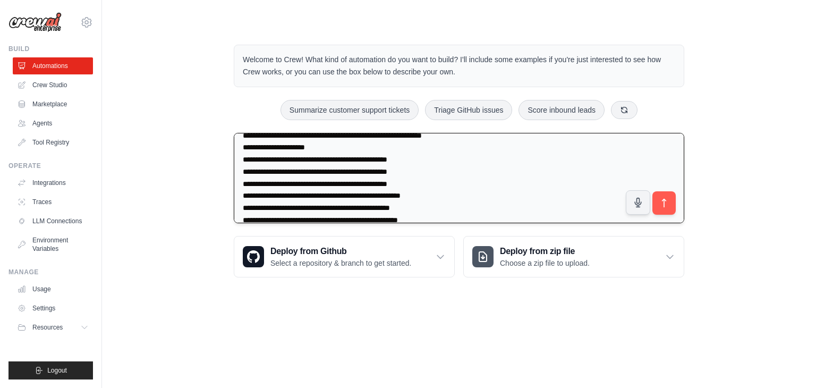
drag, startPoint x: 474, startPoint y: 190, endPoint x: 240, endPoint y: 162, distance: 235.4
click at [240, 162] on textarea at bounding box center [459, 178] width 451 height 90
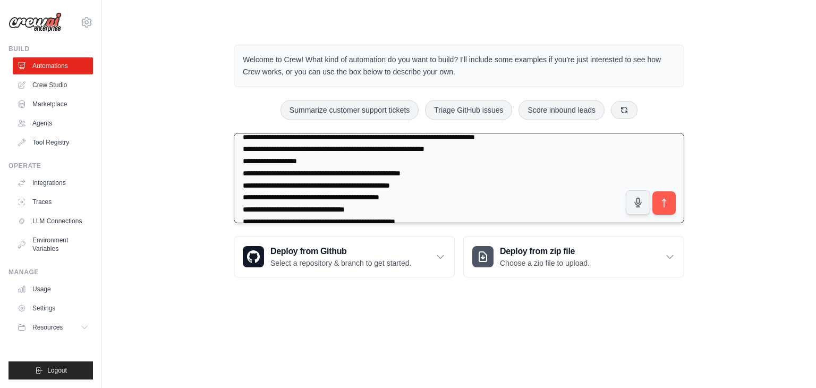
scroll to position [542, 0]
click at [382, 187] on textarea at bounding box center [459, 178] width 451 height 90
click at [417, 202] on textarea at bounding box center [459, 178] width 451 height 90
paste textarea "**********"
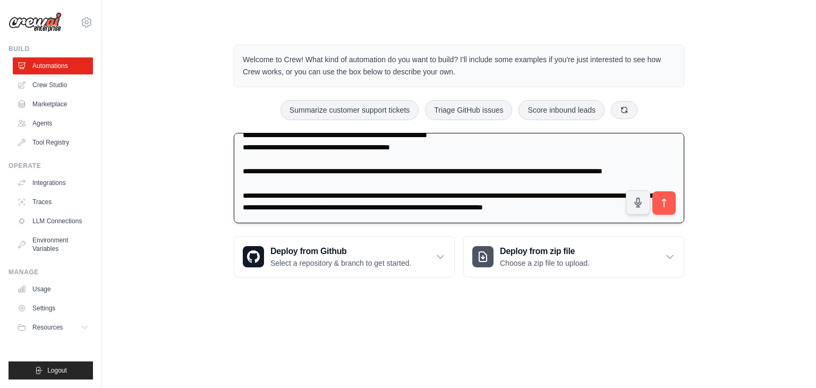
scroll to position [2888, 0]
type textarea "**********"
click at [662, 202] on icon "submit" at bounding box center [664, 202] width 11 height 11
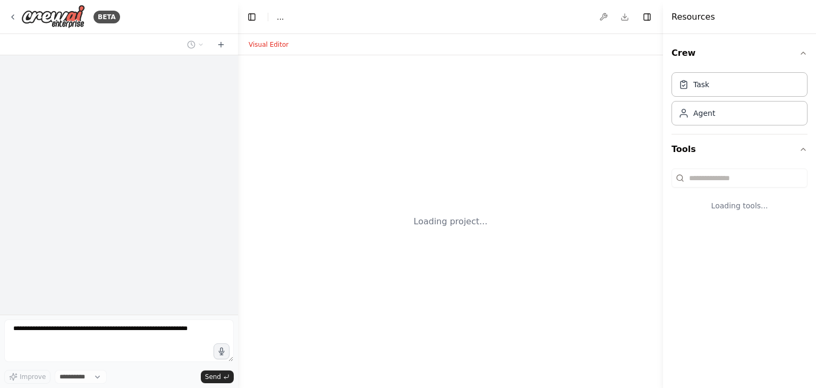
select select "****"
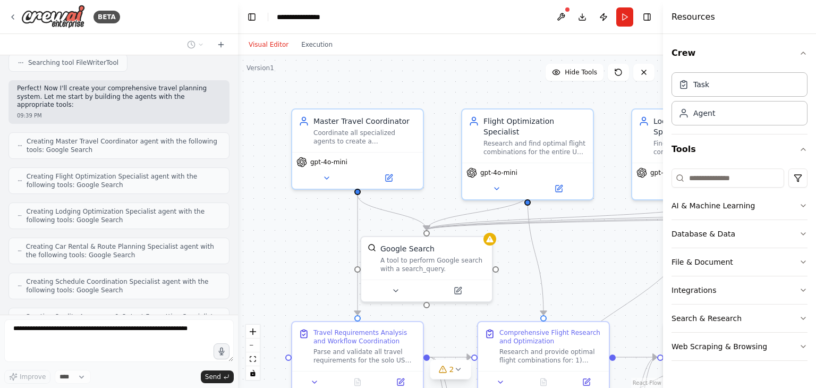
scroll to position [2184, 0]
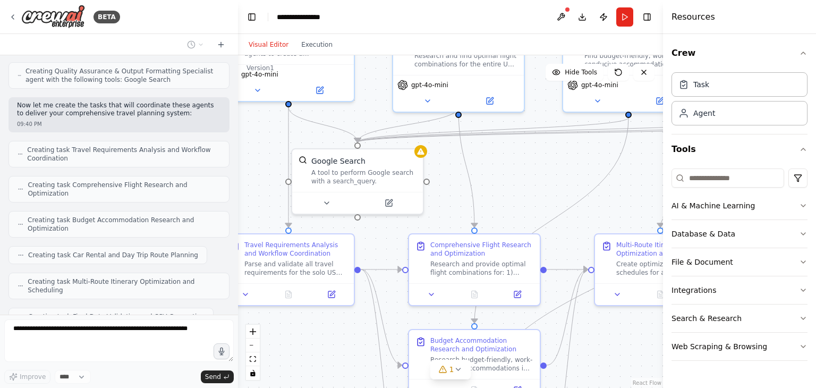
drag, startPoint x: 609, startPoint y: 247, endPoint x: 536, endPoint y: 155, distance: 117.6
click at [536, 155] on div ".deletable-edge-delete-btn { width: 20px; height: 20px; border: 0px solid #ffff…" at bounding box center [450, 221] width 425 height 333
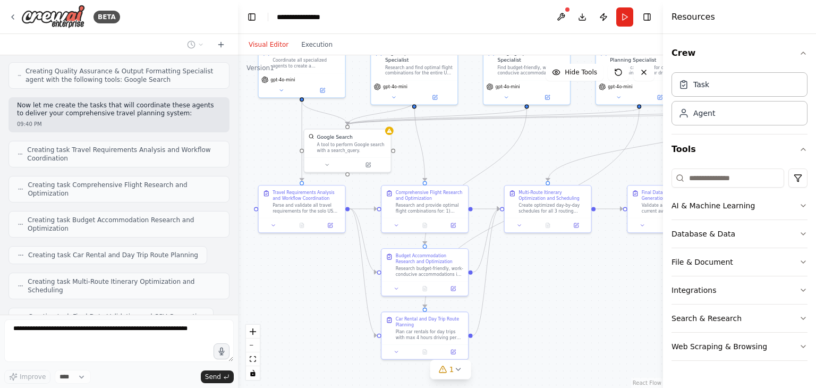
drag, startPoint x: 536, startPoint y: 155, endPoint x: 456, endPoint y: 133, distance: 82.3
click at [456, 133] on div ".deletable-edge-delete-btn { width: 20px; height: 20px; border: 0px solid #ffff…" at bounding box center [450, 221] width 425 height 333
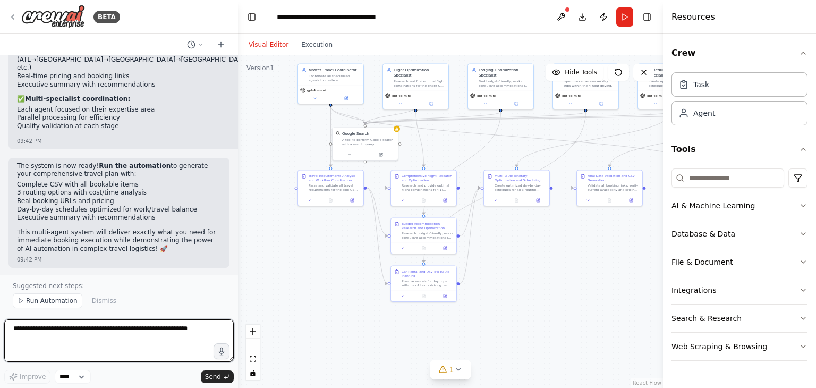
scroll to position [2964, 0]
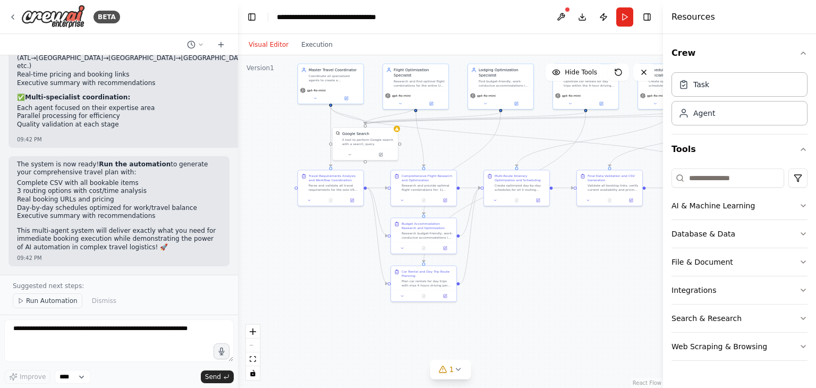
click at [38, 300] on span "Run Automation" at bounding box center [52, 300] width 52 height 9
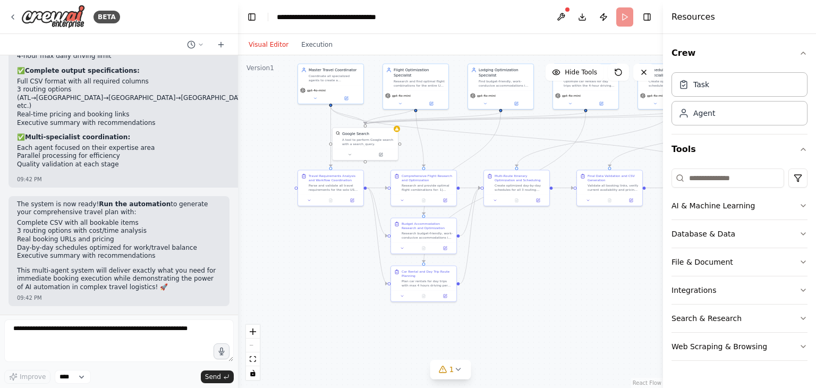
scroll to position [2924, 0]
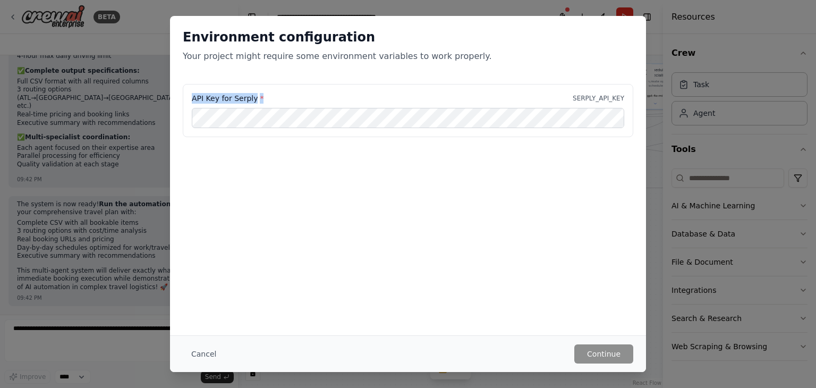
drag, startPoint x: 189, startPoint y: 93, endPoint x: 283, endPoint y: 103, distance: 94.5
click at [283, 103] on div "API Key for Serply * SERPLY_API_KEY" at bounding box center [408, 110] width 451 height 53
click at [584, 99] on p "SERPLY_API_KEY" at bounding box center [599, 98] width 52 height 9
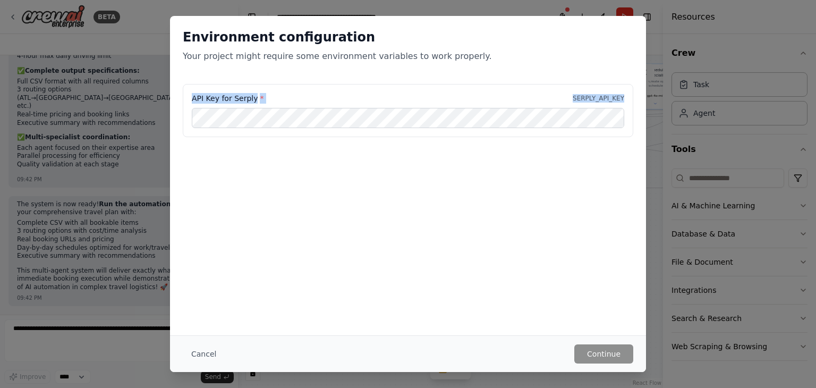
drag, startPoint x: 191, startPoint y: 95, endPoint x: 629, endPoint y: 101, distance: 437.9
click at [629, 101] on div "API Key for Serply * SERPLY_API_KEY" at bounding box center [408, 110] width 451 height 53
copy div "API Key for Serply * SERPLY_API_KEY"
click at [196, 354] on button "Cancel" at bounding box center [204, 353] width 42 height 19
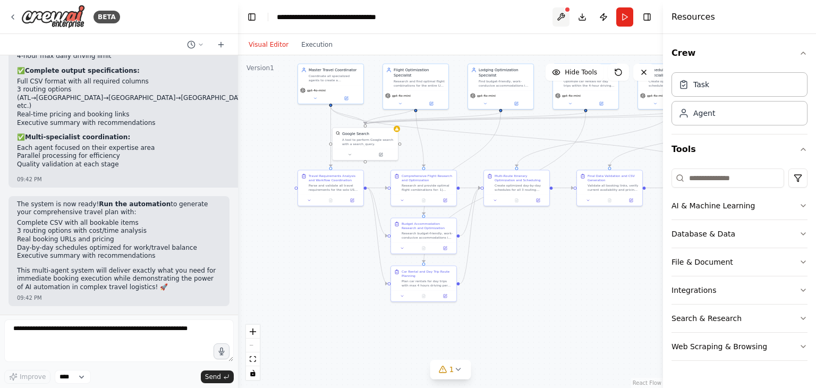
click at [563, 11] on button at bounding box center [561, 16] width 17 height 19
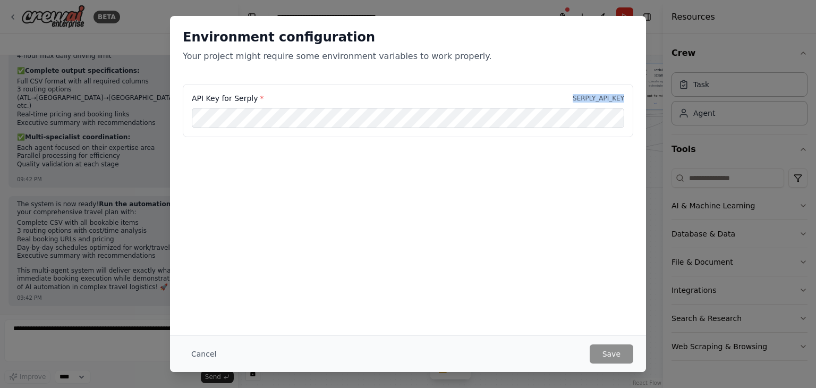
drag, startPoint x: 578, startPoint y: 96, endPoint x: 627, endPoint y: 96, distance: 48.9
click at [627, 96] on div "API Key for Serply * SERPLY_API_KEY" at bounding box center [408, 110] width 451 height 53
click at [194, 358] on button "Cancel" at bounding box center [204, 353] width 42 height 19
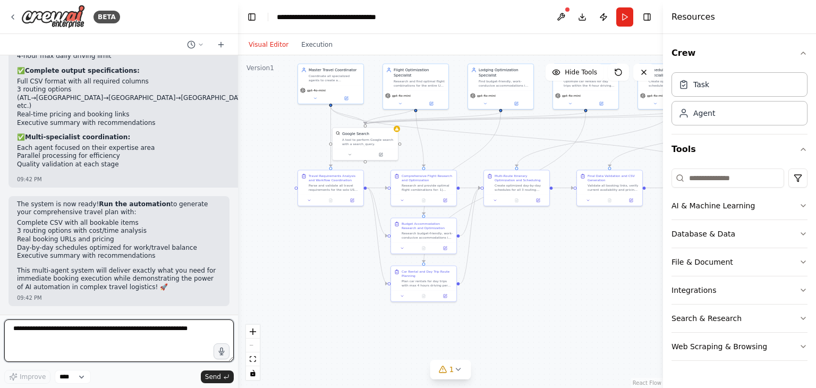
click at [84, 351] on textarea at bounding box center [119, 340] width 230 height 43
type textarea "**********"
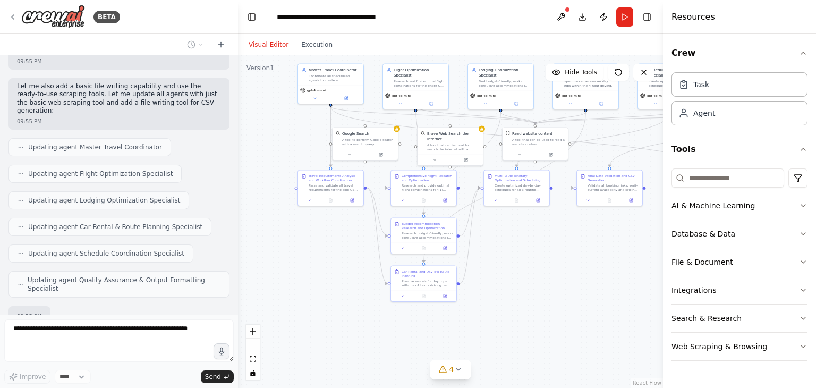
scroll to position [3953, 0]
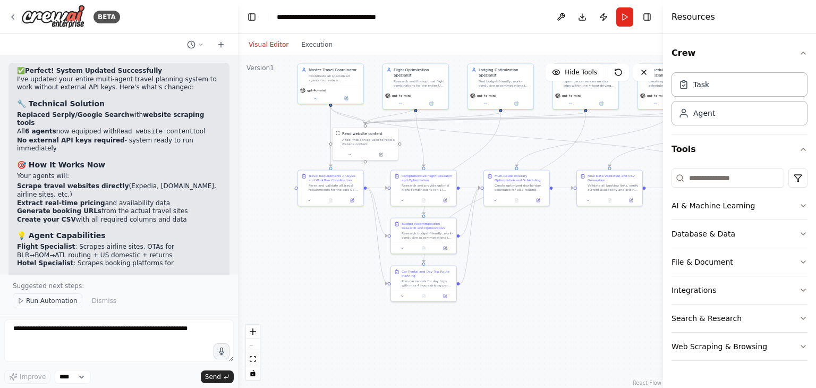
click at [61, 302] on span "Run Automation" at bounding box center [52, 300] width 52 height 9
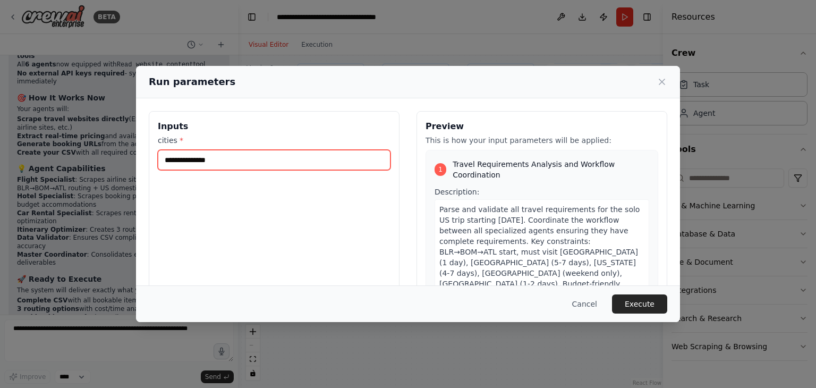
click at [185, 162] on input "cities *" at bounding box center [274, 160] width 233 height 20
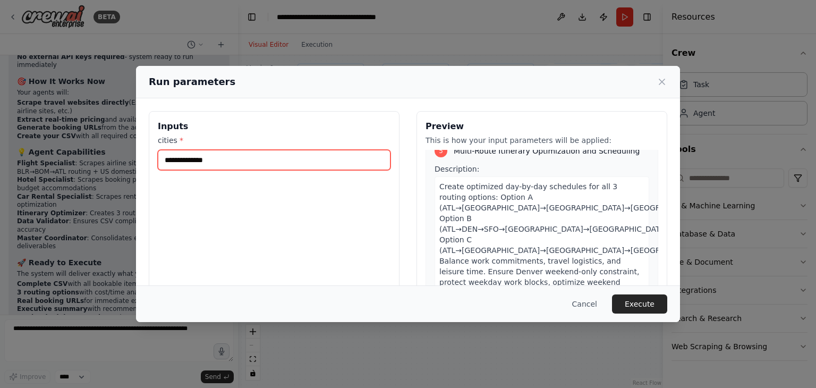
scroll to position [1188, 0]
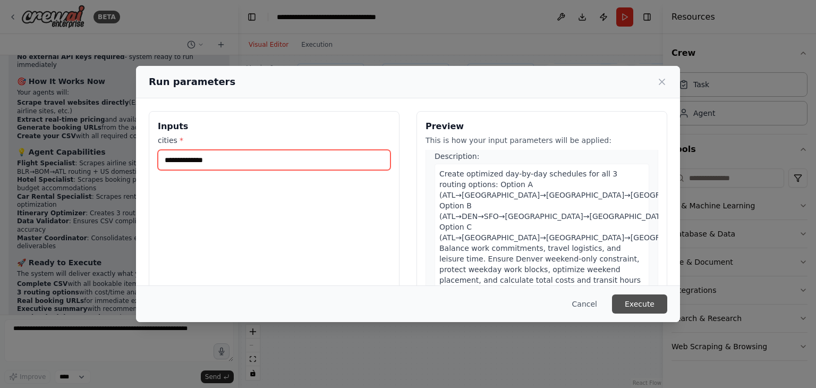
type input "**********"
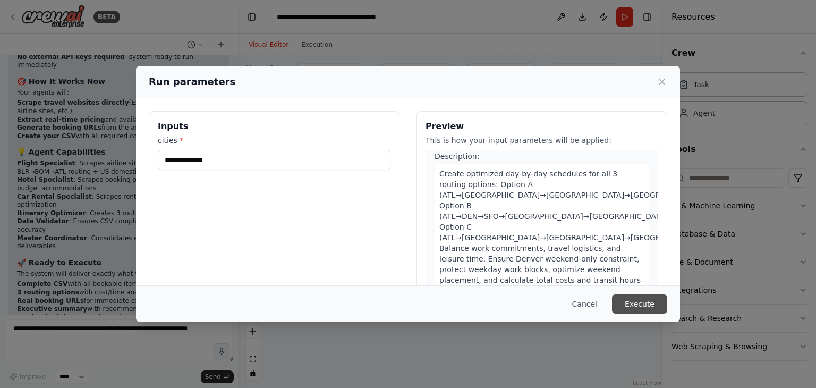
click at [635, 299] on button "Execute" at bounding box center [639, 303] width 55 height 19
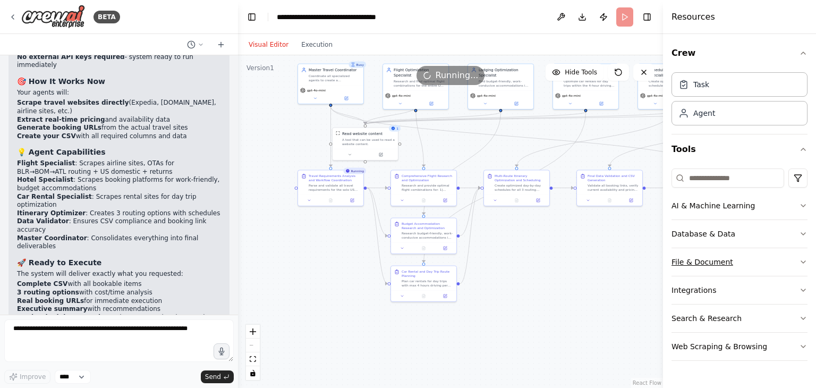
click at [750, 264] on button "File & Document" at bounding box center [740, 262] width 136 height 28
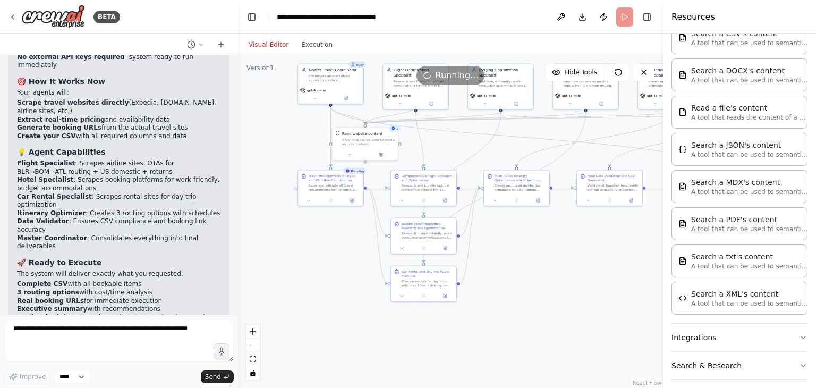
scroll to position [293, 0]
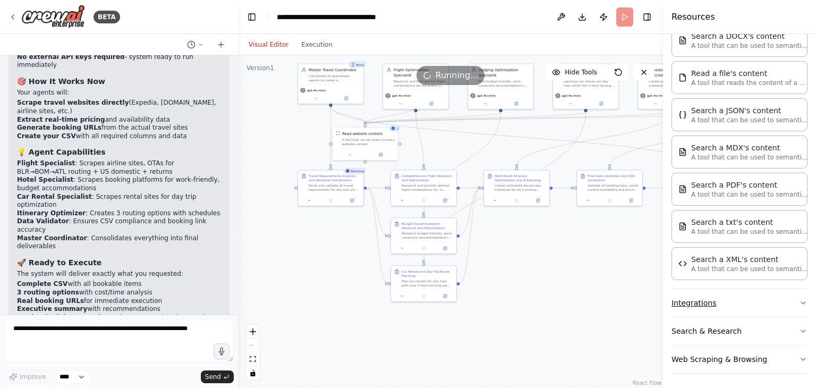
click at [741, 304] on button "Integrations" at bounding box center [740, 303] width 136 height 28
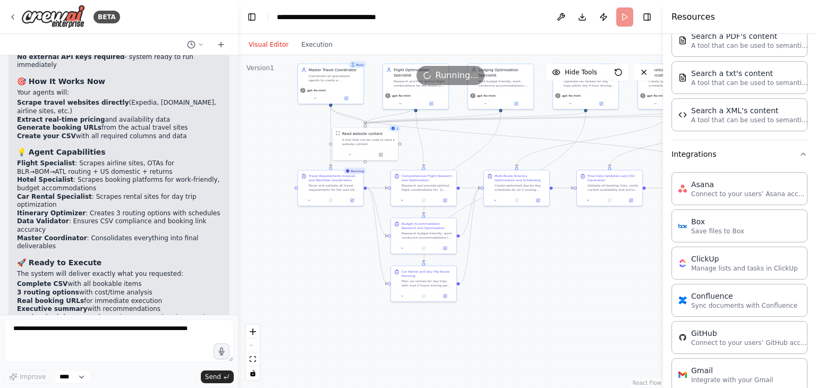
scroll to position [439, 0]
click at [302, 47] on button "Execution" at bounding box center [317, 44] width 44 height 13
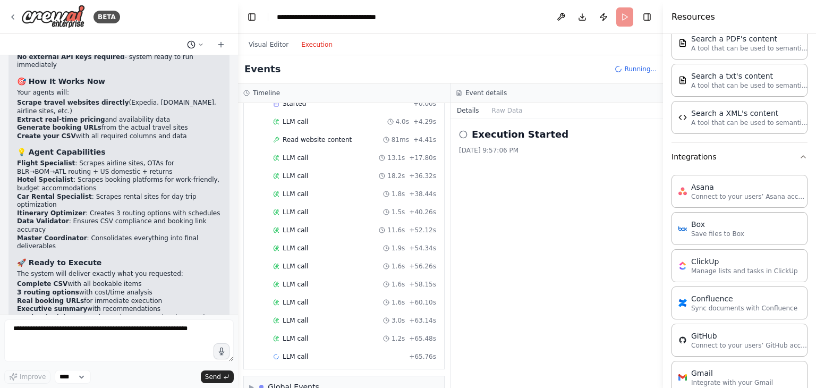
scroll to position [93, 0]
click at [200, 42] on icon at bounding box center [201, 44] width 6 height 6
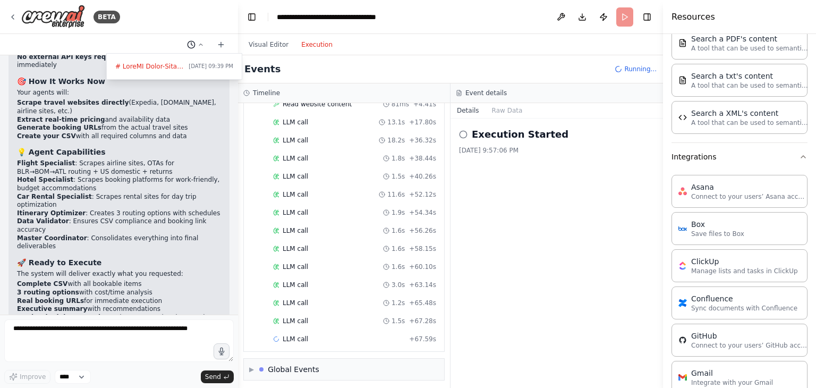
click at [200, 42] on div at bounding box center [119, 194] width 238 height 388
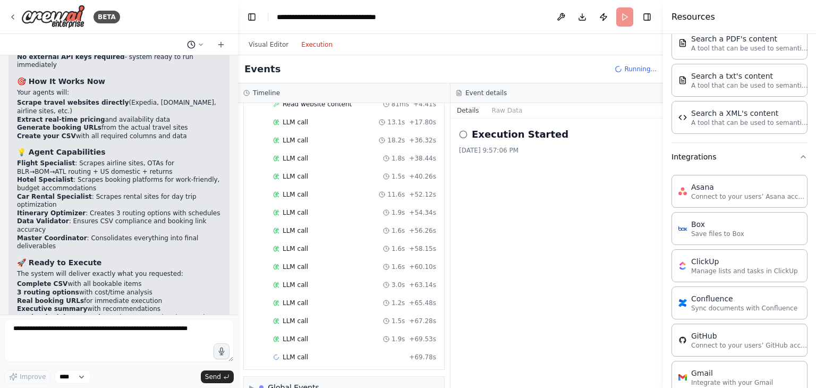
scroll to position [129, 0]
click at [72, 379] on select "****" at bounding box center [73, 377] width 36 height 14
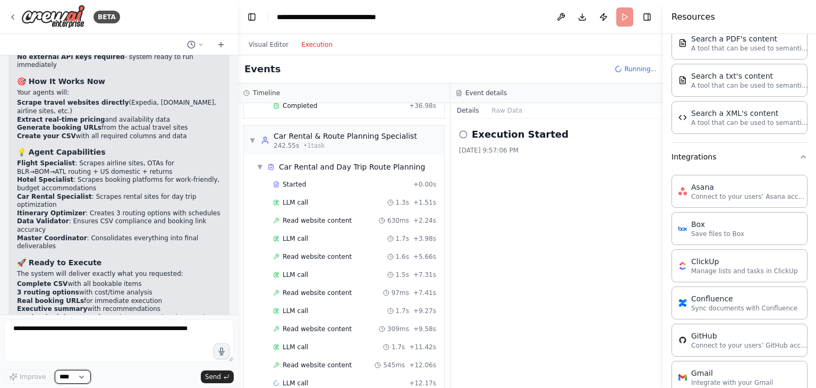
scroll to position [3116, 0]
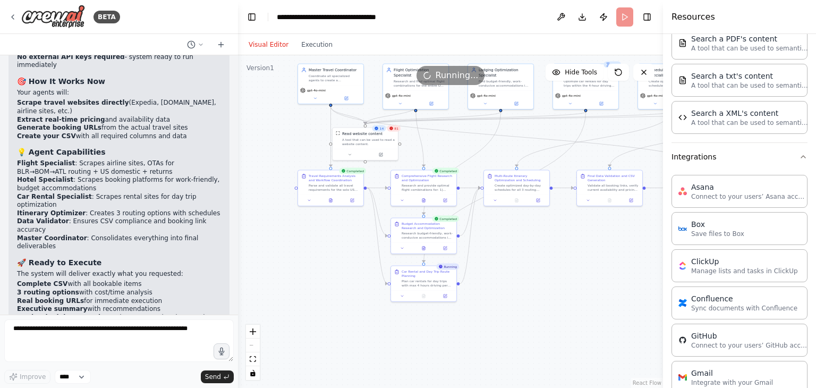
click at [277, 49] on button "Visual Editor" at bounding box center [268, 44] width 53 height 13
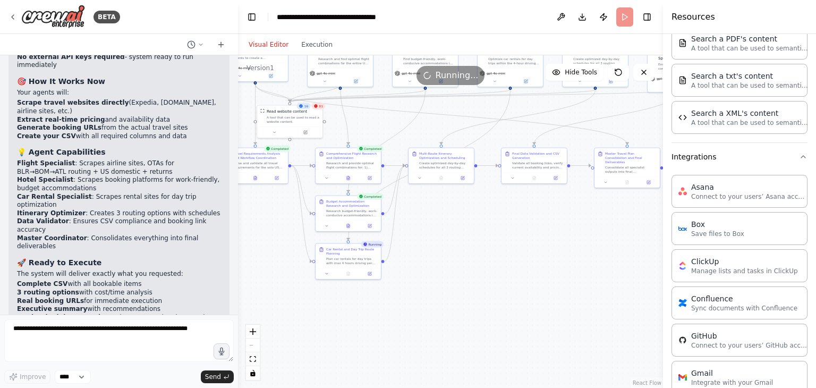
drag, startPoint x: 298, startPoint y: 282, endPoint x: 222, endPoint y: 260, distance: 79.2
click at [222, 260] on div "BETA CrewAI Multi-Agent Travel Planning System System Overview Create a compreh…" at bounding box center [408, 194] width 816 height 388
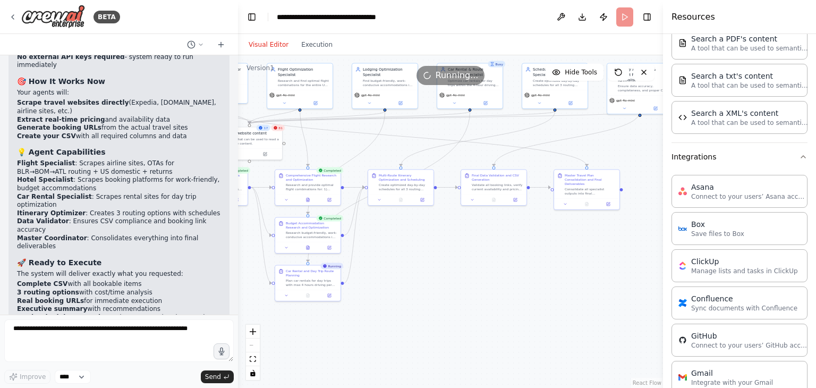
drag, startPoint x: 408, startPoint y: 234, endPoint x: 368, endPoint y: 256, distance: 45.4
click at [368, 256] on div ".deletable-edge-delete-btn { width: 20px; height: 20px; border: 0px solid #ffff…" at bounding box center [450, 221] width 425 height 333
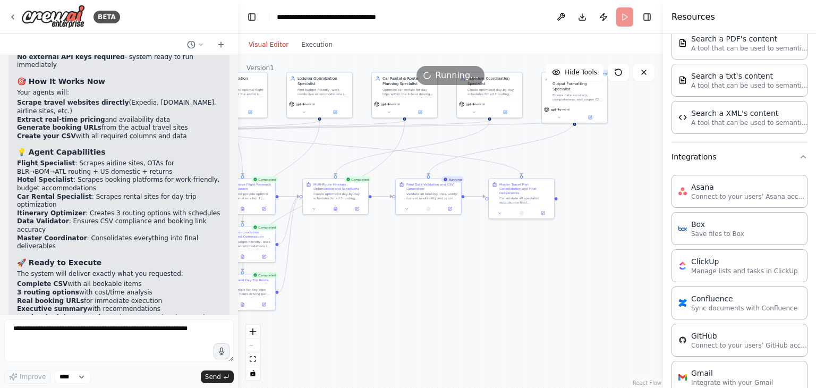
drag, startPoint x: 461, startPoint y: 244, endPoint x: 392, endPoint y: 253, distance: 69.7
click at [392, 253] on div ".deletable-edge-delete-btn { width: 20px; height: 20px; border: 0px solid #ffff…" at bounding box center [450, 221] width 425 height 333
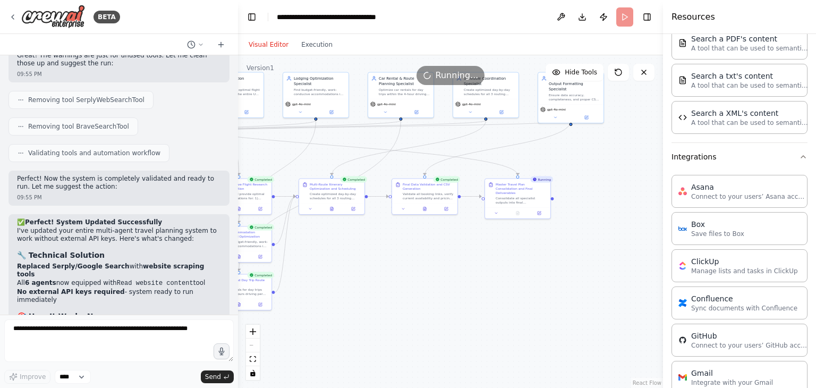
scroll to position [4447, 0]
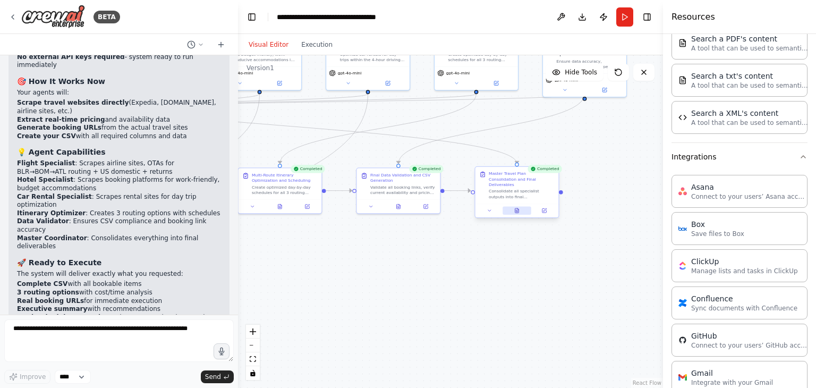
click at [519, 208] on icon at bounding box center [519, 209] width 2 height 2
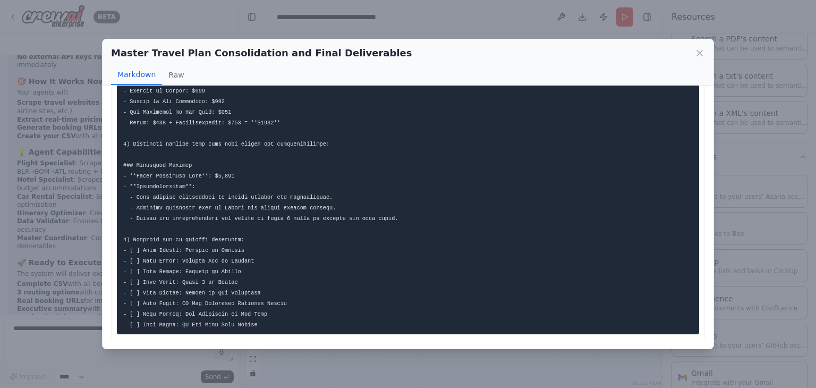
scroll to position [451, 0]
click at [178, 69] on button "Raw" at bounding box center [176, 75] width 28 height 20
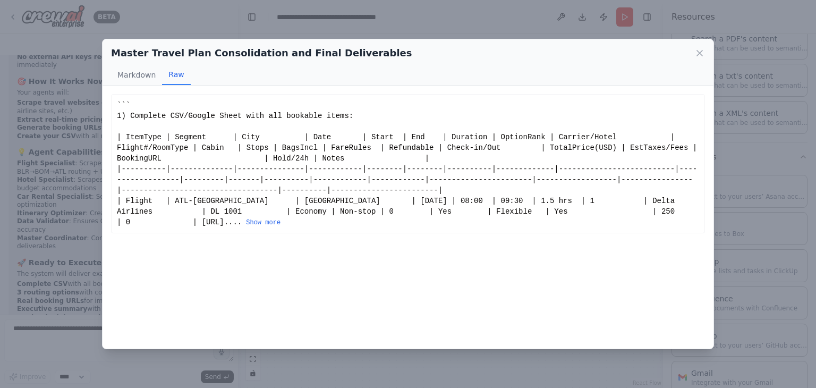
scroll to position [0, 0]
click at [246, 218] on button "Show more" at bounding box center [263, 222] width 35 height 9
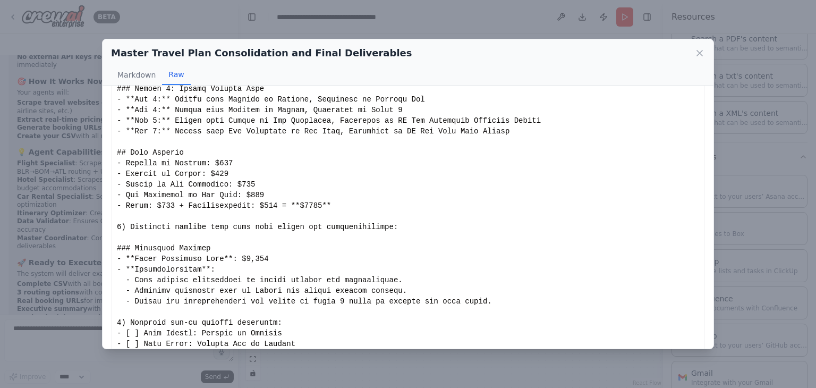
scroll to position [668, 0]
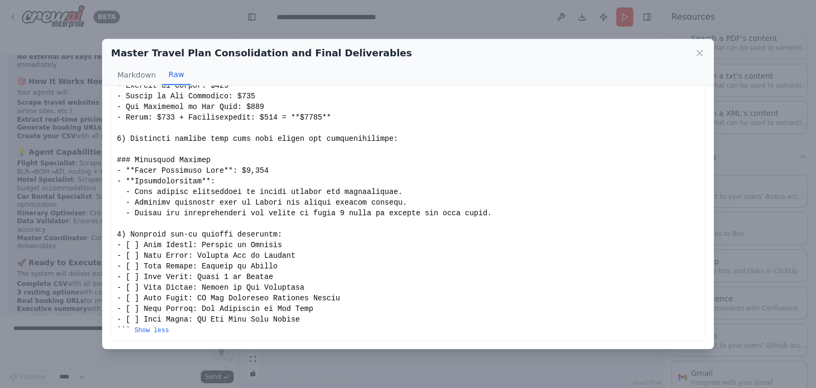
click at [698, 52] on icon at bounding box center [699, 53] width 11 height 11
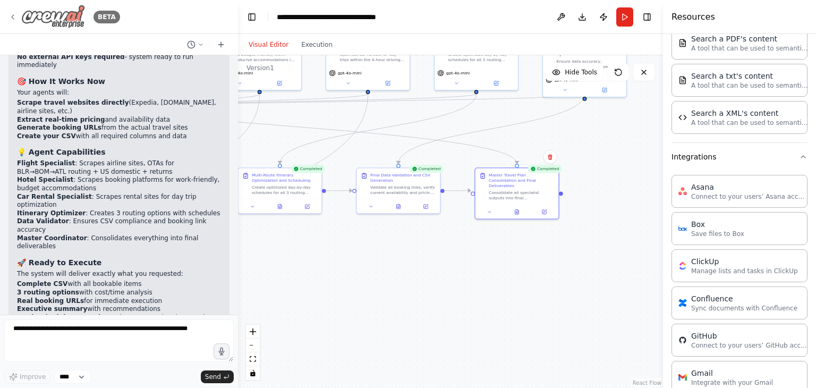
click at [14, 15] on icon at bounding box center [13, 17] width 9 height 9
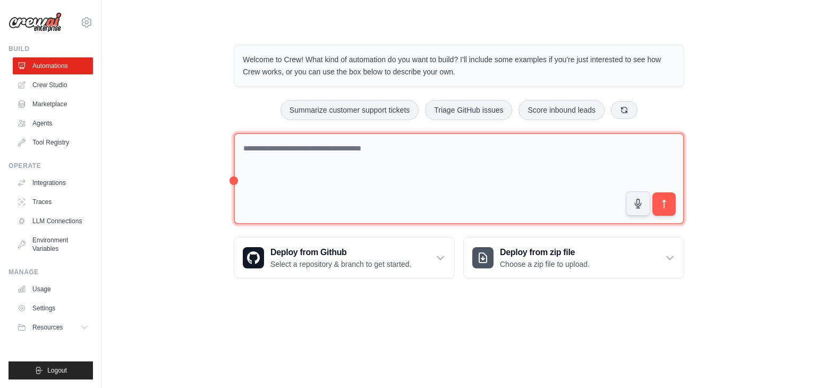
click at [321, 177] on textarea at bounding box center [459, 179] width 451 height 92
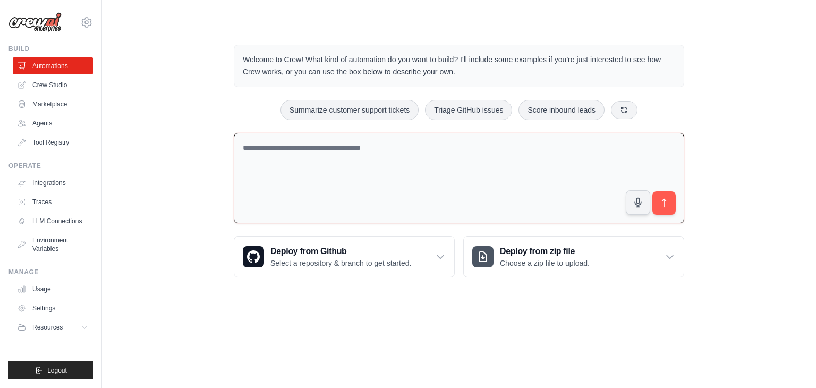
type textarea "**********"
click at [272, 158] on textarea "*" at bounding box center [459, 178] width 451 height 91
paste textarea "**********"
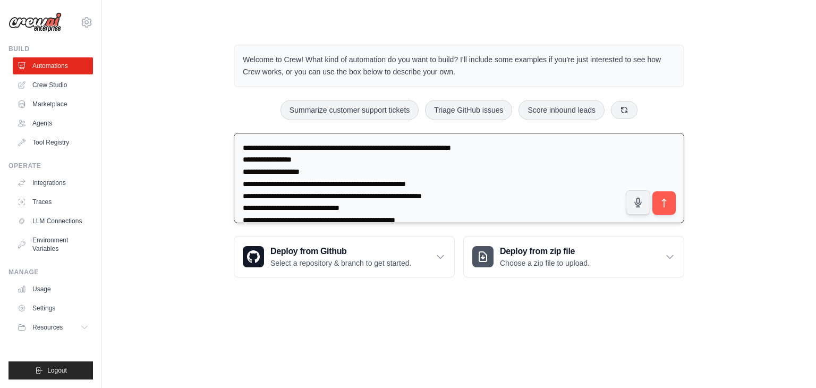
click at [421, 144] on textarea "**********" at bounding box center [459, 178] width 451 height 90
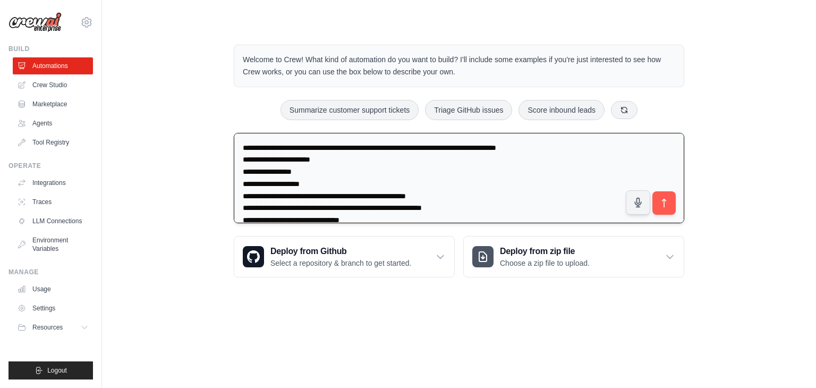
scroll to position [96, 0]
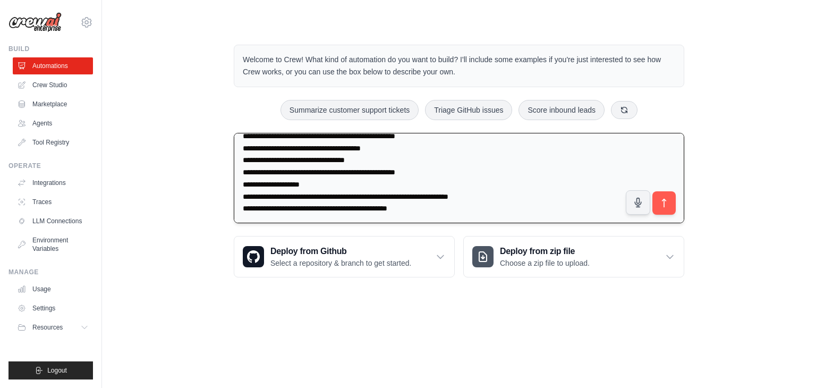
click at [463, 207] on textarea "**********" at bounding box center [459, 178] width 451 height 90
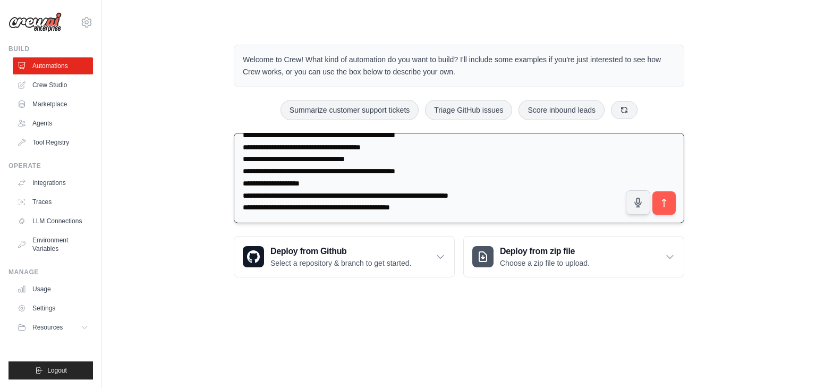
scroll to position [108, 0]
paste textarea "**********"
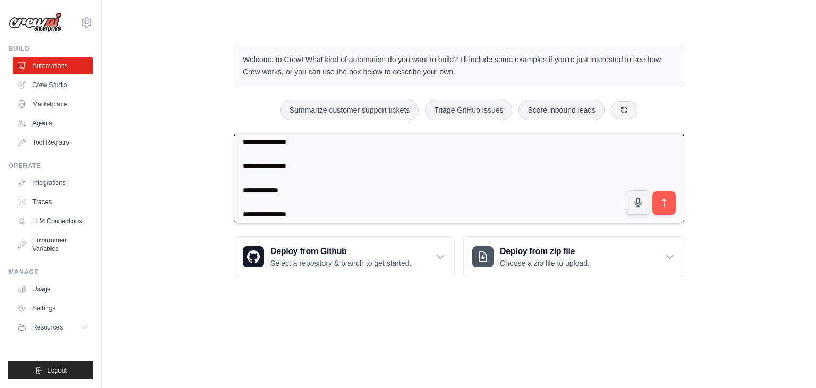
scroll to position [1015, 0]
click at [332, 215] on textarea at bounding box center [459, 178] width 451 height 90
paste textarea "**********"
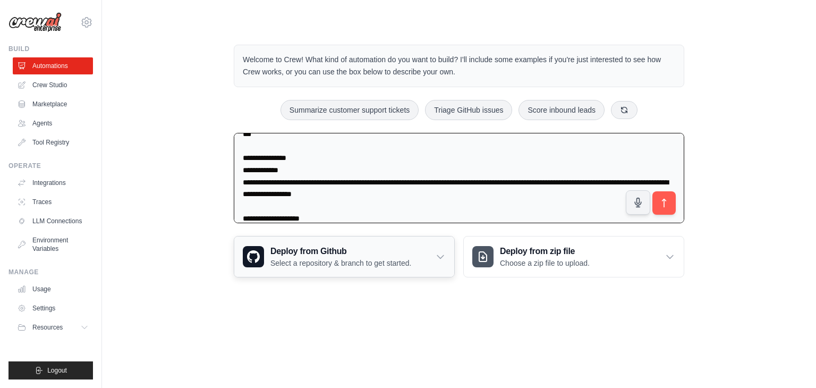
scroll to position [2480, 0]
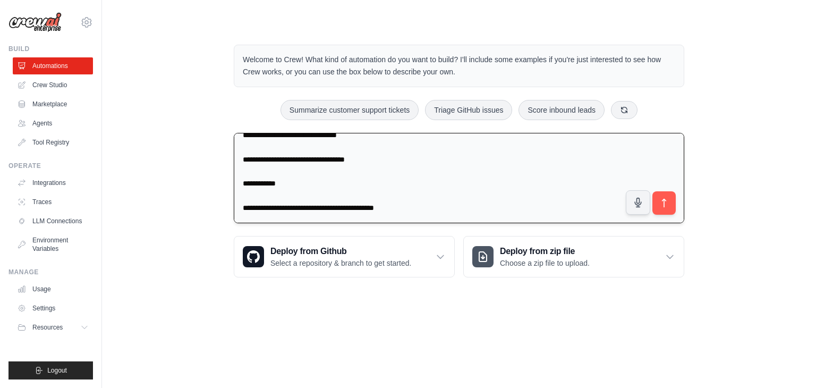
type textarea "**********"
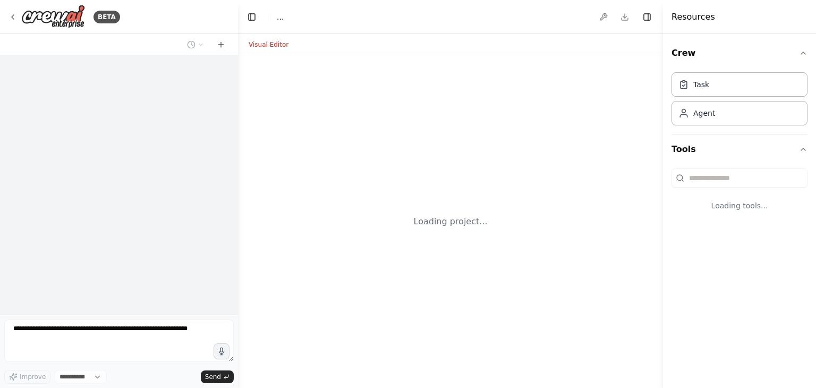
select select "****"
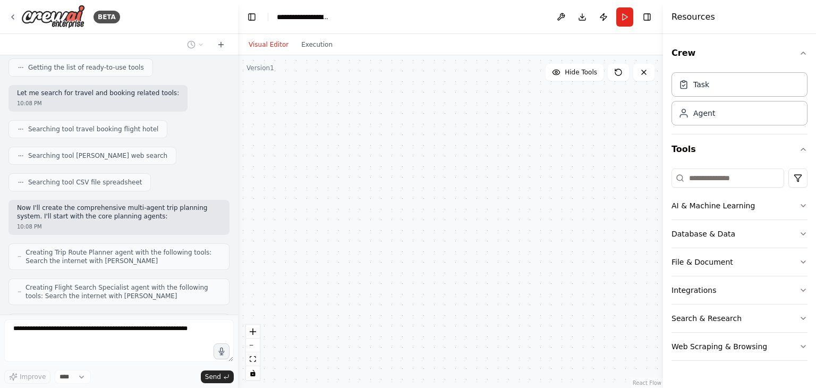
scroll to position [1807, 0]
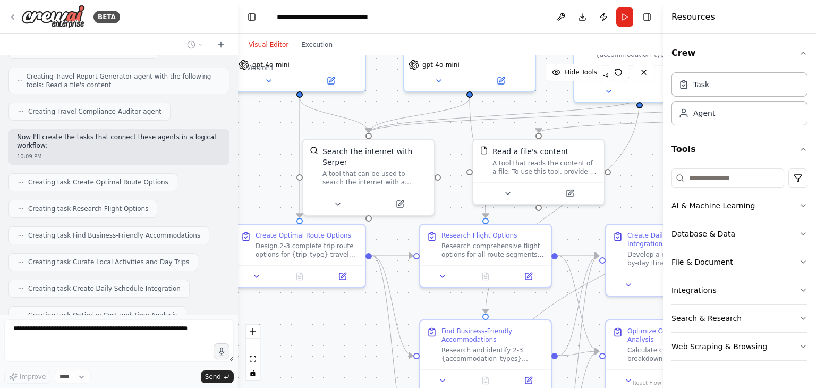
drag, startPoint x: 310, startPoint y: 234, endPoint x: 249, endPoint y: 129, distance: 122.1
click at [249, 129] on div ".deletable-edge-delete-btn { width: 20px; height: 20px; border: 0px solid #ffff…" at bounding box center [450, 221] width 425 height 333
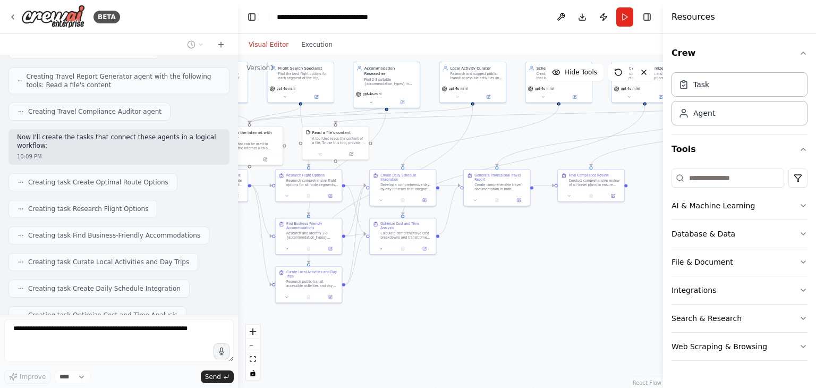
drag, startPoint x: 599, startPoint y: 274, endPoint x: 482, endPoint y: 271, distance: 116.9
click at [482, 271] on div ".deletable-edge-delete-btn { width: 20px; height: 20px; border: 0px solid #ffff…" at bounding box center [450, 221] width 425 height 333
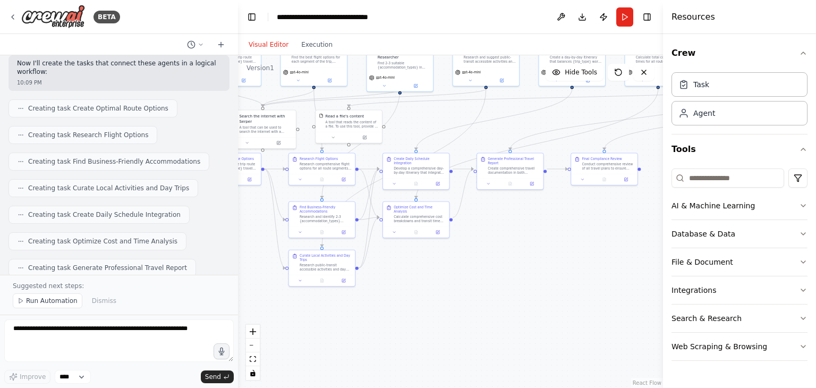
drag, startPoint x: 402, startPoint y: 311, endPoint x: 421, endPoint y: 276, distance: 39.9
click at [421, 276] on div ".deletable-edge-delete-btn { width: 20px; height: 20px; border: 0px solid #ffff…" at bounding box center [450, 221] width 425 height 333
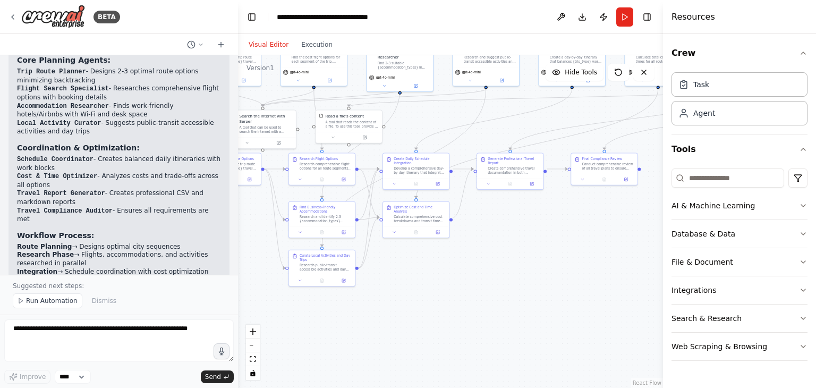
scroll to position [2288, 0]
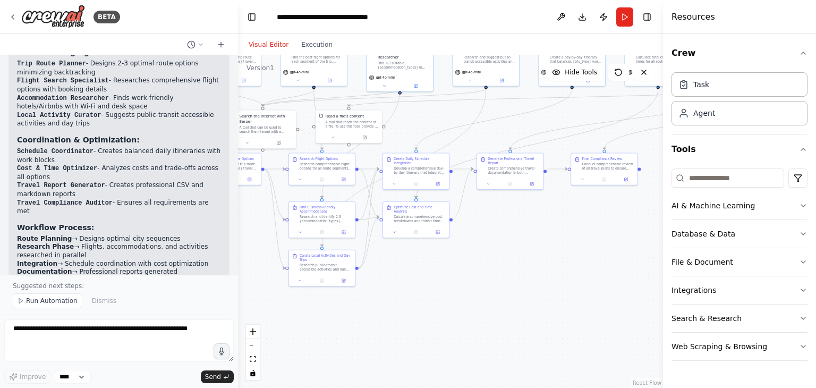
click at [44, 304] on span "Run Automation" at bounding box center [52, 300] width 52 height 9
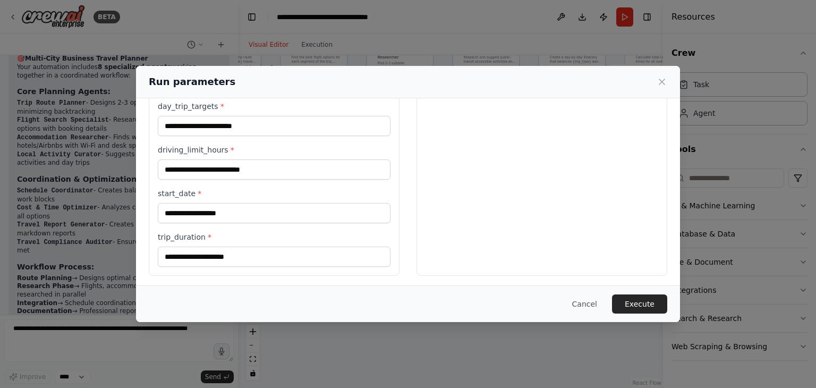
scroll to position [0, 0]
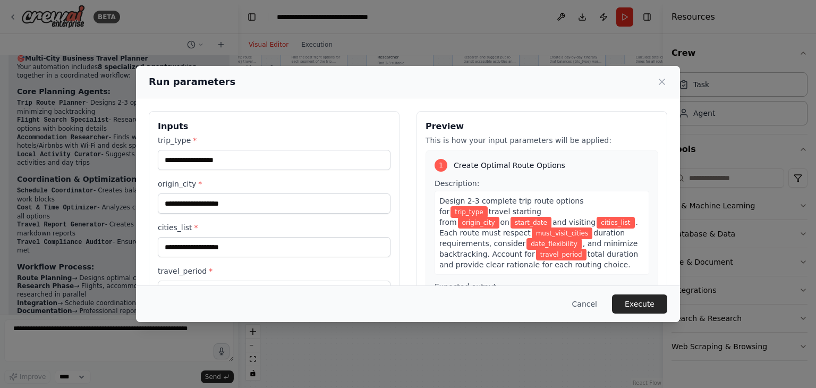
click at [186, 113] on div "Inputs trip_type * origin_city * cities_list * travel_period * date_flexibility…" at bounding box center [274, 384] width 251 height 547
click at [588, 309] on button "Cancel" at bounding box center [585, 303] width 42 height 19
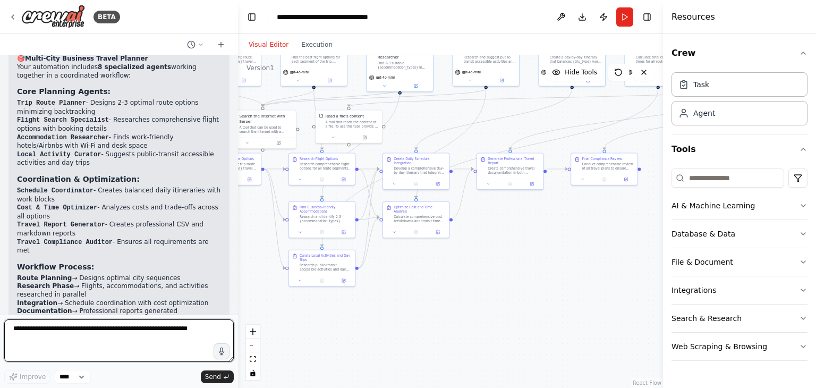
click at [180, 326] on textarea at bounding box center [119, 340] width 230 height 43
paste textarea "**********"
type textarea "**********"
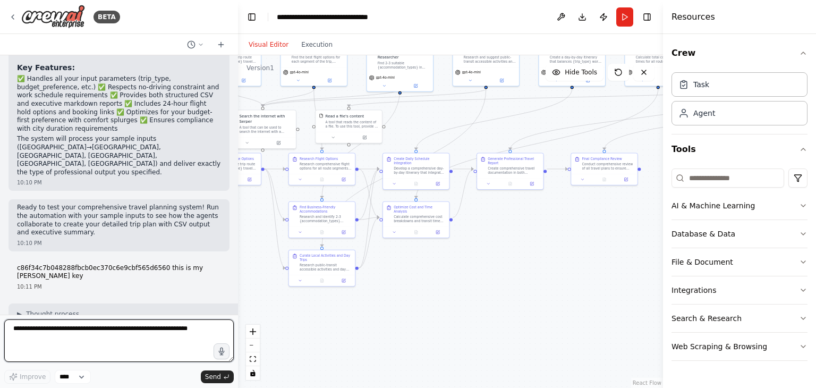
scroll to position [2556, 0]
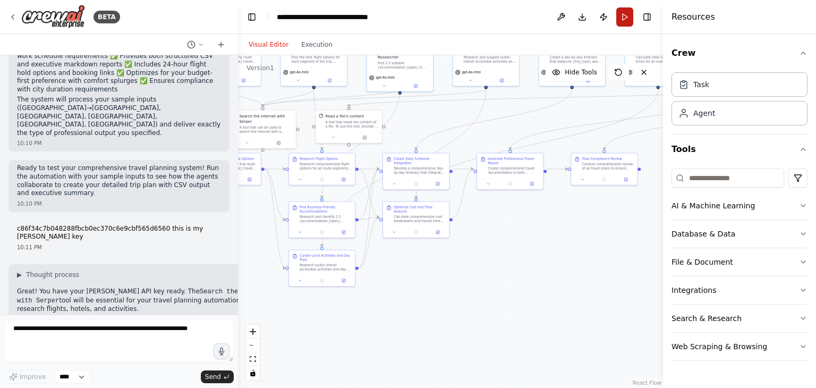
click at [622, 15] on button "Run" at bounding box center [624, 16] width 17 height 19
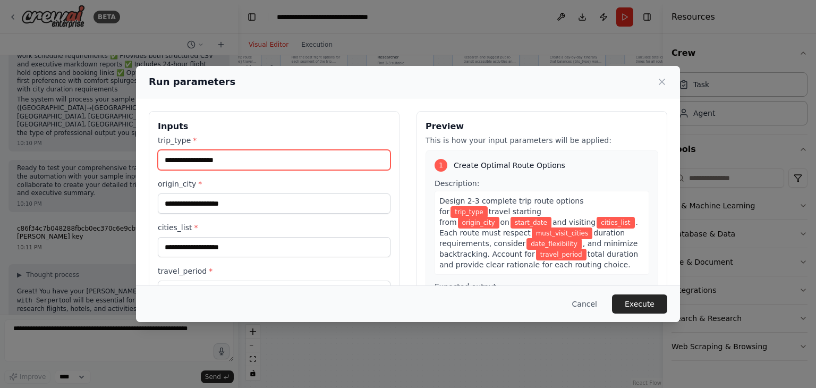
click at [264, 162] on input "trip_type *" at bounding box center [274, 160] width 233 height 20
type input "********"
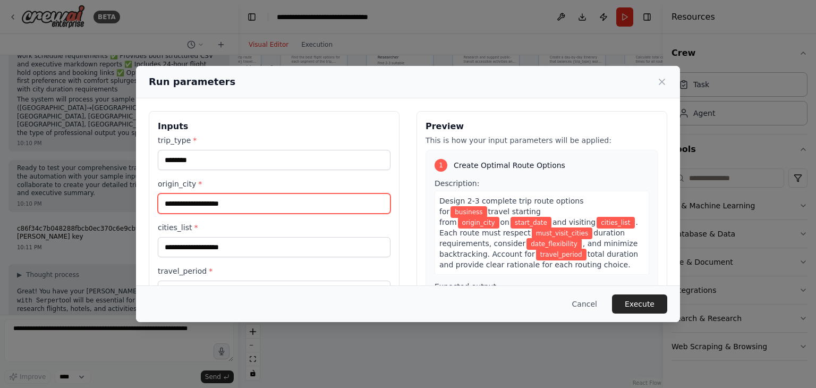
click at [261, 200] on input "origin_city *" at bounding box center [274, 203] width 233 height 20
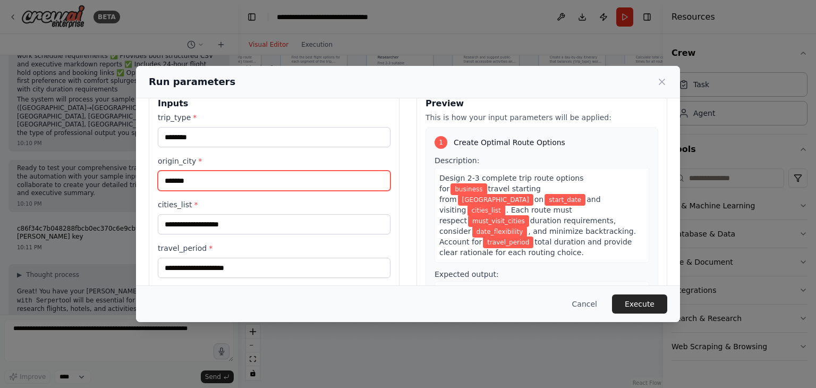
scroll to position [30, 0]
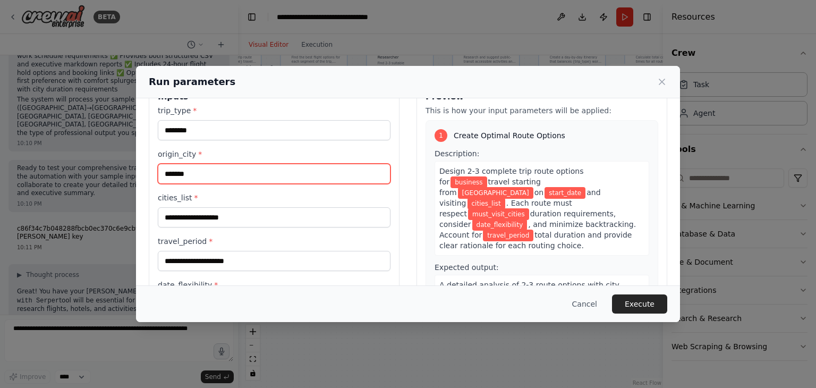
type input "*******"
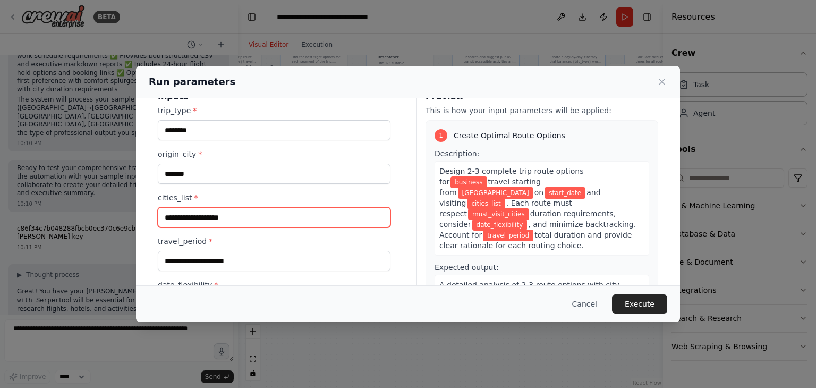
click at [209, 222] on input "cities_list *" at bounding box center [274, 217] width 233 height 20
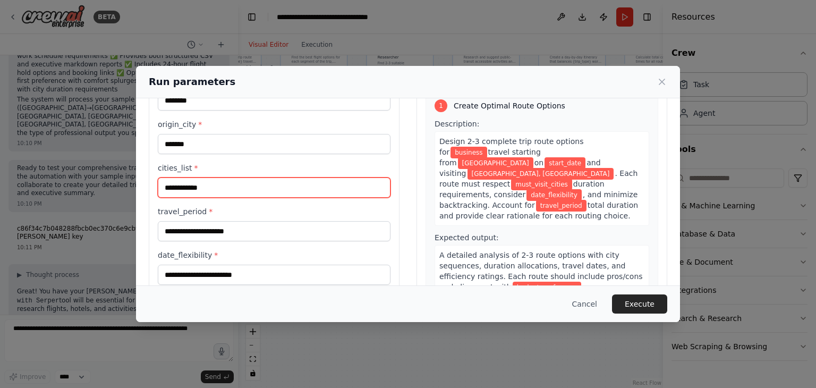
scroll to position [64, 0]
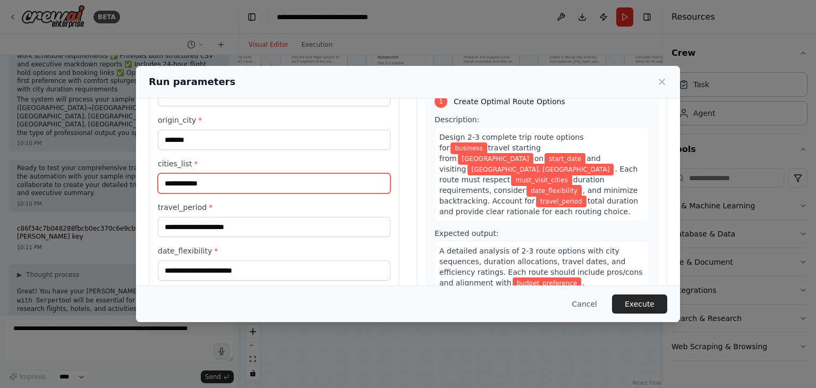
type input "**********"
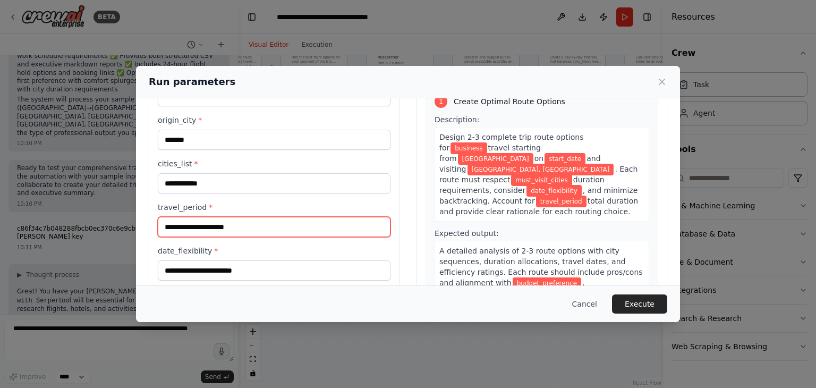
click at [222, 227] on input "travel_period *" at bounding box center [274, 227] width 233 height 20
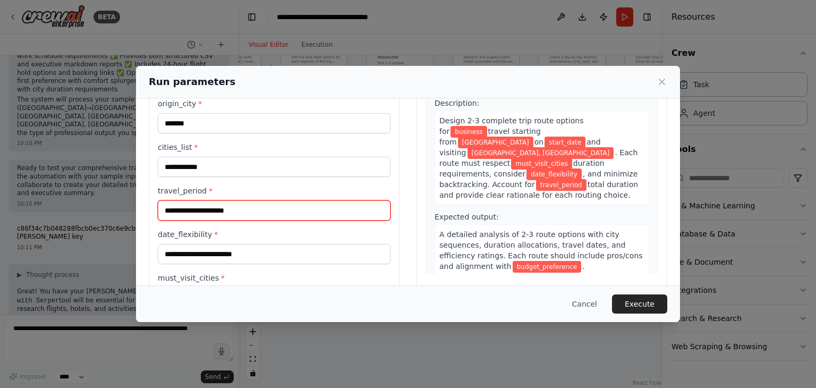
scroll to position [81, 0]
type input "*"
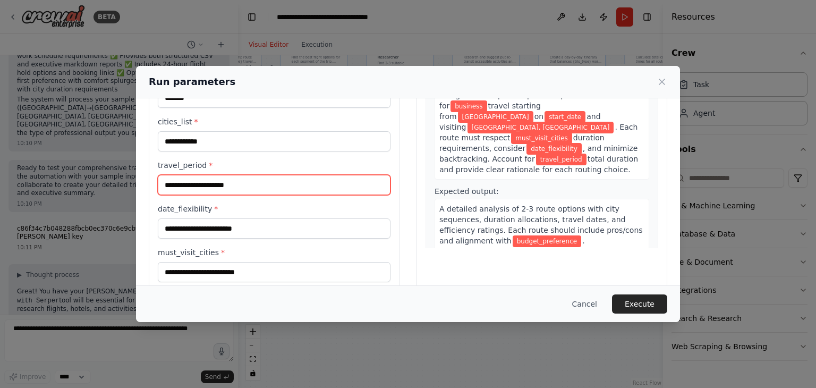
scroll to position [106, 0]
paste input "**********"
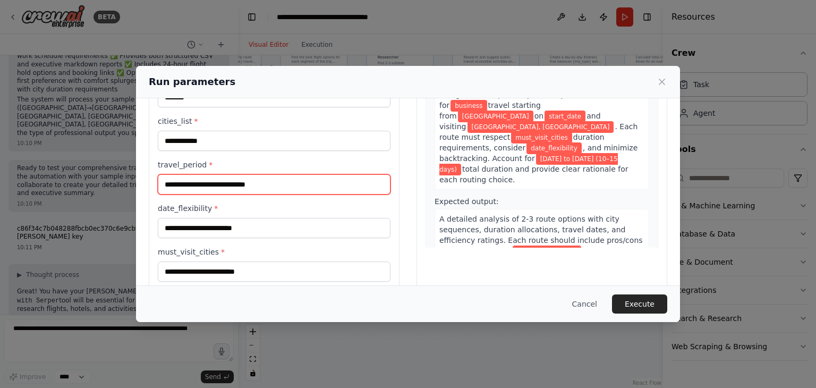
type input "**********"
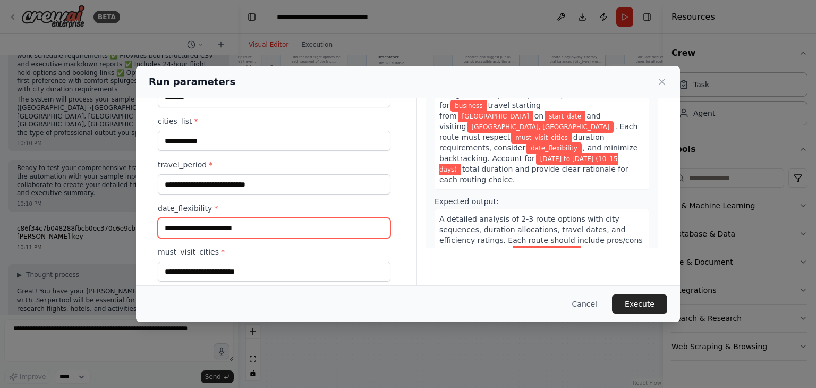
click at [210, 230] on input "date_flexibility *" at bounding box center [274, 228] width 233 height 20
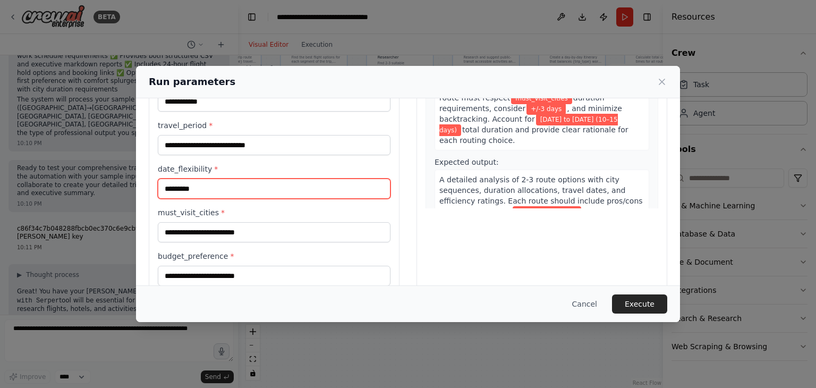
scroll to position [151, 0]
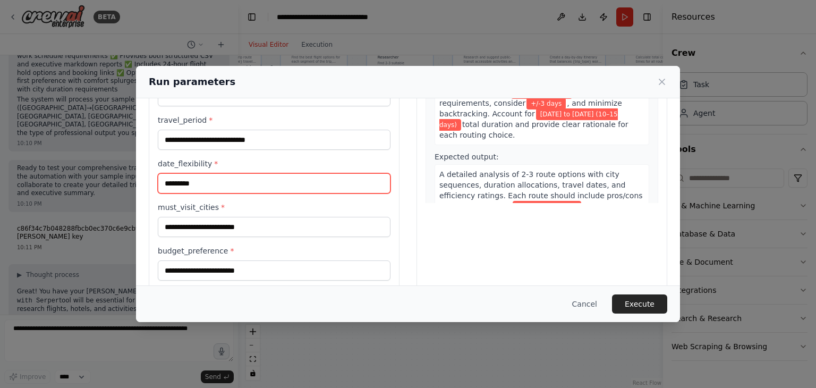
type input "*********"
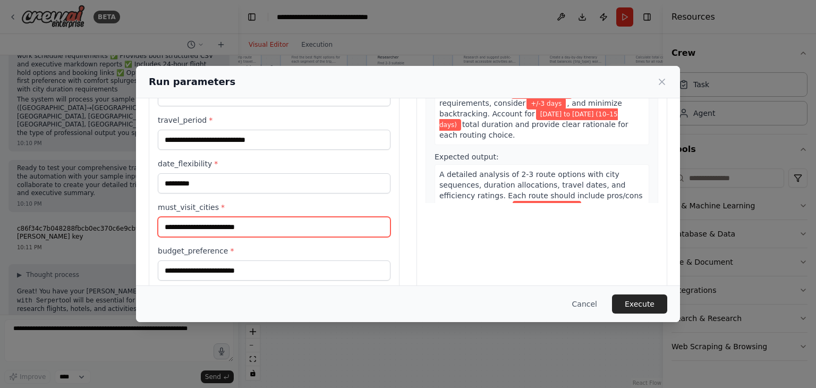
click at [227, 221] on input "must_visit_cities *" at bounding box center [274, 227] width 233 height 20
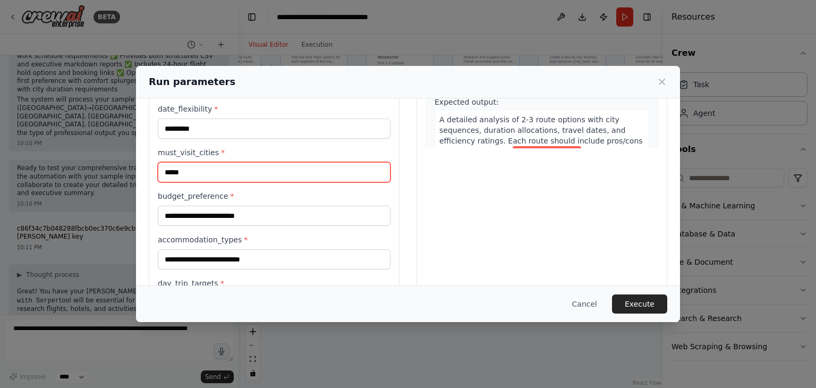
scroll to position [208, 0]
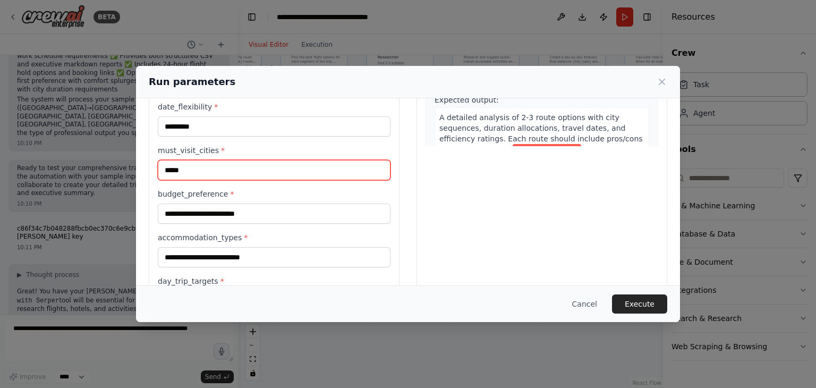
type input "*****"
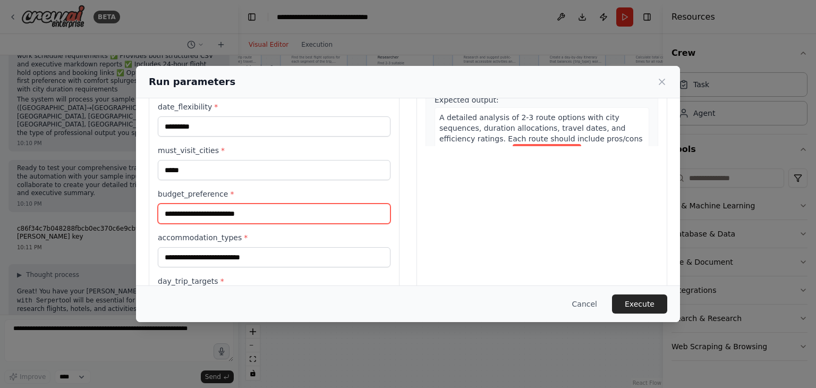
click at [212, 214] on input "budget_preference *" at bounding box center [274, 214] width 233 height 20
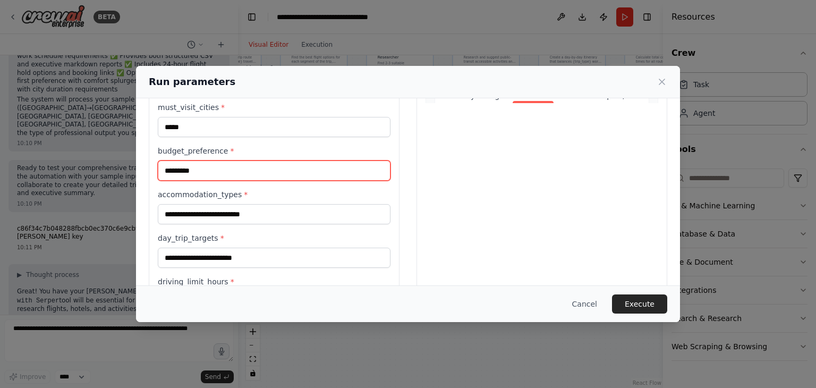
scroll to position [251, 0]
type input "*********"
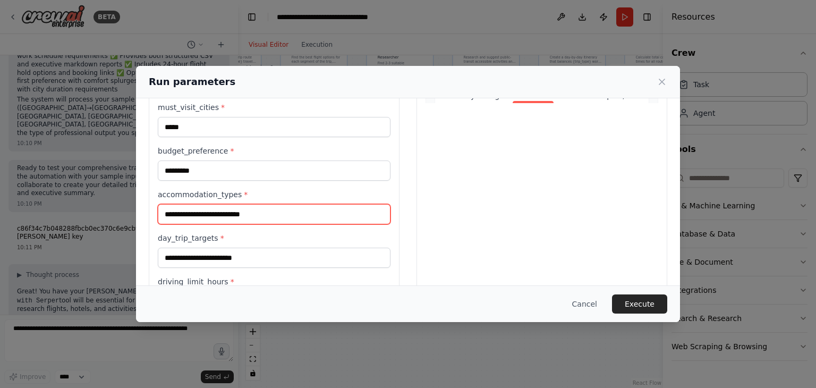
click at [217, 215] on input "accommodation_types *" at bounding box center [274, 214] width 233 height 20
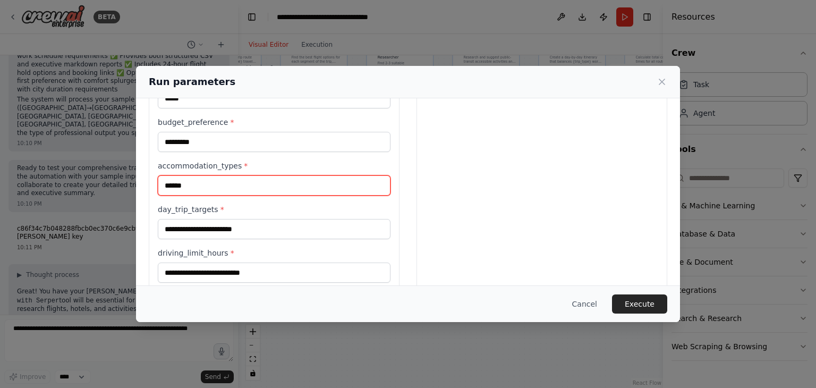
type input "******"
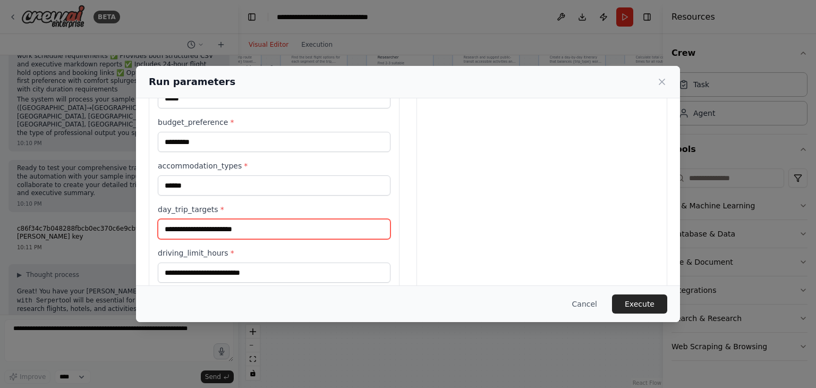
click at [206, 230] on input "day_trip_targets *" at bounding box center [274, 229] width 233 height 20
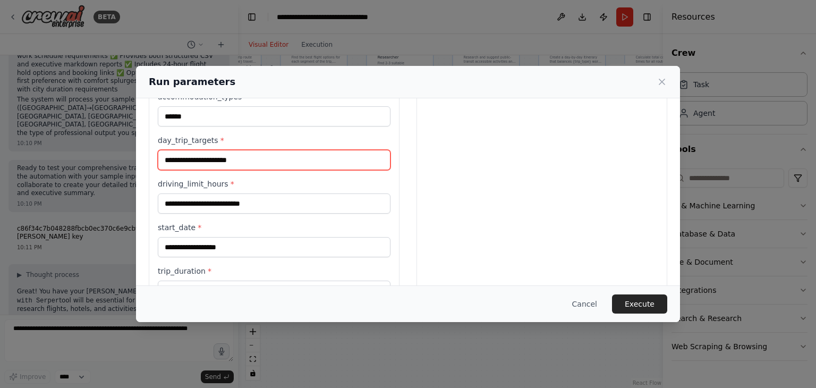
scroll to position [349, 0]
type input "**********"
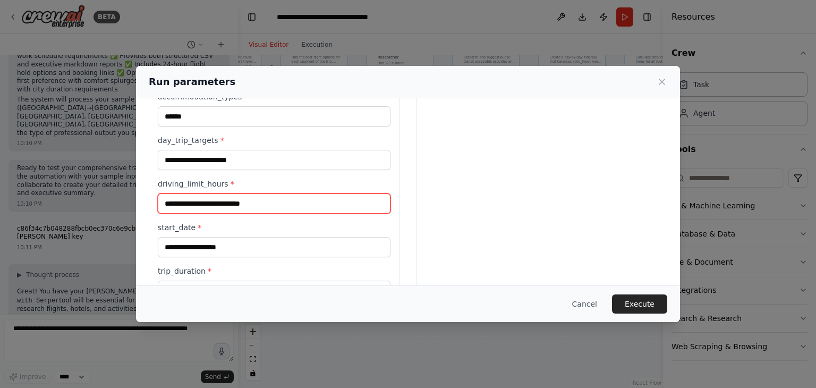
click at [227, 205] on input "driving_limit_hours *" at bounding box center [274, 203] width 233 height 20
type input "*"
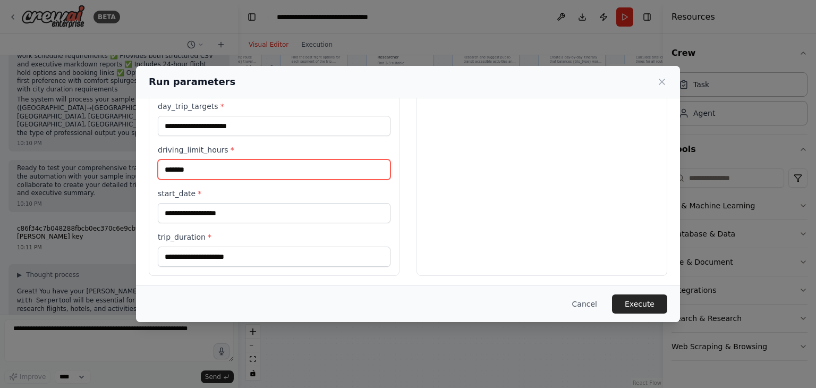
type input "*******"
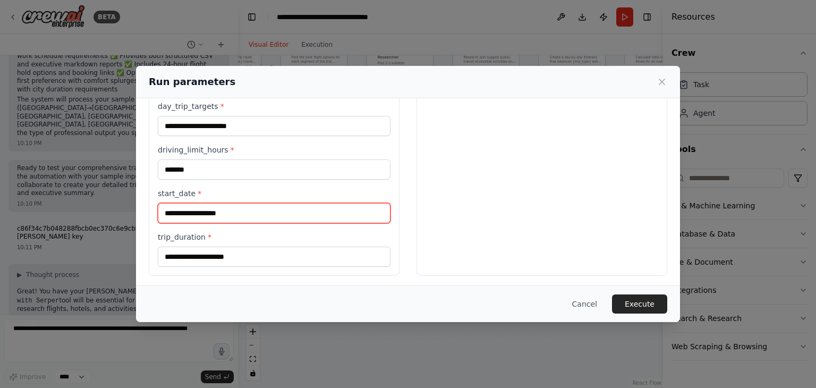
click at [192, 206] on input "start_date *" at bounding box center [274, 213] width 233 height 20
type input "*"
type input "**********"
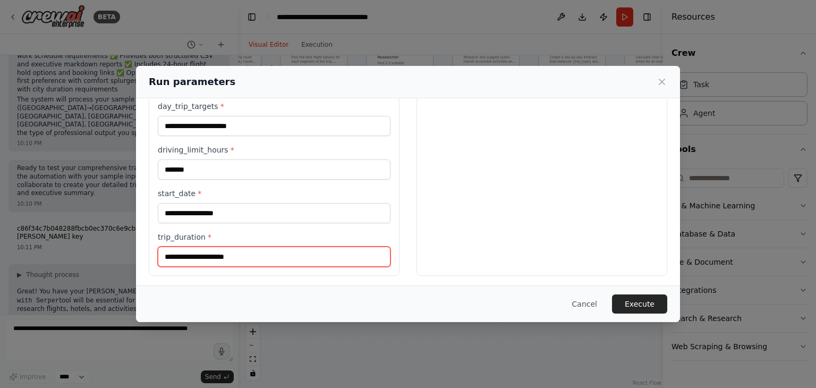
click at [194, 249] on input "trip_duration *" at bounding box center [274, 257] width 233 height 20
type input "**********"
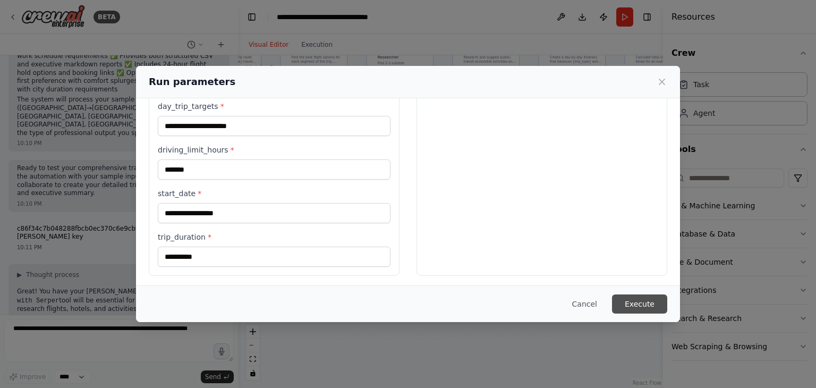
click at [650, 300] on button "Execute" at bounding box center [639, 303] width 55 height 19
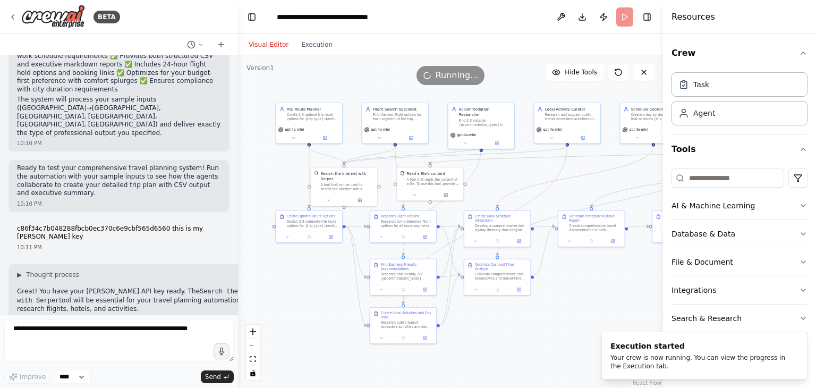
drag, startPoint x: 300, startPoint y: 141, endPoint x: 381, endPoint y: 199, distance: 99.5
click at [381, 199] on div ".deletable-edge-delete-btn { width: 20px; height: 20px; border: 0px solid #ffff…" at bounding box center [450, 221] width 425 height 333
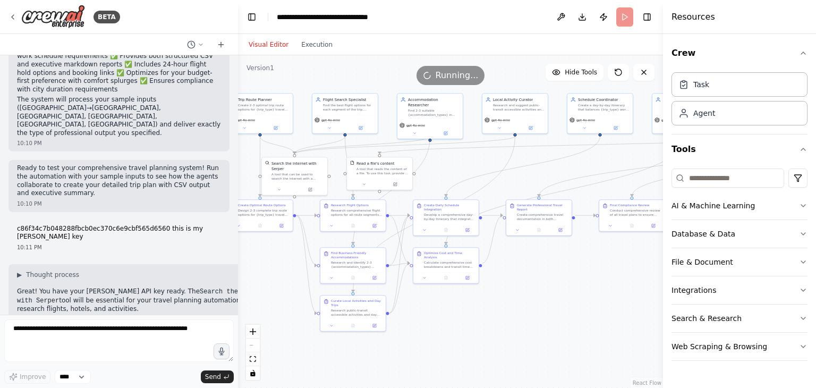
drag, startPoint x: 509, startPoint y: 177, endPoint x: 457, endPoint y: 165, distance: 52.8
click at [457, 165] on div ".deletable-edge-delete-btn { width: 20px; height: 20px; border: 0px solid #ffff…" at bounding box center [450, 221] width 425 height 333
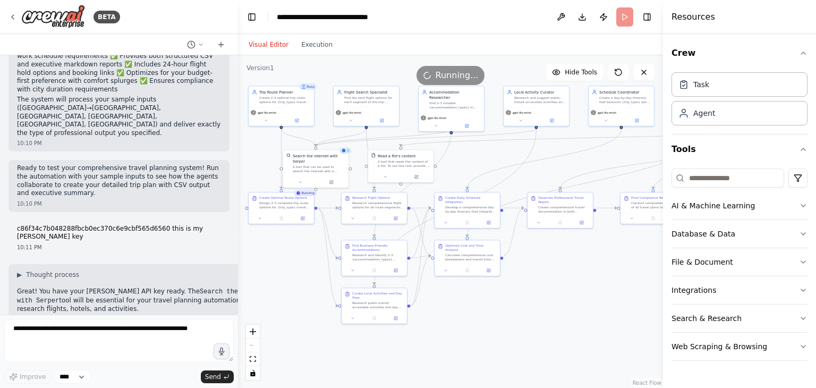
drag, startPoint x: 457, startPoint y: 165, endPoint x: 480, endPoint y: 159, distance: 23.7
click at [480, 159] on div ".deletable-edge-delete-btn { width: 20px; height: 20px; border: 0px solid #ffff…" at bounding box center [450, 221] width 425 height 333
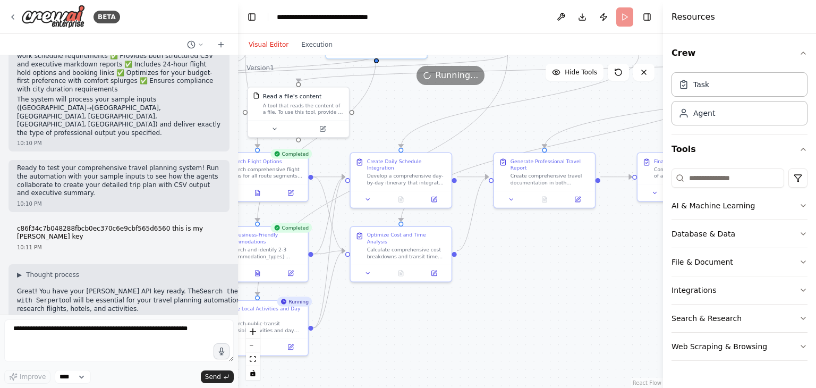
drag, startPoint x: 497, startPoint y: 286, endPoint x: 374, endPoint y: 307, distance: 124.9
click at [374, 307] on div ".deletable-edge-delete-btn { width: 20px; height: 20px; border: 0px solid #ffff…" at bounding box center [450, 221] width 425 height 333
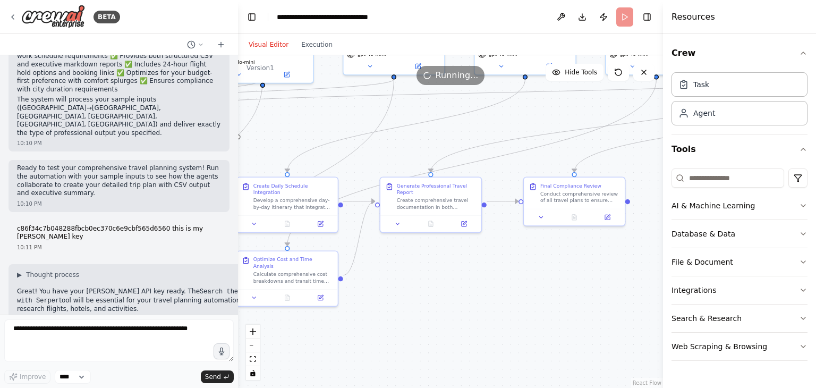
drag, startPoint x: 485, startPoint y: 303, endPoint x: 385, endPoint y: 326, distance: 102.5
click at [385, 326] on div ".deletable-edge-delete-btn { width: 20px; height: 20px; border: 0px solid #ffff…" at bounding box center [450, 221] width 425 height 333
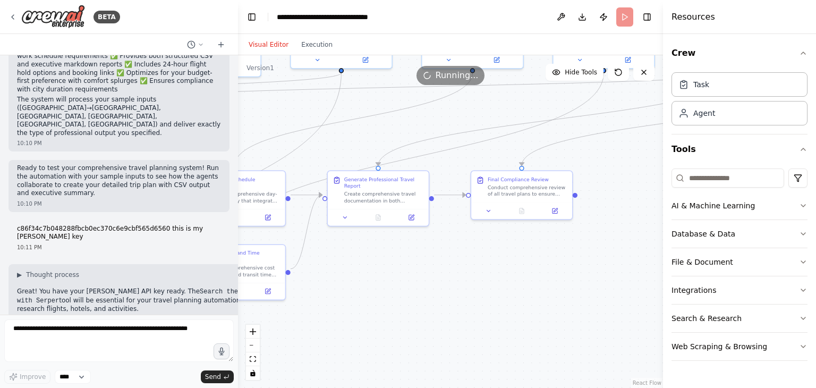
drag, startPoint x: 385, startPoint y: 326, endPoint x: 310, endPoint y: 316, distance: 75.6
click at [310, 316] on div ".deletable-edge-delete-btn { width: 20px; height: 20px; border: 0px solid #ffff…" at bounding box center [450, 221] width 425 height 333
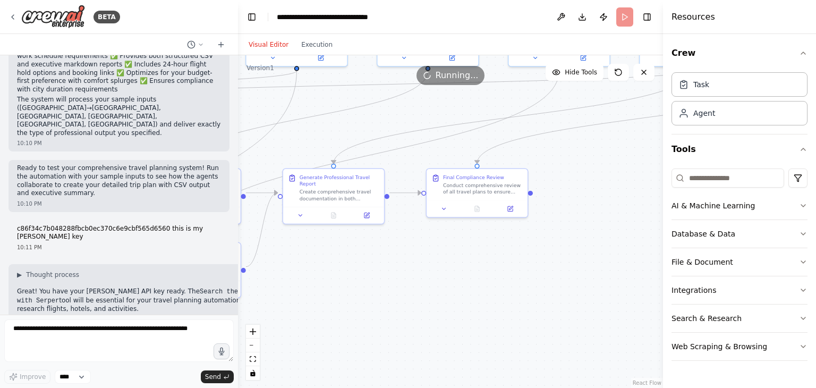
drag, startPoint x: 456, startPoint y: 284, endPoint x: 377, endPoint y: 286, distance: 79.7
click at [377, 286] on div ".deletable-edge-delete-btn { width: 20px; height: 20px; border: 0px solid #ffff…" at bounding box center [450, 221] width 425 height 333
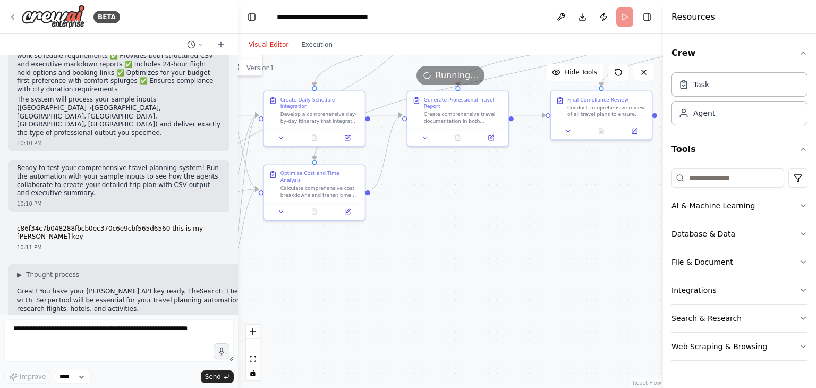
drag, startPoint x: 463, startPoint y: 246, endPoint x: 652, endPoint y: 169, distance: 204.7
click at [652, 169] on div ".deletable-edge-delete-btn { width: 20px; height: 20px; border: 0px solid #ffff…" at bounding box center [450, 221] width 425 height 333
drag, startPoint x: 478, startPoint y: 231, endPoint x: 598, endPoint y: 222, distance: 120.4
click at [598, 222] on div ".deletable-edge-delete-btn { width: 20px; height: 20px; border: 0px solid #ffff…" at bounding box center [450, 221] width 425 height 333
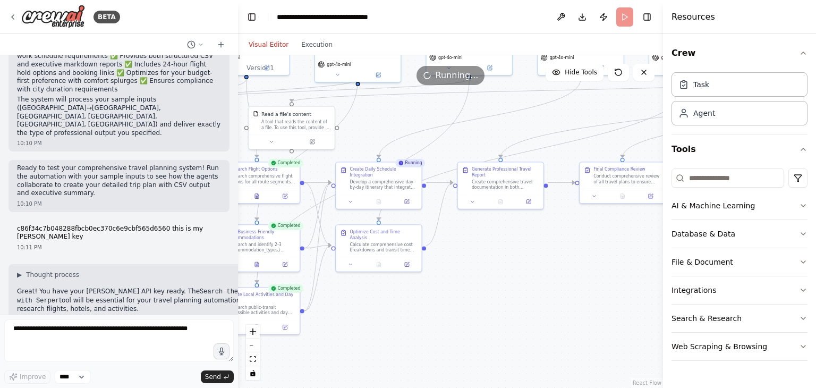
drag, startPoint x: 583, startPoint y: 221, endPoint x: 497, endPoint y: 279, distance: 103.7
click at [497, 279] on div ".deletable-edge-delete-btn { width: 20px; height: 20px; border: 0px solid #ffff…" at bounding box center [450, 221] width 425 height 333
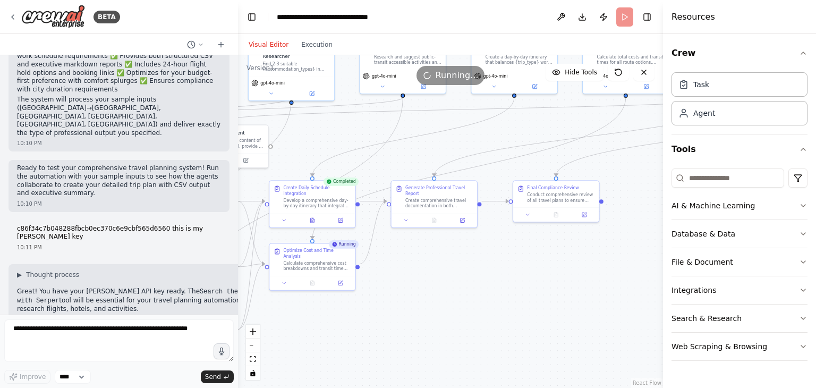
drag, startPoint x: 497, startPoint y: 279, endPoint x: 426, endPoint y: 292, distance: 73.0
click at [426, 292] on div ".deletable-edge-delete-btn { width: 20px; height: 20px; border: 0px solid #ffff…" at bounding box center [450, 221] width 425 height 333
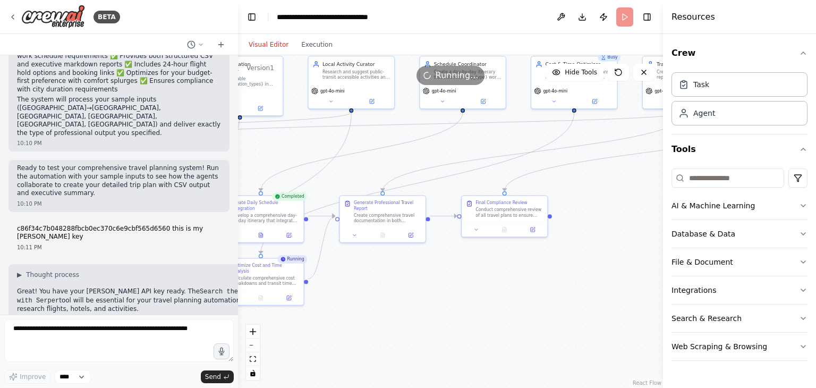
drag, startPoint x: 468, startPoint y: 264, endPoint x: 423, endPoint y: 284, distance: 48.8
click at [423, 284] on div ".deletable-edge-delete-btn { width: 20px; height: 20px; border: 0px solid #ffff…" at bounding box center [450, 221] width 425 height 333
click at [801, 343] on icon "button" at bounding box center [803, 346] width 9 height 9
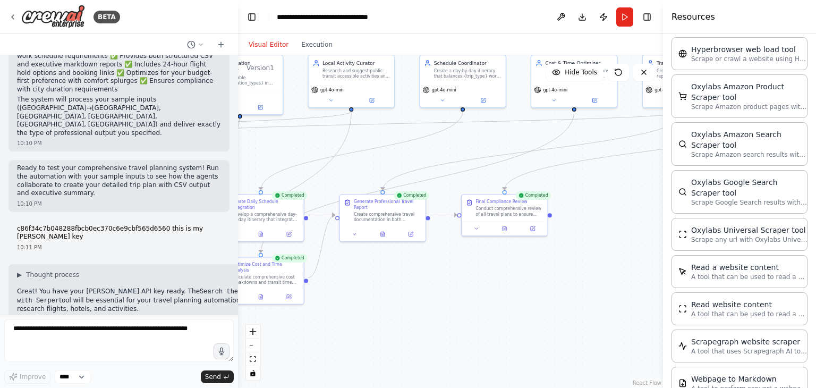
scroll to position [484, 0]
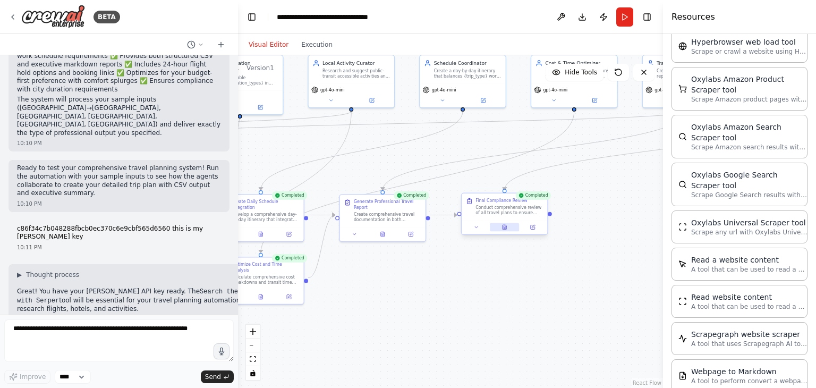
click at [503, 228] on icon at bounding box center [505, 227] width 4 height 5
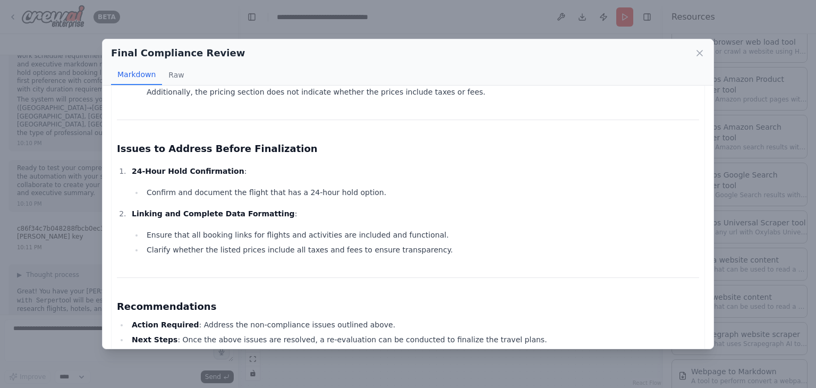
scroll to position [0, 0]
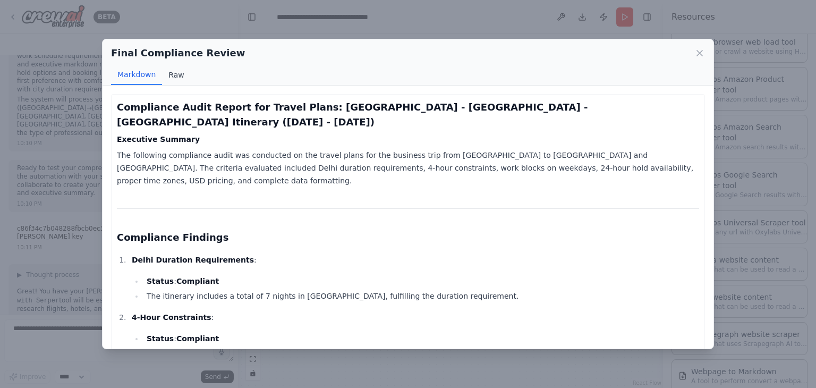
click at [172, 74] on button "Raw" at bounding box center [176, 75] width 28 height 20
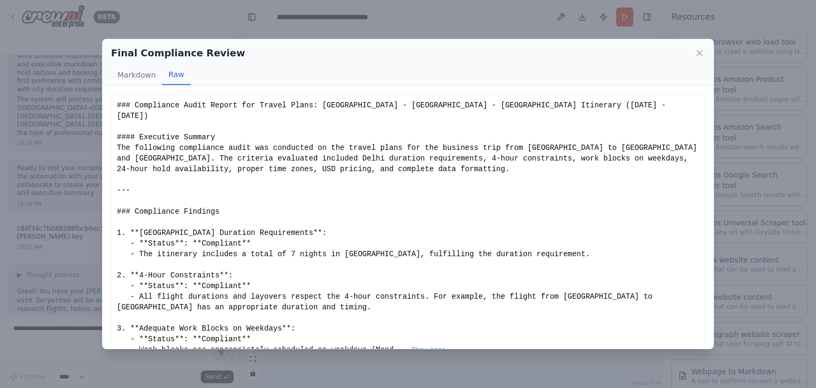
scroll to position [9, 0]
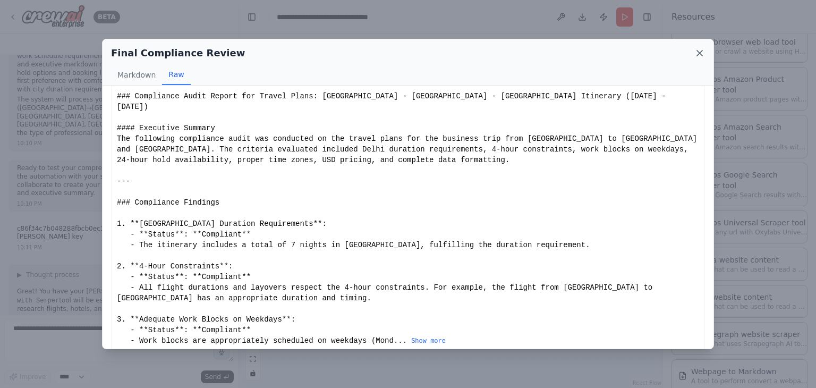
click at [697, 49] on icon at bounding box center [699, 53] width 11 height 11
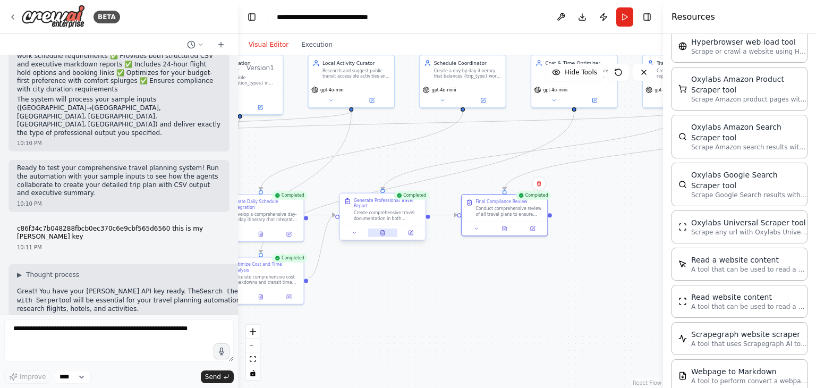
click at [383, 231] on button at bounding box center [382, 232] width 29 height 9
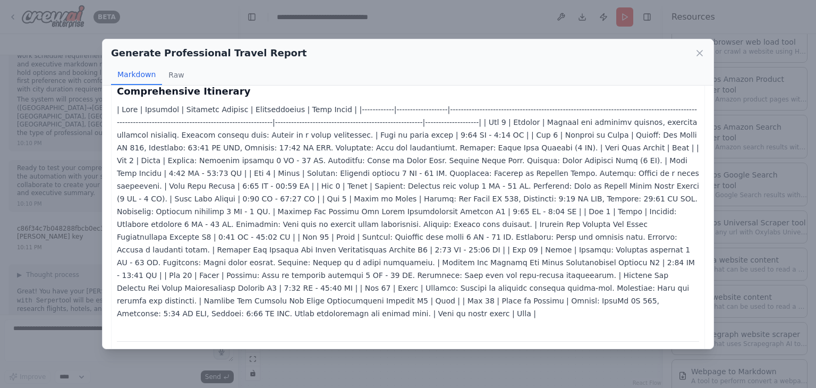
scroll to position [213, 0]
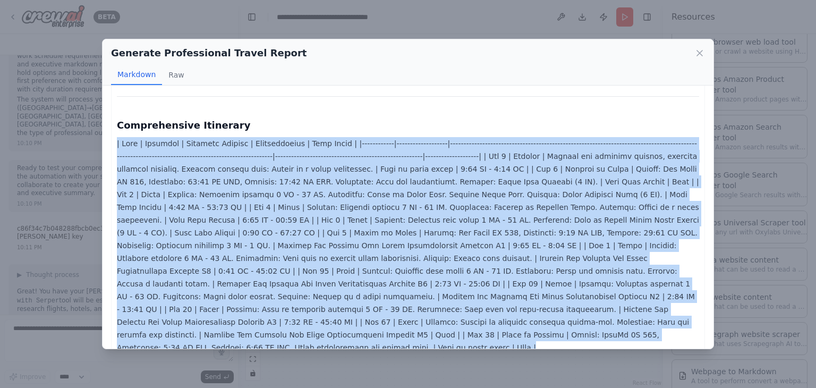
drag, startPoint x: 115, startPoint y: 113, endPoint x: 684, endPoint y: 295, distance: 597.9
copy p "| Date | Location | Activity Details | Accommodation | Work Block | |----------…"
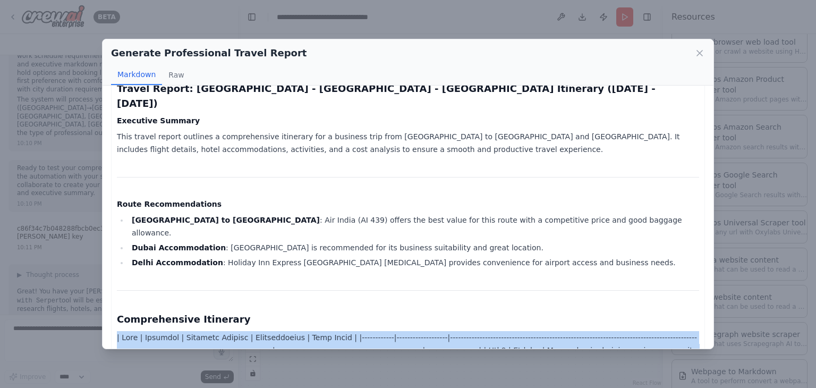
scroll to position [0, 0]
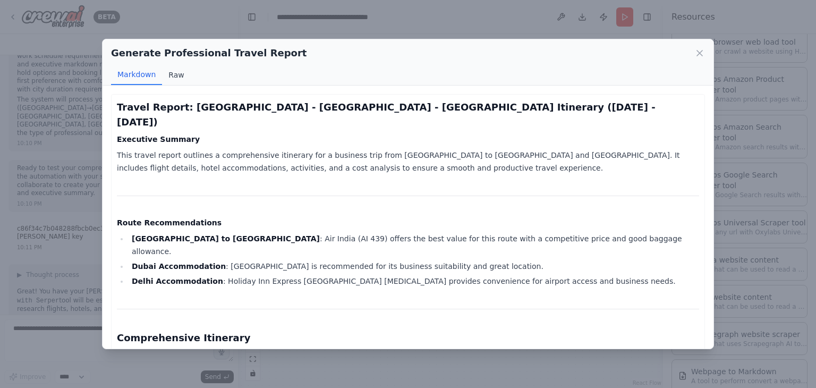
click at [172, 76] on button "Raw" at bounding box center [176, 75] width 28 height 20
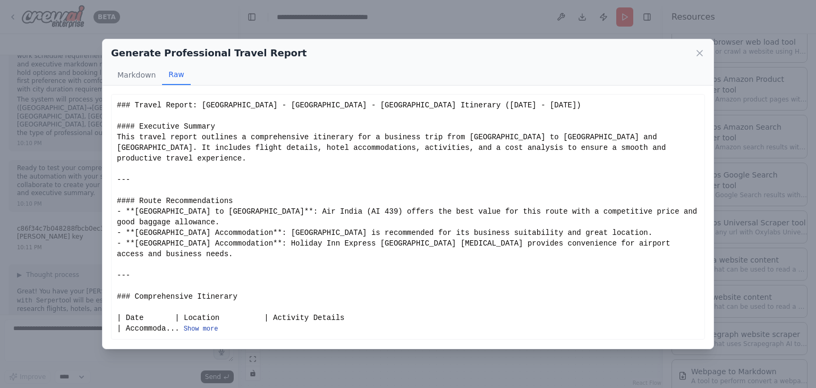
click at [184, 325] on button "Show more" at bounding box center [201, 329] width 35 height 9
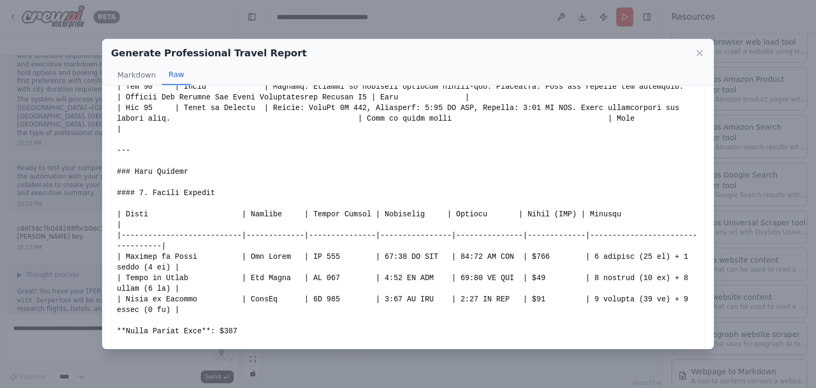
scroll to position [550, 0]
drag, startPoint x: 298, startPoint y: 148, endPoint x: 320, endPoint y: 151, distance: 23.1
click at [320, 151] on div "Show less" at bounding box center [408, 245] width 582 height 1392
copy div "AI 439"
click at [701, 54] on icon at bounding box center [699, 52] width 5 height 5
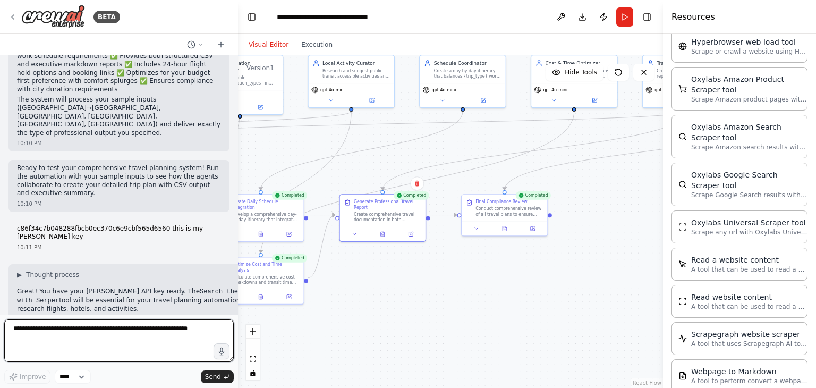
click at [117, 336] on textarea at bounding box center [119, 340] width 230 height 43
type textarea "**********"
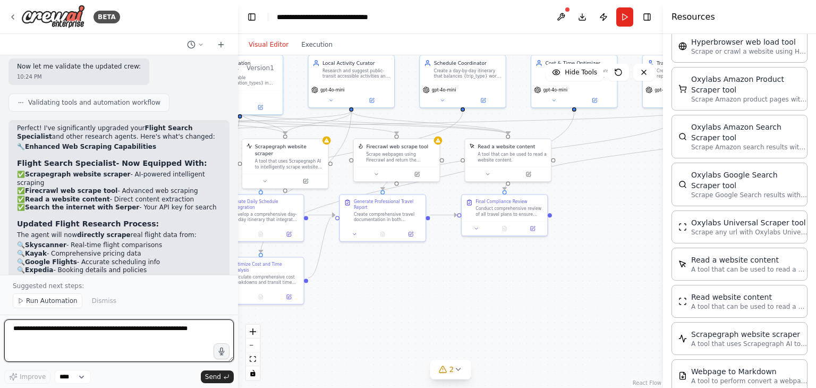
scroll to position [3554, 0]
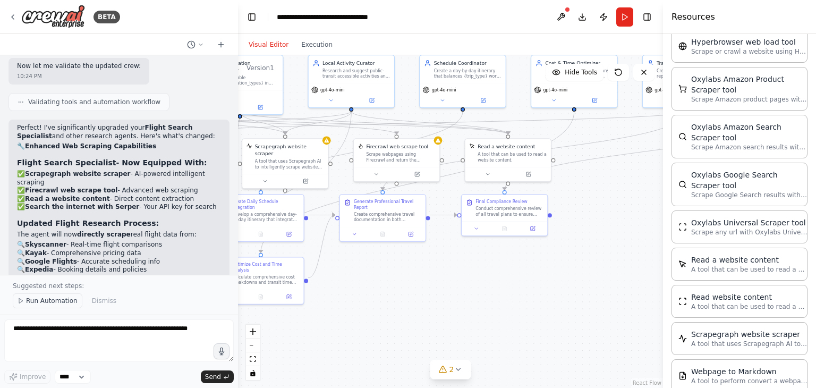
click at [44, 300] on span "Run Automation" at bounding box center [52, 300] width 52 height 9
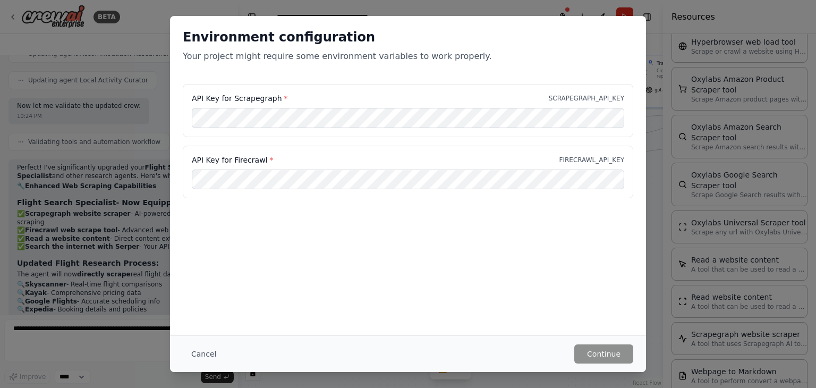
click at [146, 104] on div "Environment configuration Your project might require some environment variables…" at bounding box center [408, 194] width 816 height 388
click at [206, 353] on button "Cancel" at bounding box center [204, 353] width 42 height 19
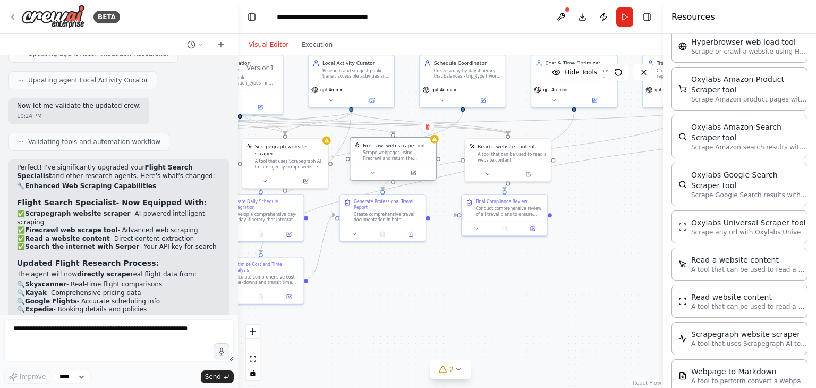
click at [404, 160] on div "Scrape webpages using Firecrawl and return the contents" at bounding box center [397, 155] width 69 height 11
click at [623, 20] on button "Run" at bounding box center [624, 16] width 17 height 19
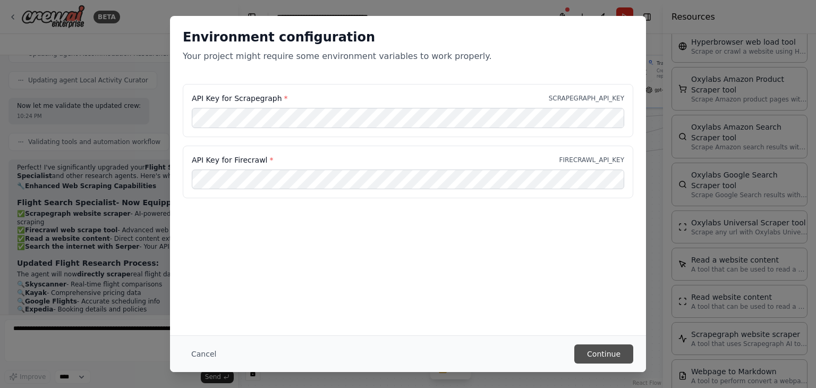
click at [604, 358] on button "Continue" at bounding box center [603, 353] width 59 height 19
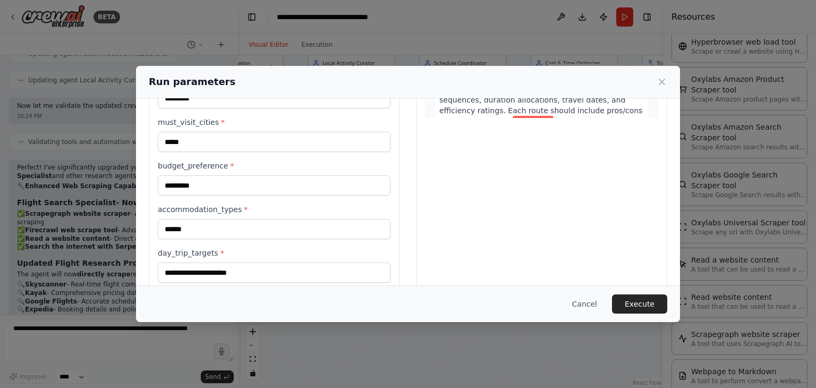
scroll to position [383, 0]
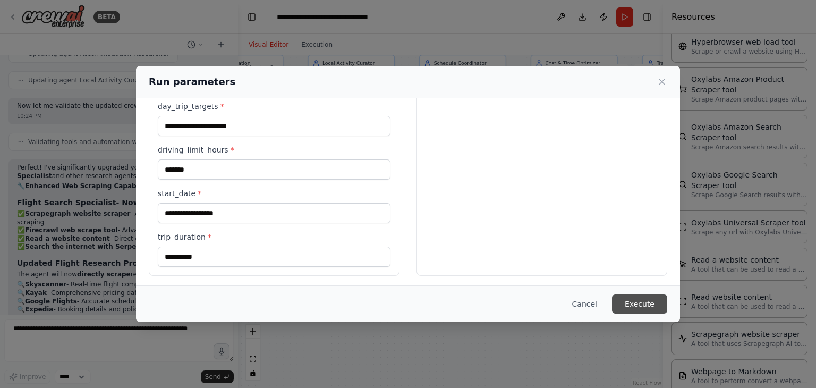
click at [640, 306] on button "Execute" at bounding box center [639, 303] width 55 height 19
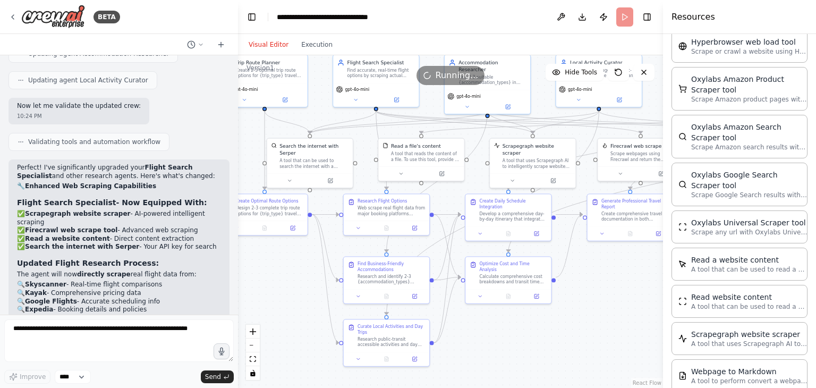
drag, startPoint x: 395, startPoint y: 286, endPoint x: 641, endPoint y: 284, distance: 246.0
click at [641, 284] on div ".deletable-edge-delete-btn { width: 20px; height: 20px; border: 0px solid #ffff…" at bounding box center [450, 221] width 425 height 333
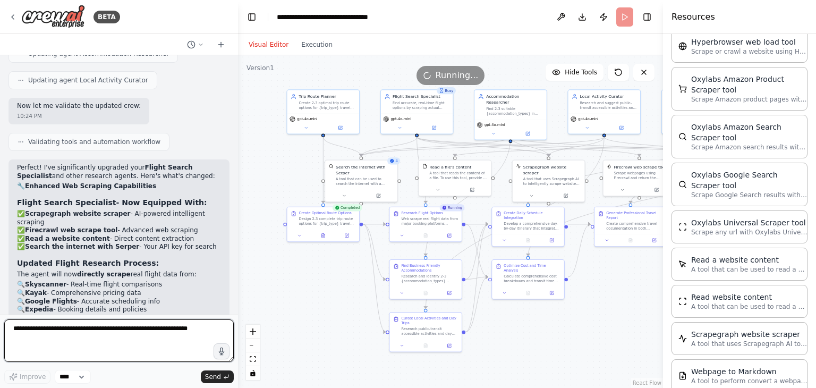
click at [94, 333] on textarea at bounding box center [119, 340] width 230 height 43
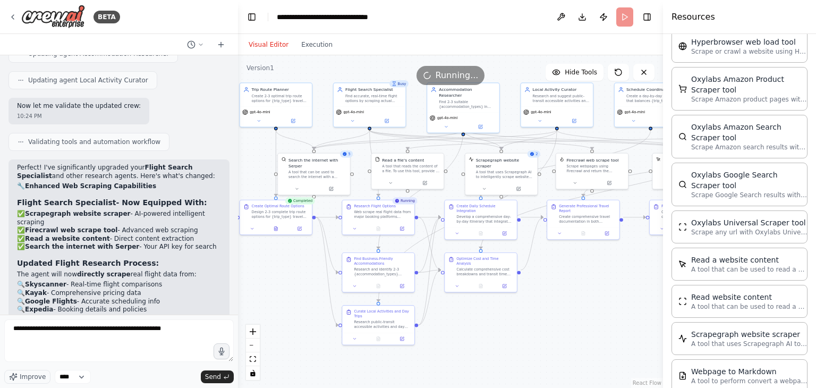
drag, startPoint x: 288, startPoint y: 160, endPoint x: 240, endPoint y: 154, distance: 48.3
click at [240, 154] on div ".deletable-edge-delete-btn { width: 20px; height: 20px; border: 0px solid #ffff…" at bounding box center [450, 221] width 425 height 333
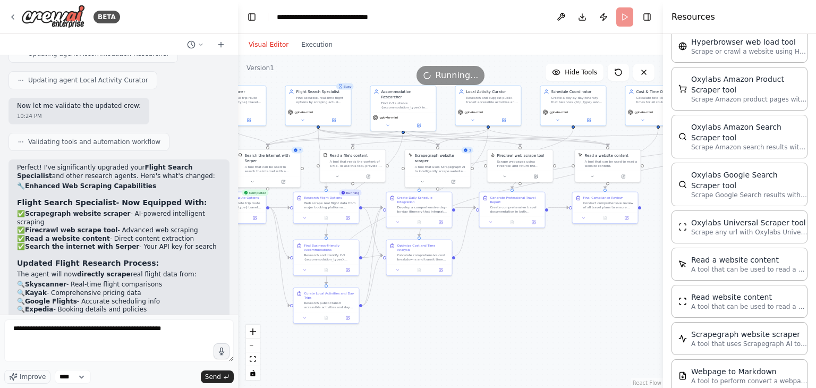
drag, startPoint x: 572, startPoint y: 294, endPoint x: 513, endPoint y: 281, distance: 60.3
click at [513, 281] on div ".deletable-edge-delete-btn { width: 20px; height: 20px; border: 0px solid #ffff…" at bounding box center [450, 221] width 425 height 333
click at [485, 269] on div ".deletable-edge-delete-btn { width: 20px; height: 20px; border: 0px solid #ffff…" at bounding box center [450, 221] width 425 height 333
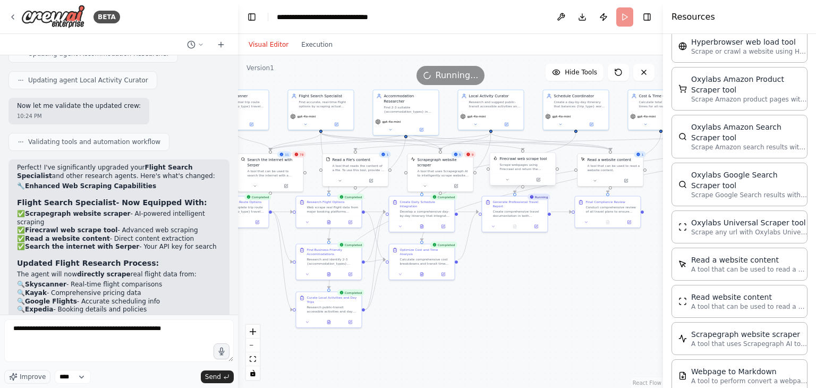
click at [510, 164] on div "Scrape webpages using Firecrawl and return the contents" at bounding box center [525, 167] width 53 height 9
click at [514, 222] on button at bounding box center [515, 225] width 22 height 6
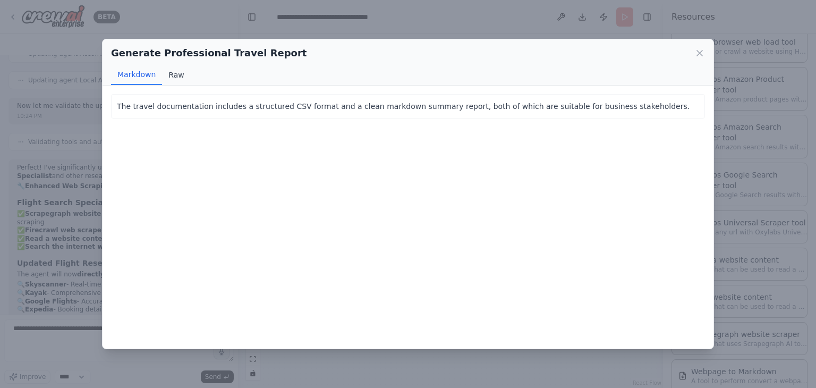
click at [174, 76] on button "Raw" at bounding box center [176, 75] width 28 height 20
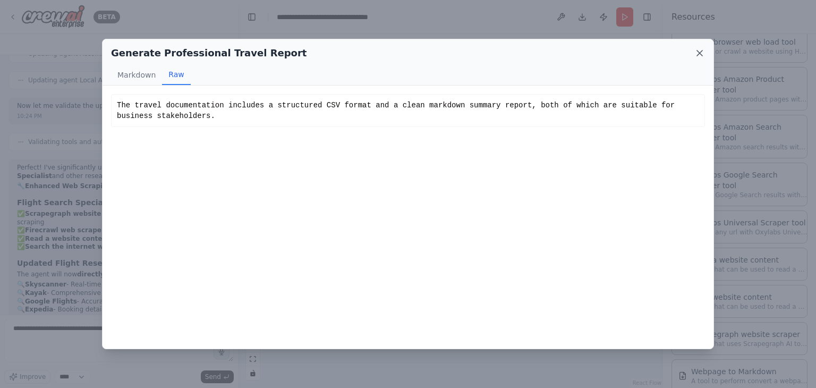
click at [695, 51] on icon at bounding box center [699, 53] width 11 height 11
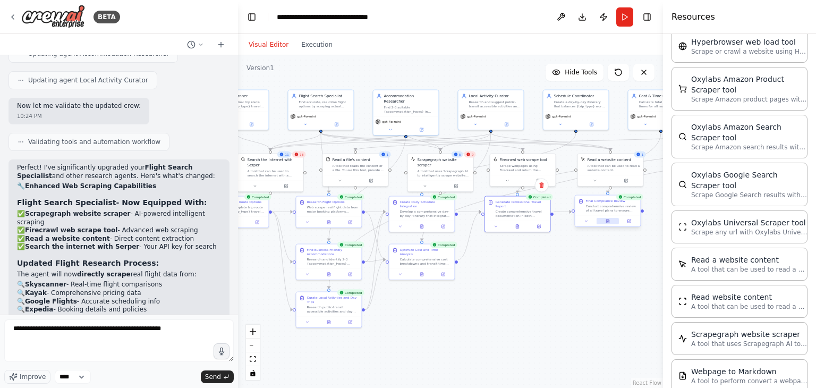
click at [608, 219] on icon at bounding box center [607, 221] width 3 height 4
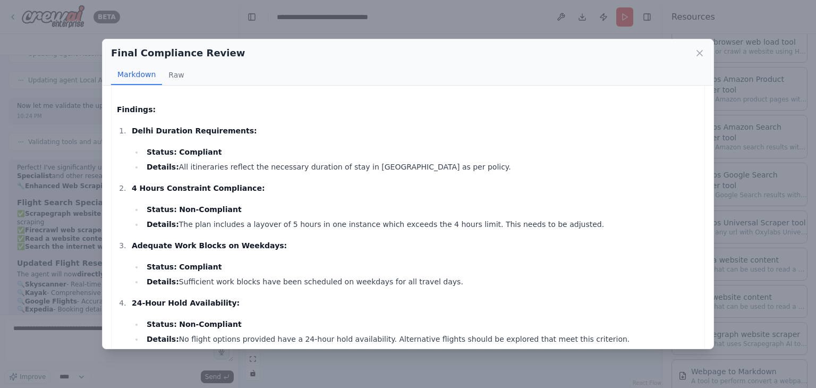
scroll to position [0, 0]
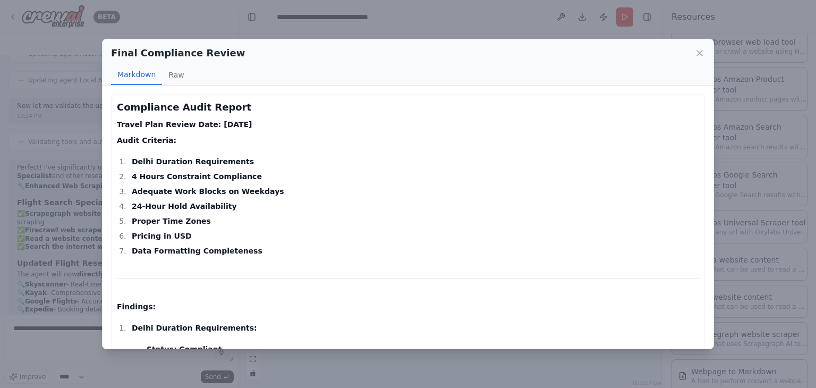
click at [693, 57] on div "Final Compliance Review" at bounding box center [408, 53] width 594 height 15
click at [697, 54] on icon at bounding box center [699, 53] width 11 height 11
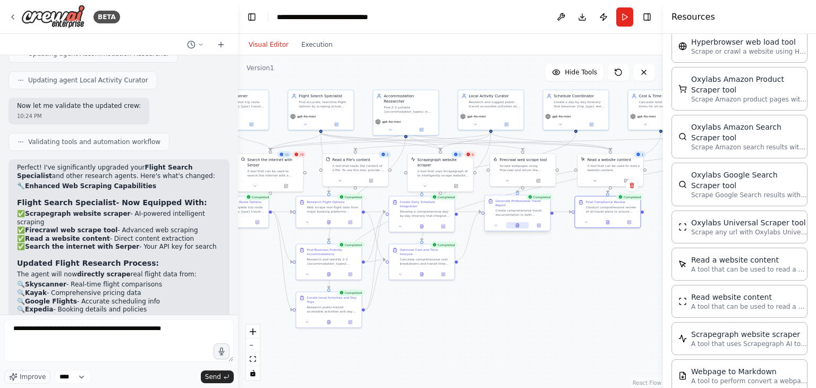
click at [514, 223] on button at bounding box center [517, 225] width 22 height 6
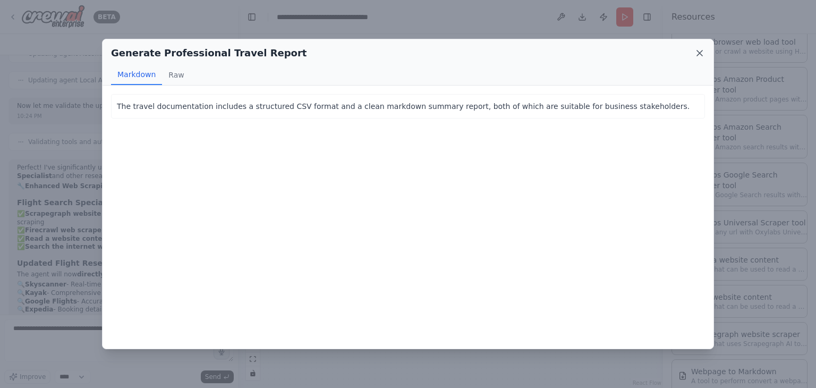
click at [695, 53] on icon at bounding box center [699, 53] width 11 height 11
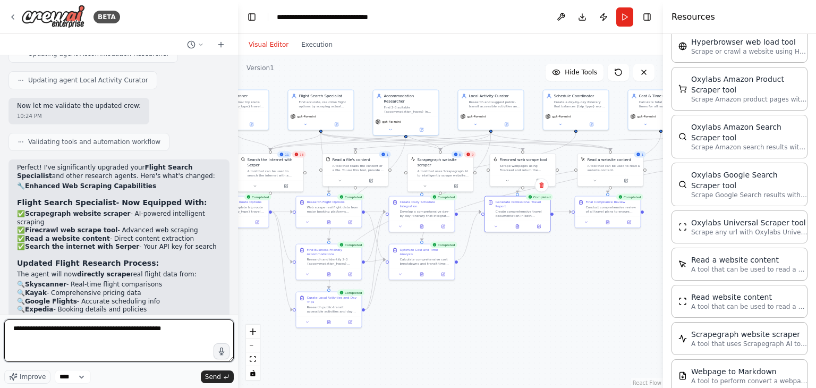
click at [124, 337] on textarea "**********" at bounding box center [119, 340] width 230 height 43
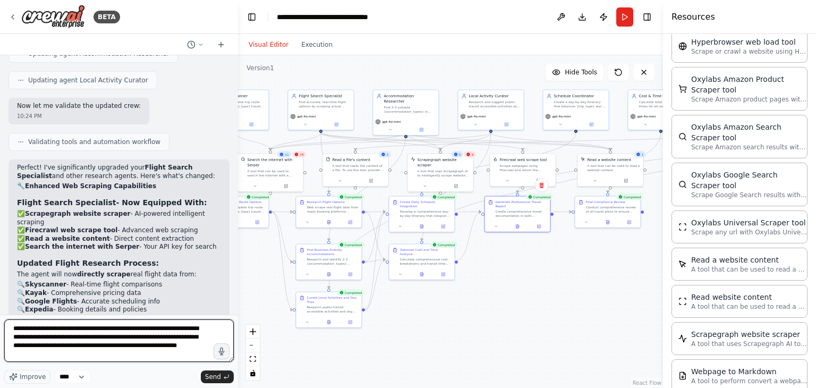
scroll to position [1, 0]
type textarea "**********"
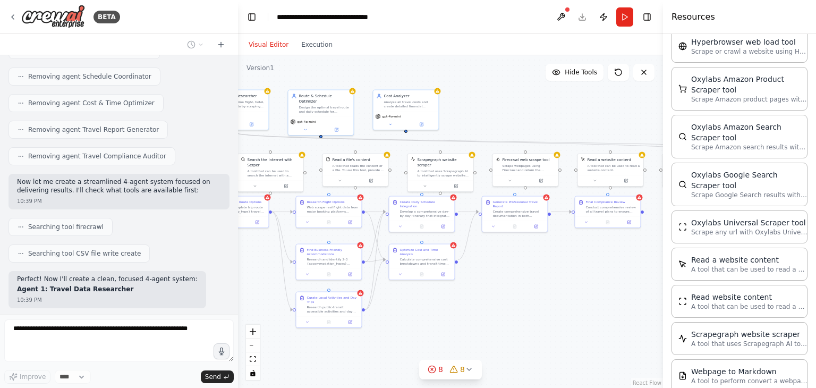
scroll to position [4325, 0]
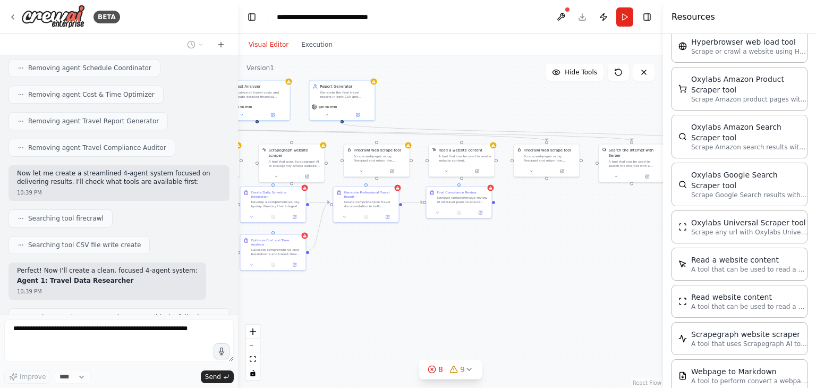
drag, startPoint x: 547, startPoint y: 301, endPoint x: 383, endPoint y: 295, distance: 164.3
click at [383, 295] on div ".deletable-edge-delete-btn { width: 20px; height: 20px; border: 0px solid #ffff…" at bounding box center [450, 221] width 425 height 333
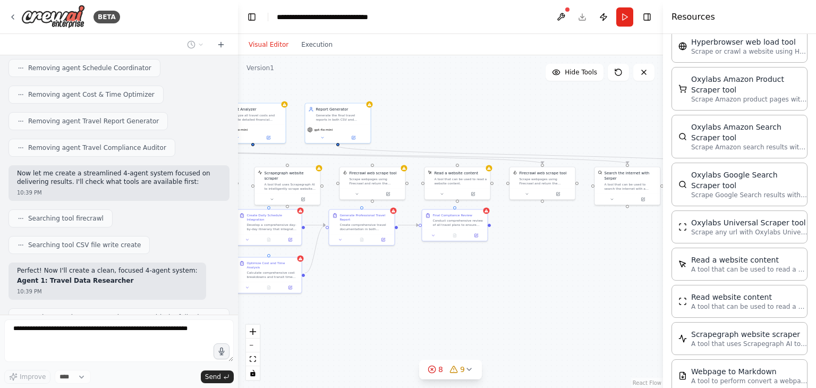
drag, startPoint x: 527, startPoint y: 287, endPoint x: 590, endPoint y: 307, distance: 66.1
click at [590, 307] on div ".deletable-edge-delete-btn { width: 20px; height: 20px; border: 0px solid #ffff…" at bounding box center [450, 221] width 425 height 333
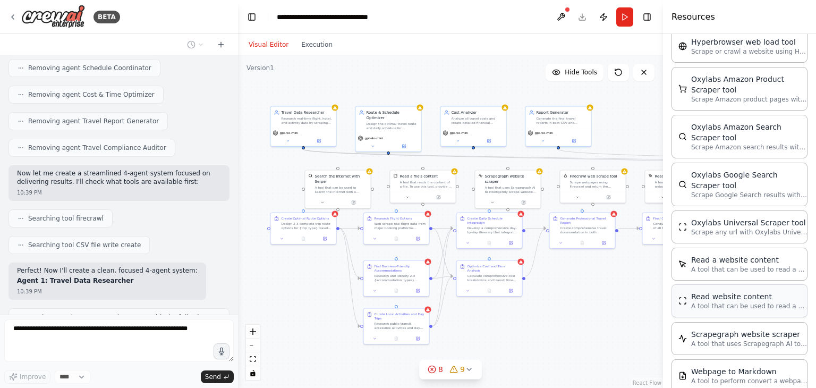
drag, startPoint x: 507, startPoint y: 300, endPoint x: 689, endPoint y: 302, distance: 181.2
click at [689, 302] on div "BETA create multi agent system which can take these inputs and work on coming u…" at bounding box center [408, 194] width 816 height 388
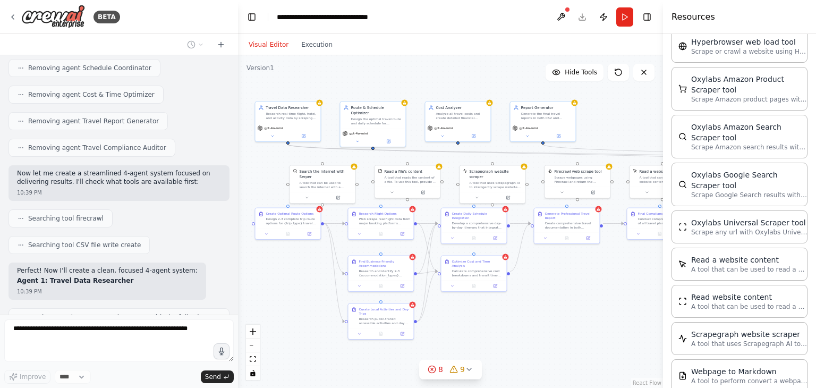
drag, startPoint x: 648, startPoint y: 303, endPoint x: 512, endPoint y: 266, distance: 141.2
click at [512, 266] on div ".deletable-edge-delete-btn { width: 20px; height: 20px; border: 0px solid #ffff…" at bounding box center [450, 221] width 425 height 333
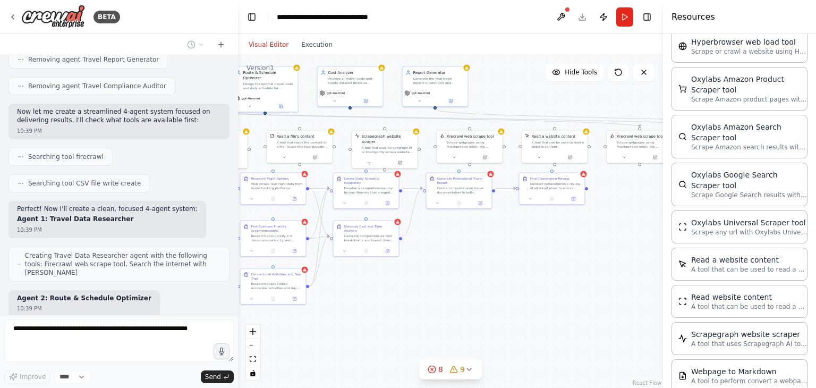
scroll to position [4396, 0]
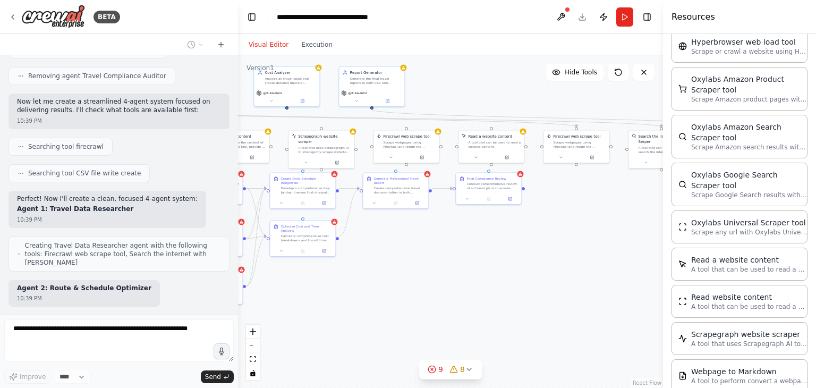
drag, startPoint x: 582, startPoint y: 253, endPoint x: 482, endPoint y: 258, distance: 100.0
click at [482, 258] on div ".deletable-edge-delete-btn { width: 20px; height: 20px; border: 0px solid #ffff…" at bounding box center [450, 221] width 425 height 333
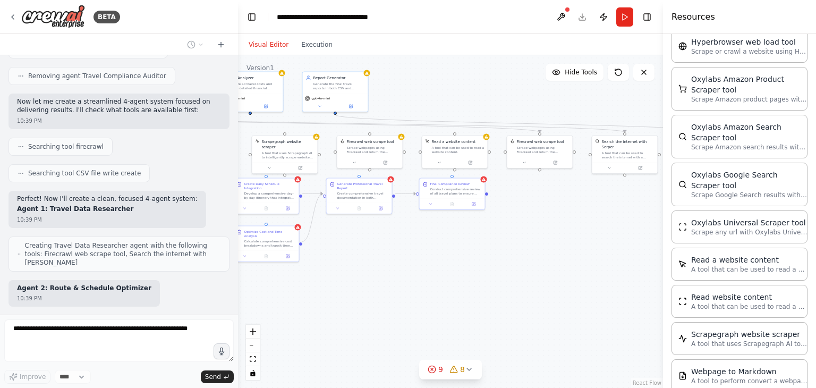
drag, startPoint x: 557, startPoint y: 256, endPoint x: 423, endPoint y: 247, distance: 134.2
click at [423, 247] on div ".deletable-edge-delete-btn { width: 20px; height: 20px; border: 0px solid #ffff…" at bounding box center [450, 221] width 425 height 333
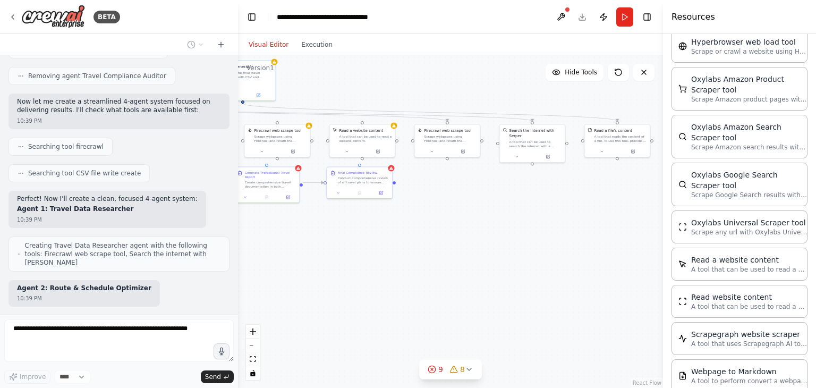
drag, startPoint x: 485, startPoint y: 239, endPoint x: 544, endPoint y: 234, distance: 59.2
click at [544, 234] on div ".deletable-edge-delete-btn { width: 20px; height: 20px; border: 0px solid #ffff…" at bounding box center [450, 221] width 425 height 333
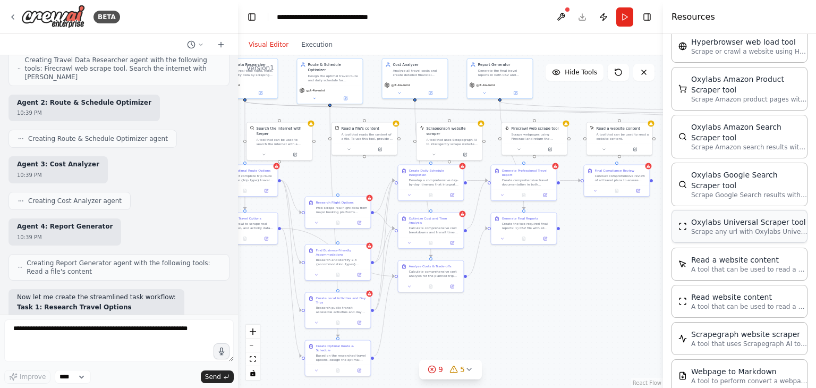
scroll to position [4643, 0]
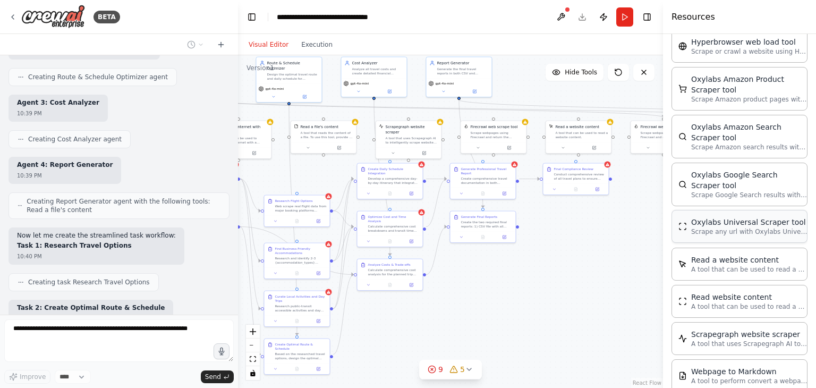
drag, startPoint x: 513, startPoint y: 215, endPoint x: 711, endPoint y: 213, distance: 198.2
click at [711, 213] on div "BETA create multi agent system which can take these inputs and work on coming u…" at bounding box center [408, 194] width 816 height 388
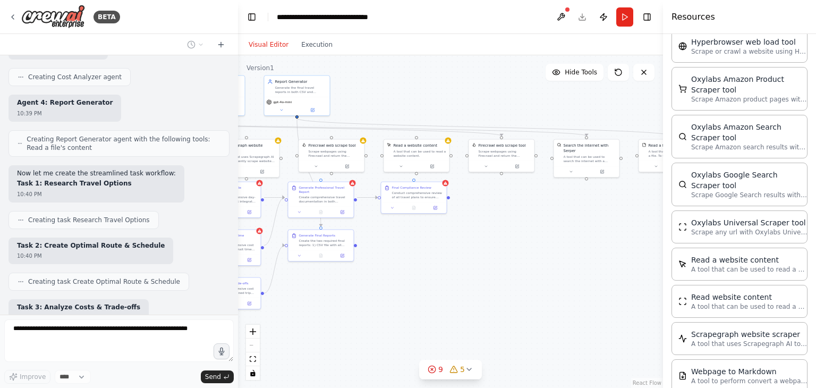
drag, startPoint x: 584, startPoint y: 258, endPoint x: 376, endPoint y: 279, distance: 209.3
click at [376, 279] on div ".deletable-edge-delete-btn { width: 20px; height: 20px; border: 0px solid #ffff…" at bounding box center [450, 221] width 425 height 333
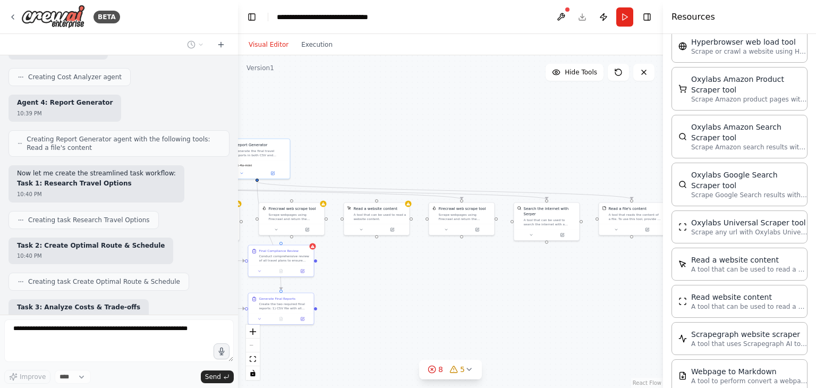
drag, startPoint x: 493, startPoint y: 224, endPoint x: 527, endPoint y: 294, distance: 78.2
click at [527, 294] on div ".deletable-edge-delete-btn { width: 20px; height: 20px; border: 0px solid #ffff…" at bounding box center [450, 221] width 425 height 333
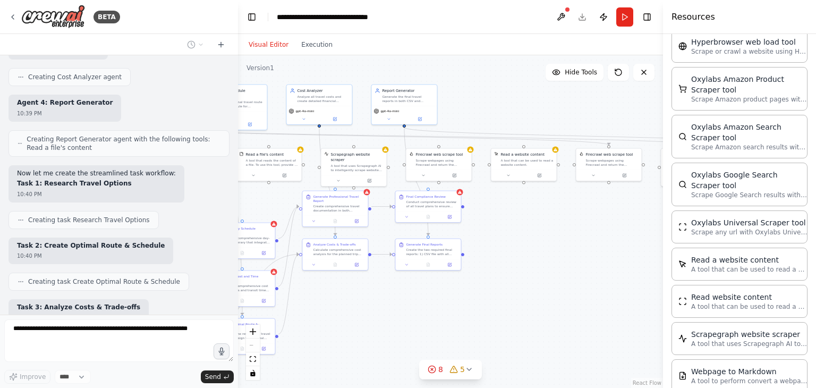
scroll to position [4732, 0]
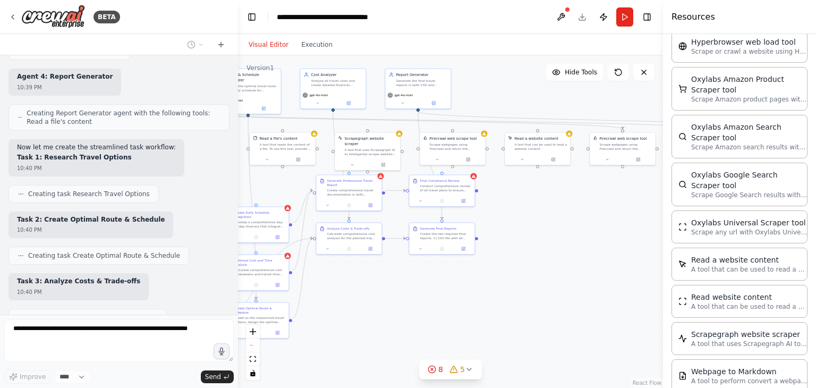
drag, startPoint x: 442, startPoint y: 279, endPoint x: 577, endPoint y: 199, distance: 156.7
click at [577, 199] on div ".deletable-edge-delete-btn { width: 20px; height: 20px; border: 0px solid #ffff…" at bounding box center [450, 221] width 425 height 333
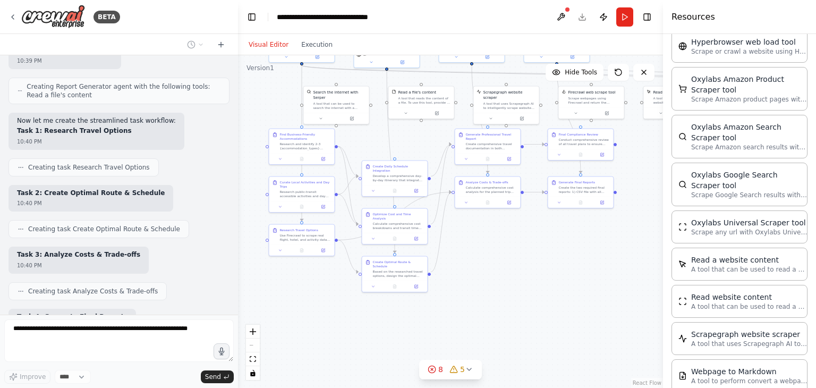
drag, startPoint x: 494, startPoint y: 307, endPoint x: 638, endPoint y: 260, distance: 151.4
click at [638, 260] on div ".deletable-edge-delete-btn { width: 20px; height: 20px; border: 0px solid #ffff…" at bounding box center [450, 221] width 425 height 333
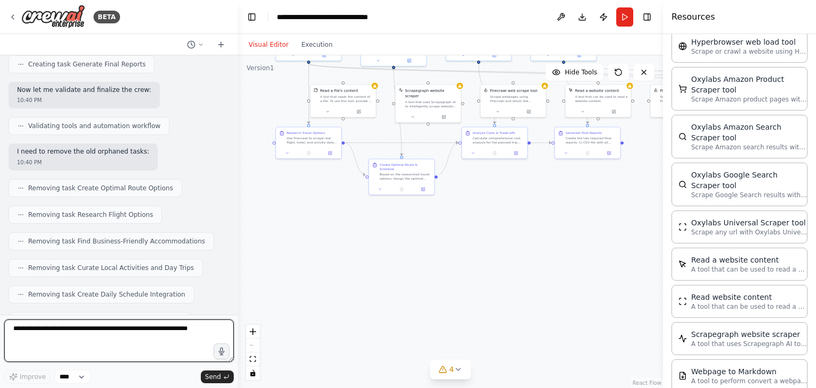
scroll to position [5056, 0]
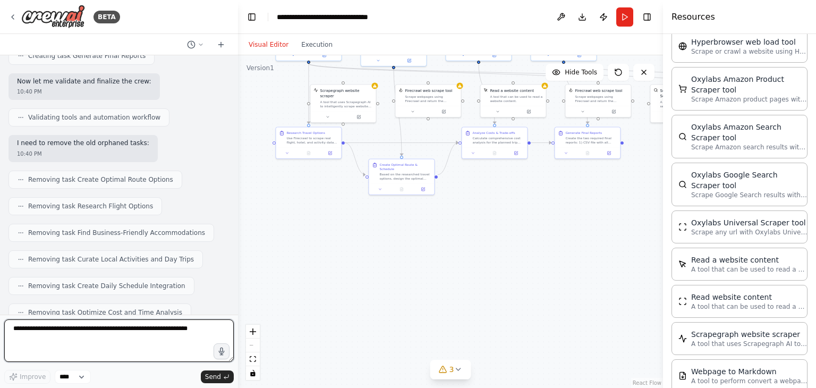
type textarea "*"
type textarea "********"
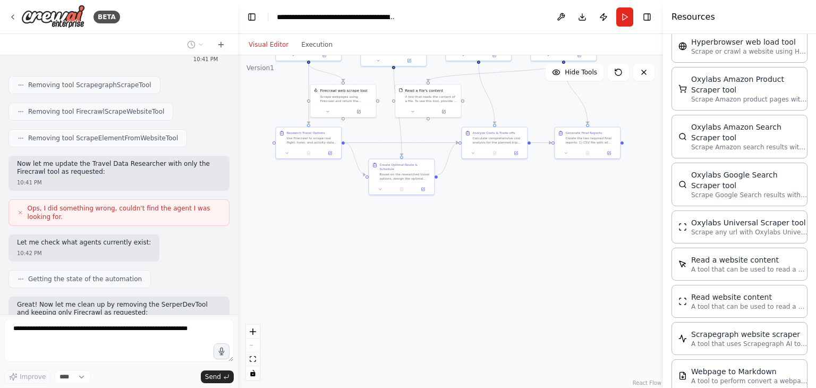
scroll to position [5601, 0]
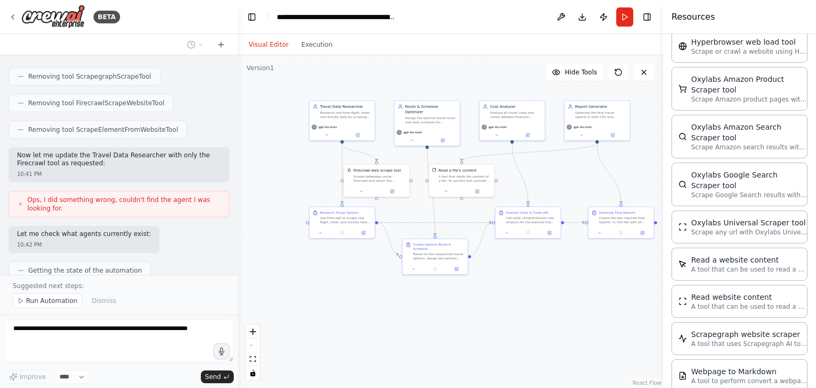
drag, startPoint x: 532, startPoint y: 199, endPoint x: 566, endPoint y: 283, distance: 90.4
click at [566, 283] on div ".deletable-edge-delete-btn { width: 20px; height: 20px; border: 0px solid #ffff…" at bounding box center [450, 221] width 425 height 333
click at [48, 302] on span "Run Automation" at bounding box center [52, 300] width 52 height 9
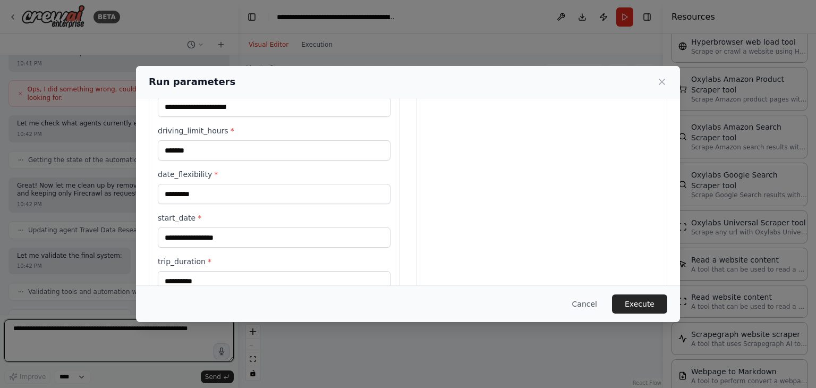
scroll to position [383, 0]
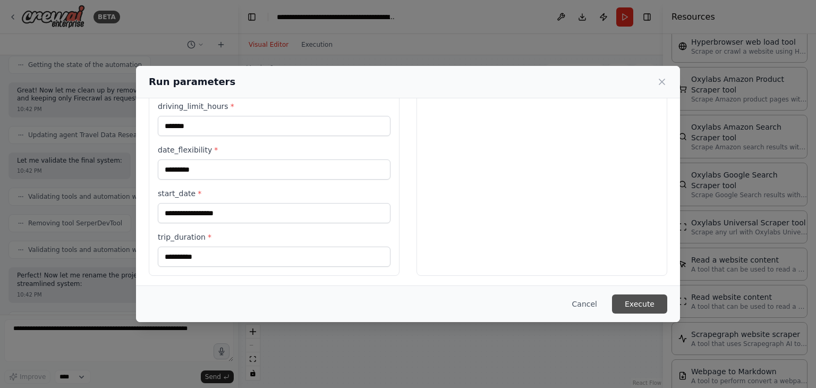
click at [642, 303] on button "Execute" at bounding box center [639, 303] width 55 height 19
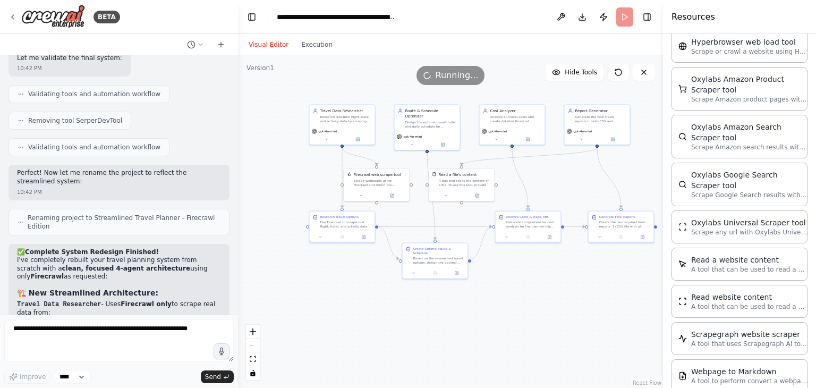
scroll to position [5917, 0]
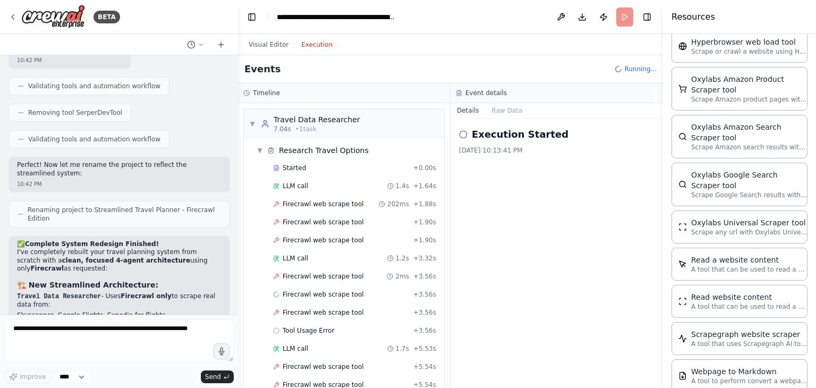
click at [326, 41] on button "Execution" at bounding box center [317, 44] width 44 height 13
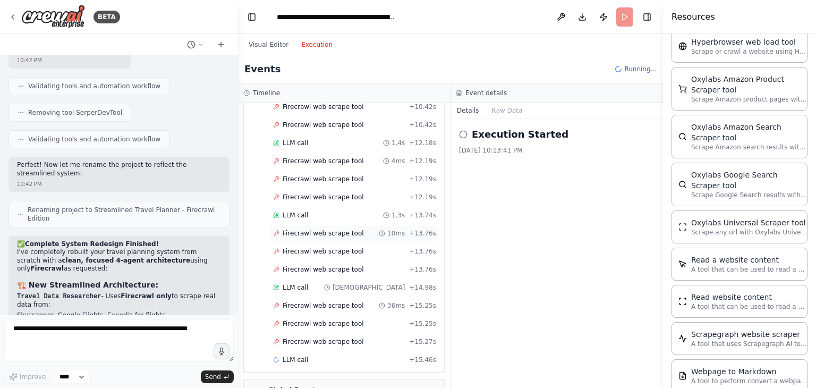
scroll to position [368, 0]
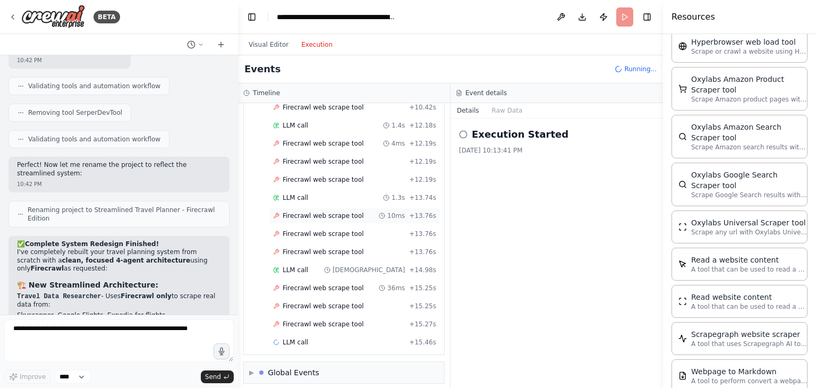
click at [289, 211] on span "Firecrawl web scrape tool" at bounding box center [323, 215] width 81 height 9
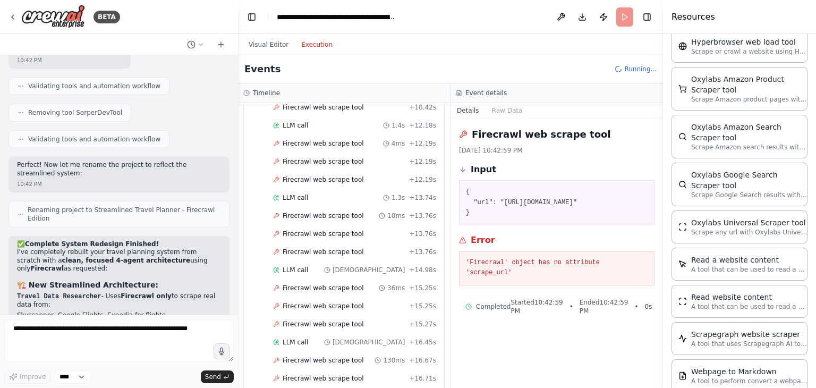
click at [601, 278] on pre "'Firecrawl' object has no attribute 'scrape_url'" at bounding box center [557, 268] width 182 height 21
copy div "'Firecrawl' object has no attribute 'scrape_url'"
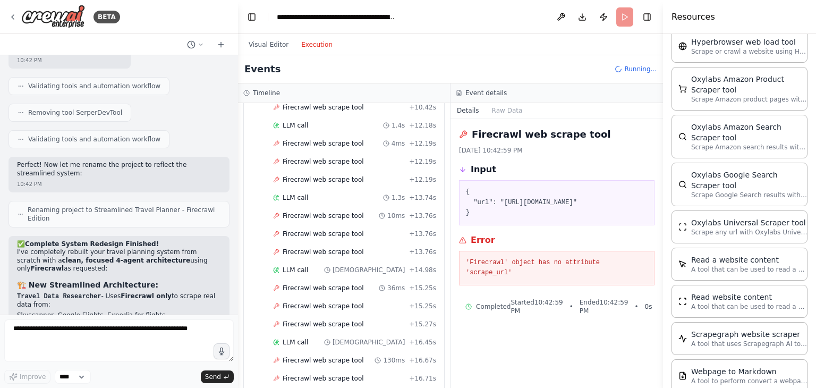
drag, startPoint x: 170, startPoint y: 317, endPoint x: 159, endPoint y: 333, distance: 19.2
click at [159, 333] on form "Improve **** Send" at bounding box center [119, 351] width 238 height 73
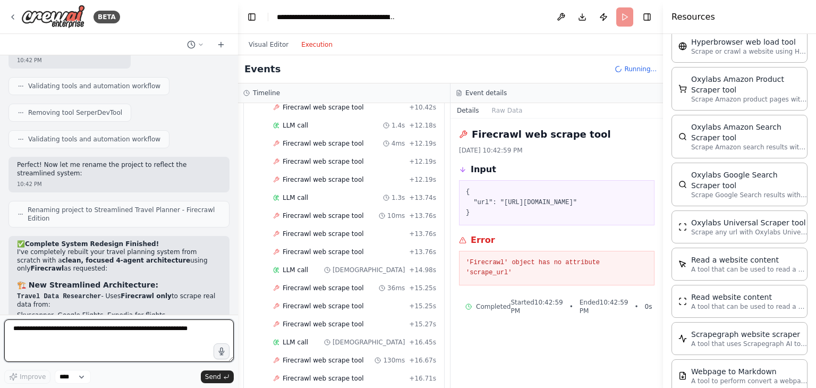
click at [159, 333] on textarea at bounding box center [119, 340] width 230 height 43
paste textarea "**********"
type textarea "**********"
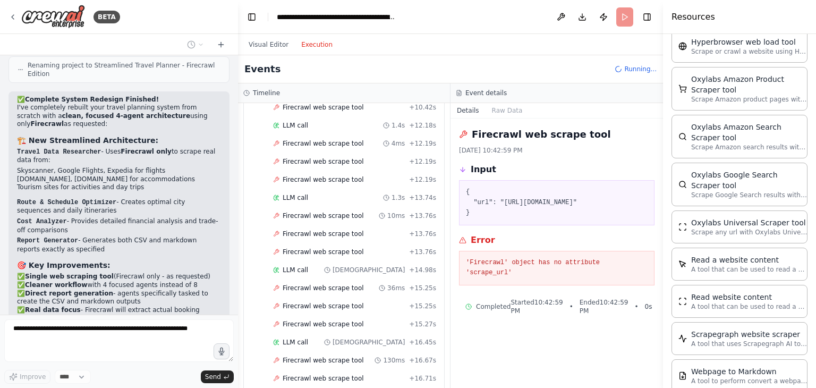
scroll to position [6070, 0]
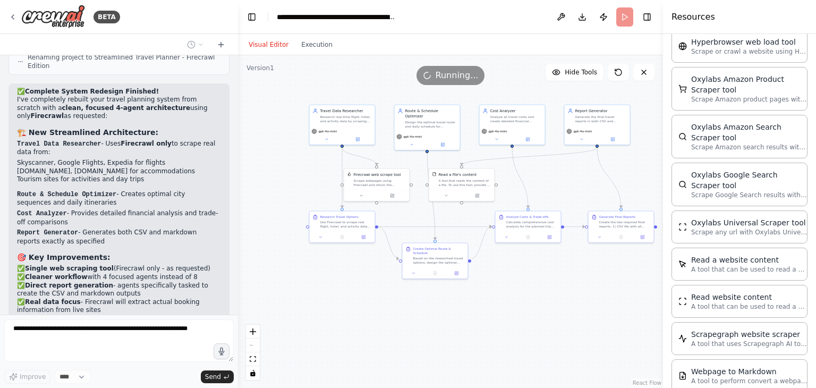
click at [262, 46] on button "Visual Editor" at bounding box center [268, 44] width 53 height 13
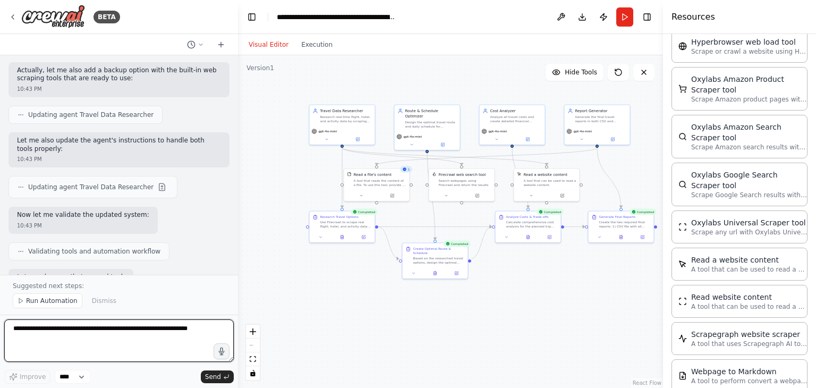
scroll to position [6655, 0]
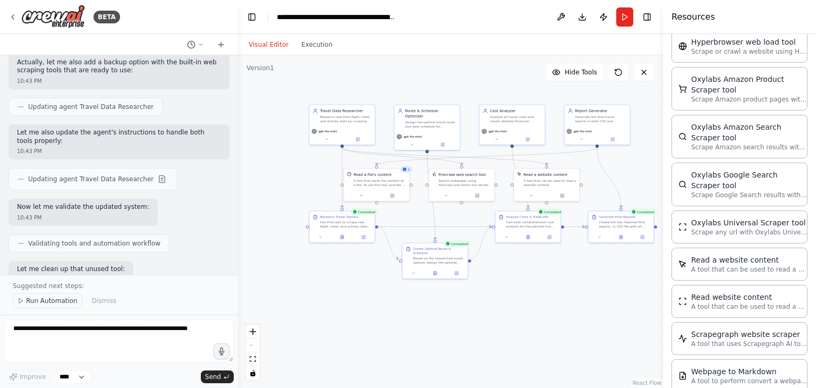
click at [41, 304] on span "Run Automation" at bounding box center [52, 300] width 52 height 9
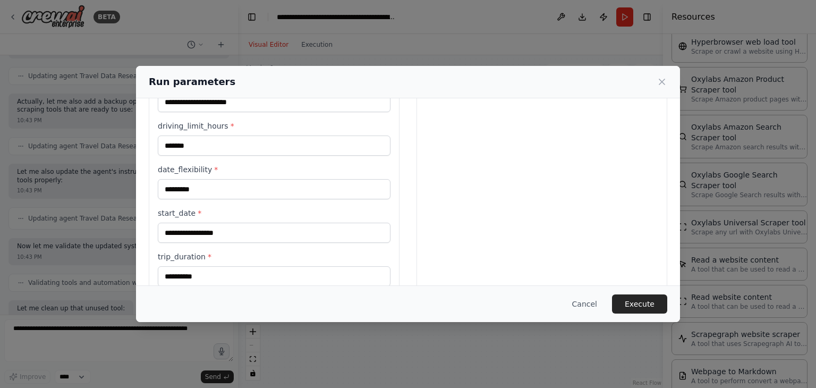
scroll to position [383, 0]
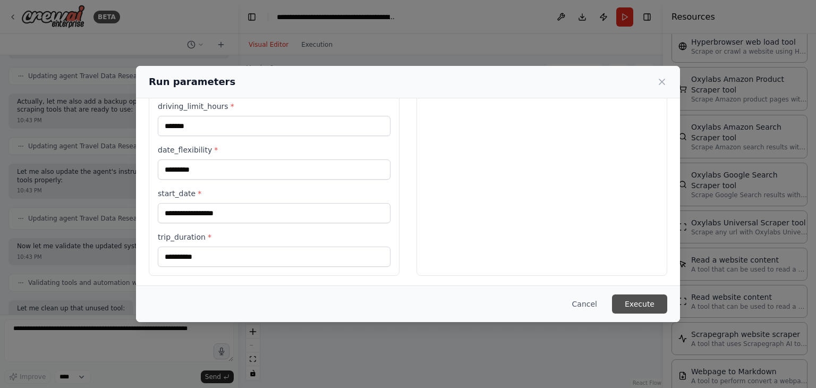
click at [637, 307] on button "Execute" at bounding box center [639, 303] width 55 height 19
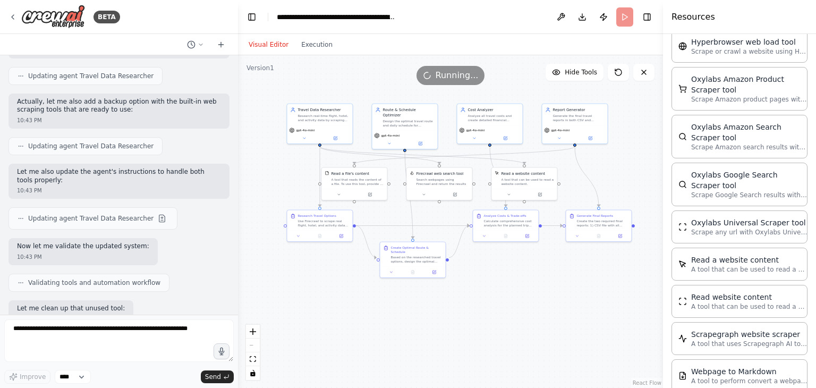
drag, startPoint x: 642, startPoint y: 178, endPoint x: 620, endPoint y: 177, distance: 22.3
click at [620, 177] on div ".deletable-edge-delete-btn { width: 20px; height: 20px; border: 0px solid #ffff…" at bounding box center [450, 221] width 425 height 333
click at [507, 160] on icon "Edge from bbf74b40-ec4f-4244-8a39-50a642eb5a11 to 06043abe-00ff-4be5-9689-37ac8…" at bounding box center [422, 156] width 205 height 18
click at [427, 160] on icon "Edge from bbf74b40-ec4f-4244-8a39-50a642eb5a11 to 30d64a0d-c6e9-42a8-a026-55ced…" at bounding box center [380, 156] width 120 height 18
click at [430, 180] on div "Search webpages using Firecrawl and return the results" at bounding box center [442, 180] width 53 height 9
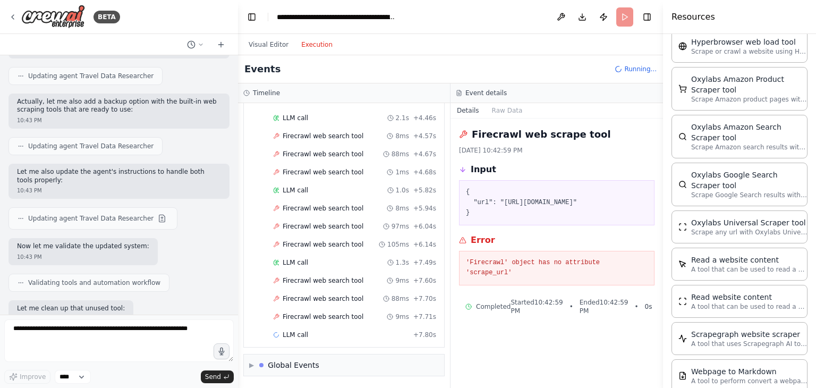
click at [319, 50] on button "Execution" at bounding box center [317, 44] width 44 height 13
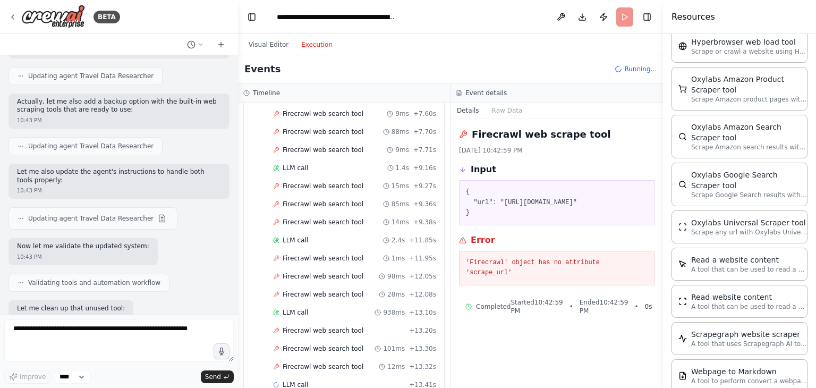
scroll to position [350, 0]
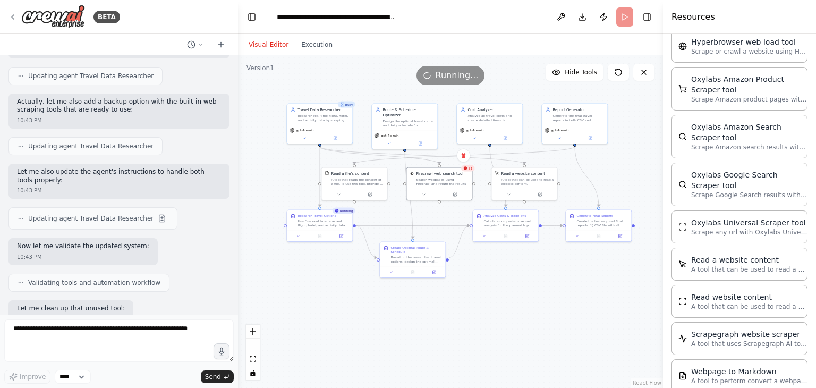
click at [267, 42] on button "Visual Editor" at bounding box center [268, 44] width 53 height 13
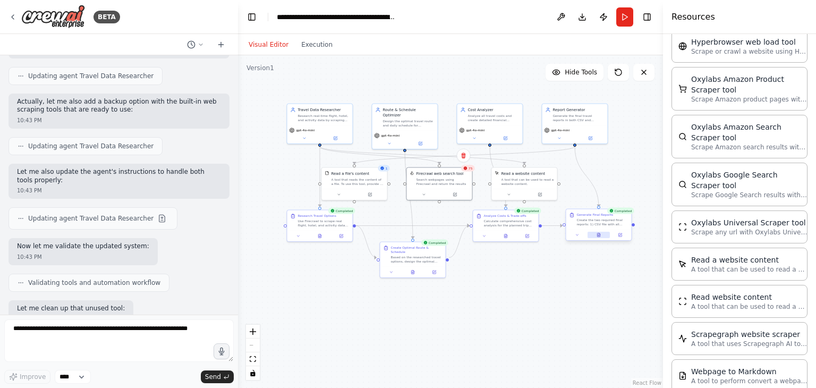
click at [599, 236] on button at bounding box center [599, 235] width 22 height 6
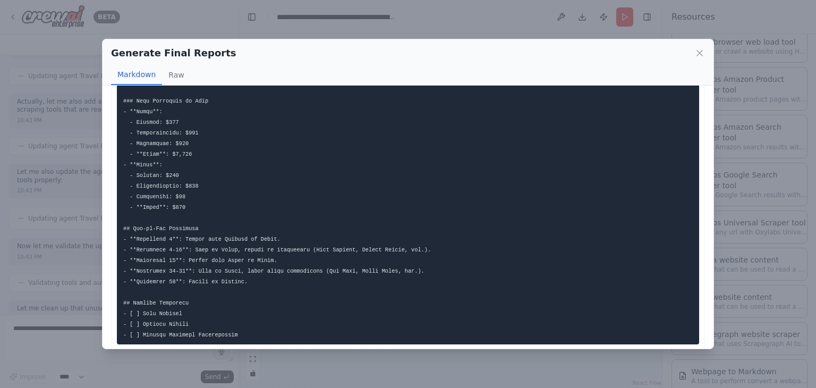
scroll to position [476, 0]
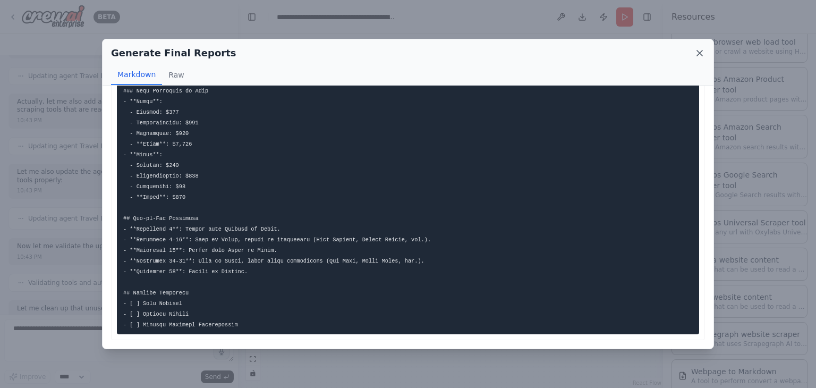
click at [698, 55] on icon at bounding box center [699, 52] width 5 height 5
